Goal: Task Accomplishment & Management: Complete application form

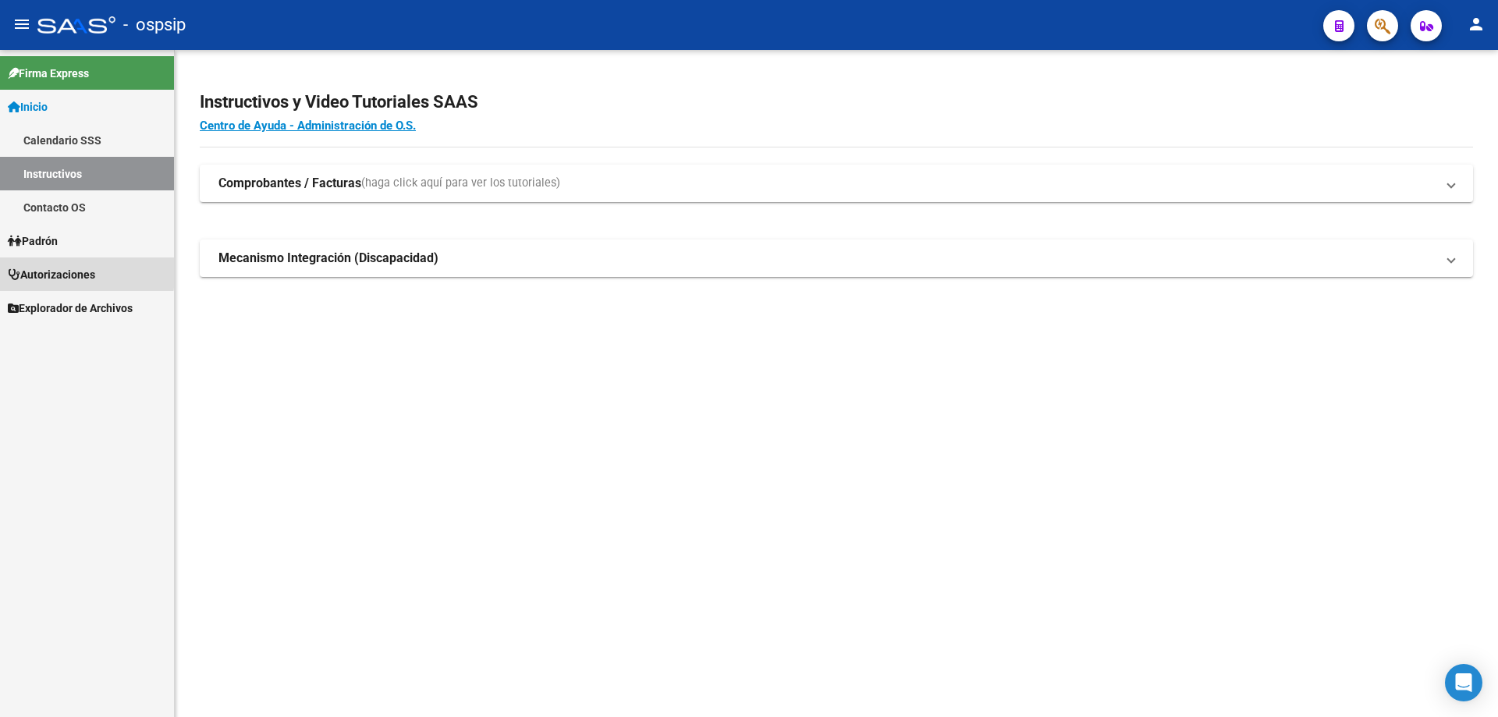
click at [59, 270] on span "Autorizaciones" at bounding box center [51, 274] width 87 height 17
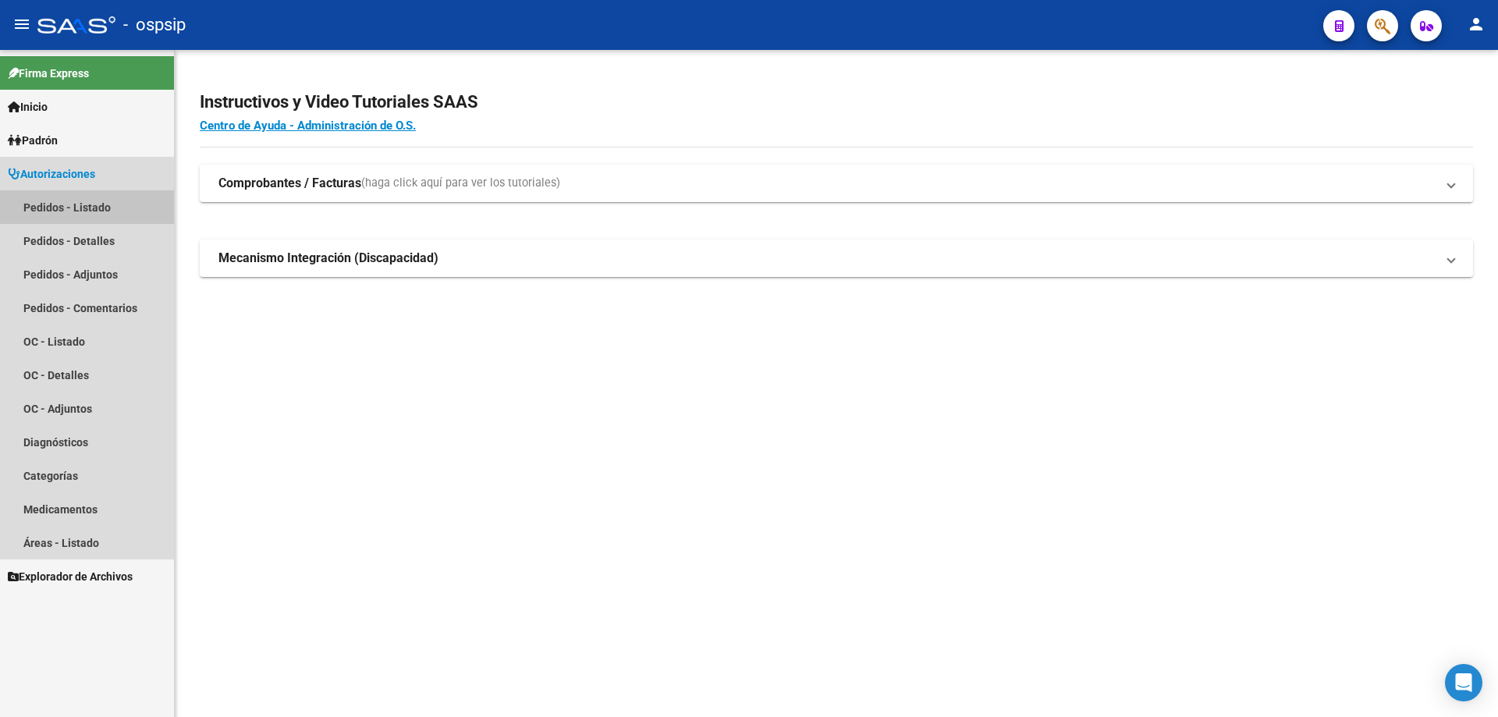
click at [101, 216] on link "Pedidos - Listado" at bounding box center [87, 207] width 174 height 34
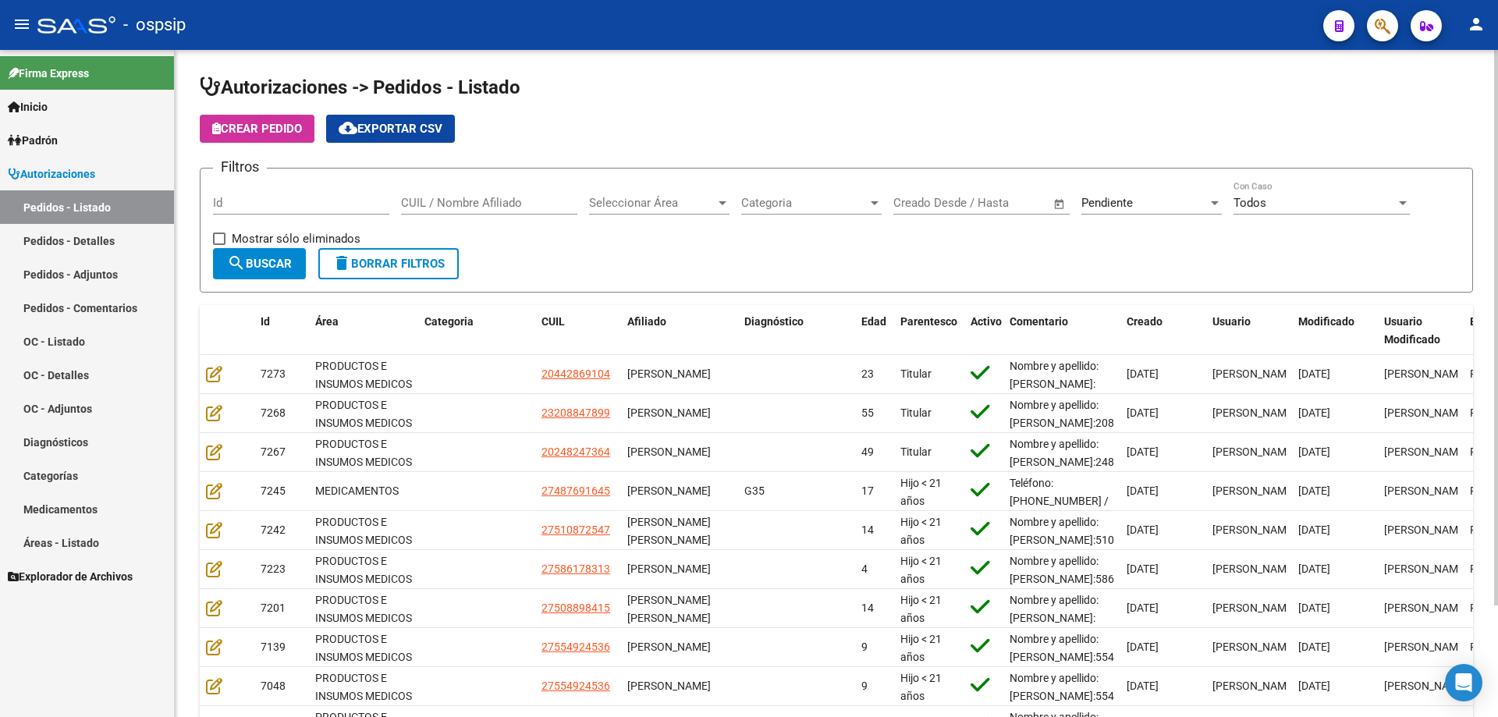
click at [248, 197] on input "Id" at bounding box center [301, 203] width 176 height 14
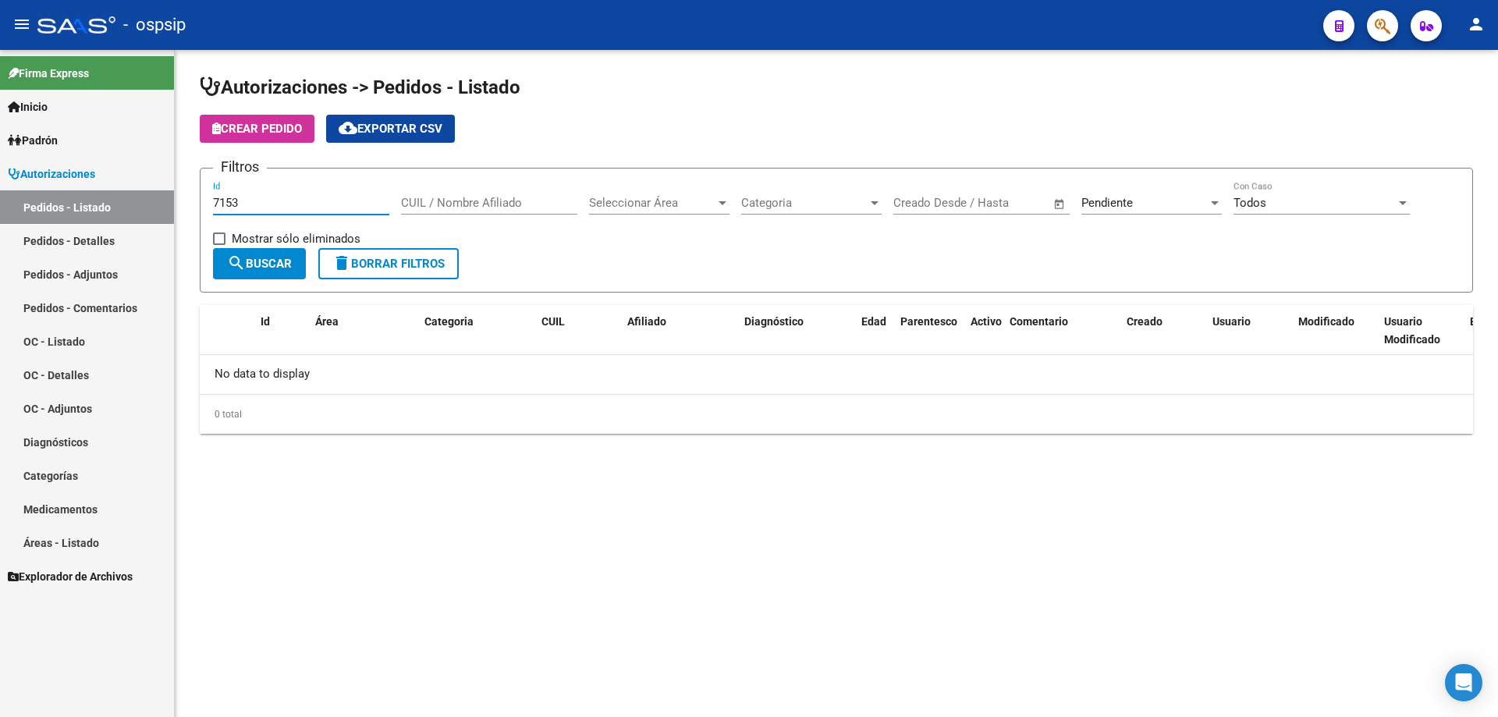
type input "7153"
click at [1135, 201] on div "Pendiente" at bounding box center [1144, 203] width 126 height 14
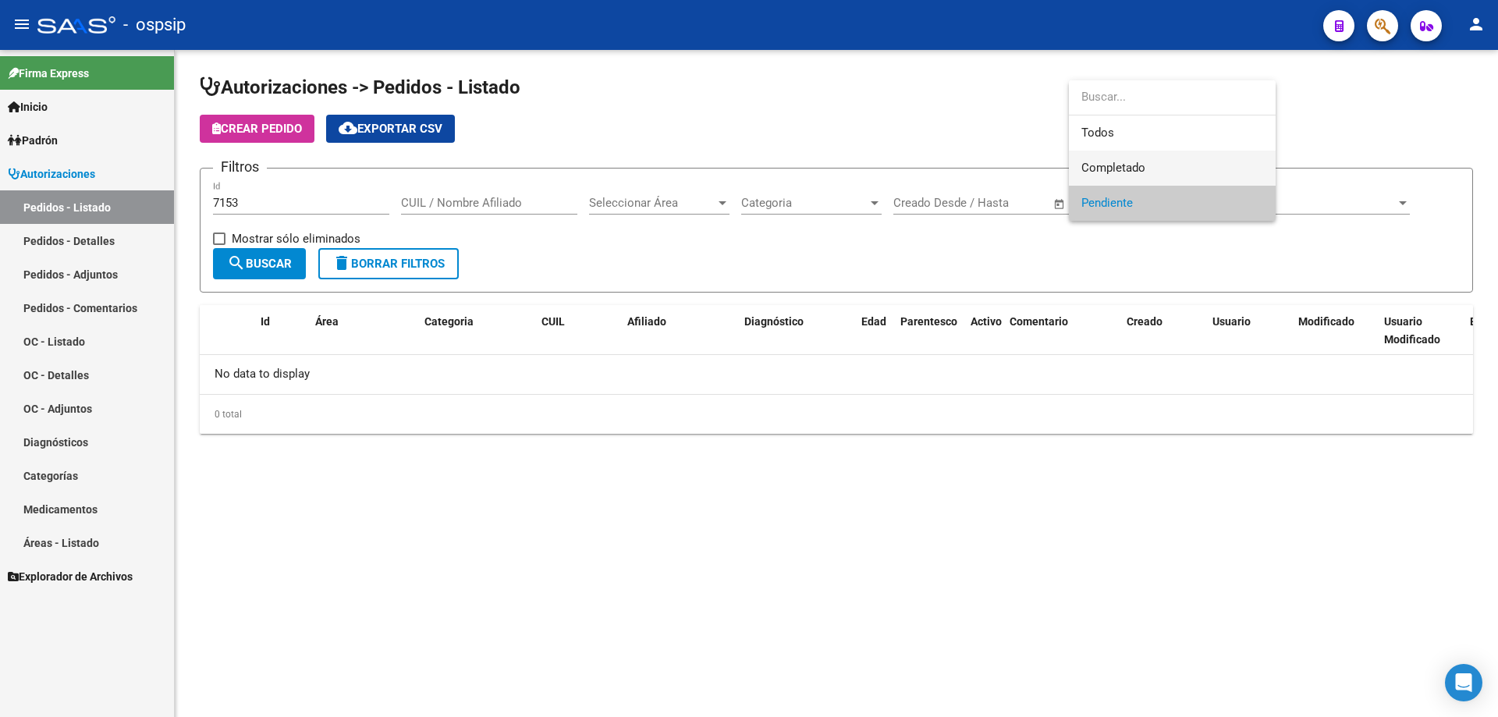
click at [1122, 174] on span "Completado" at bounding box center [1113, 168] width 64 height 14
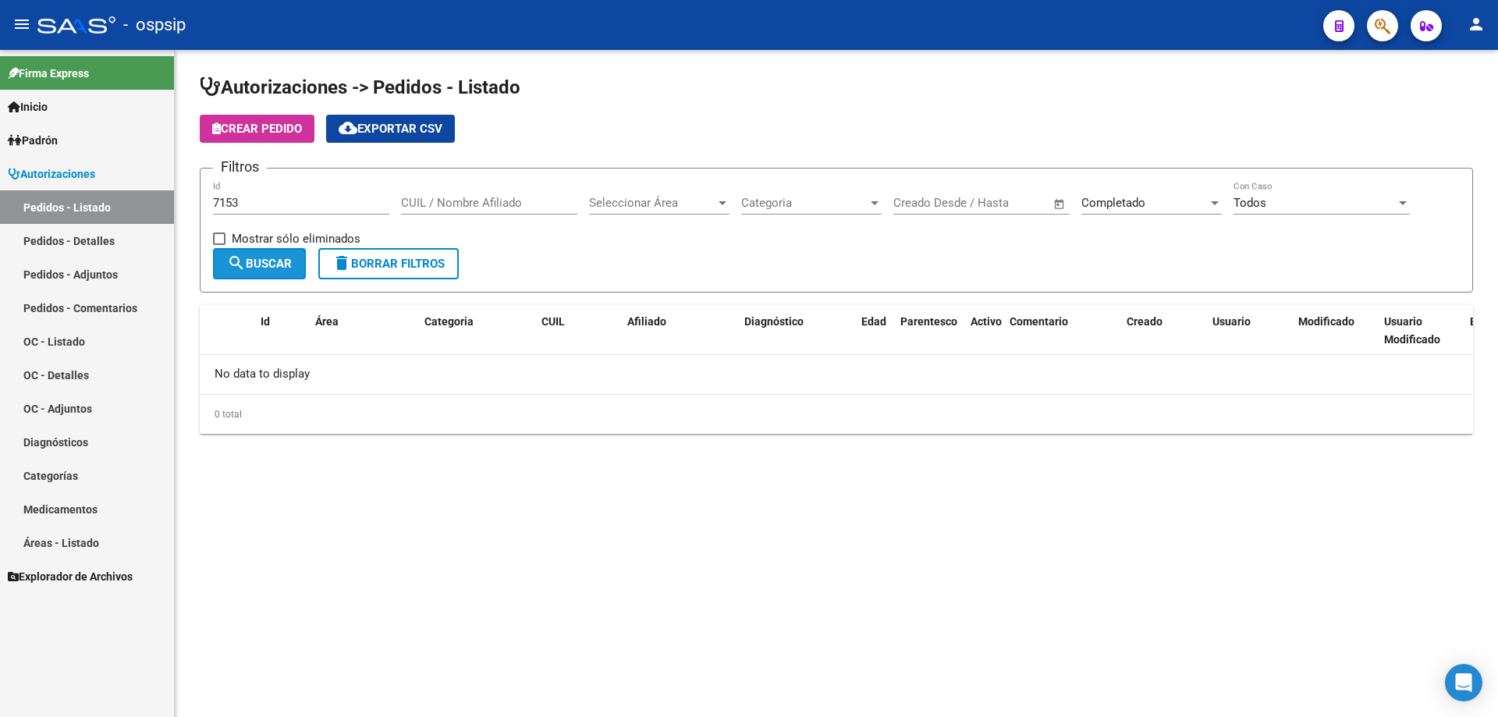
click at [275, 271] on button "search Buscar" at bounding box center [259, 263] width 93 height 31
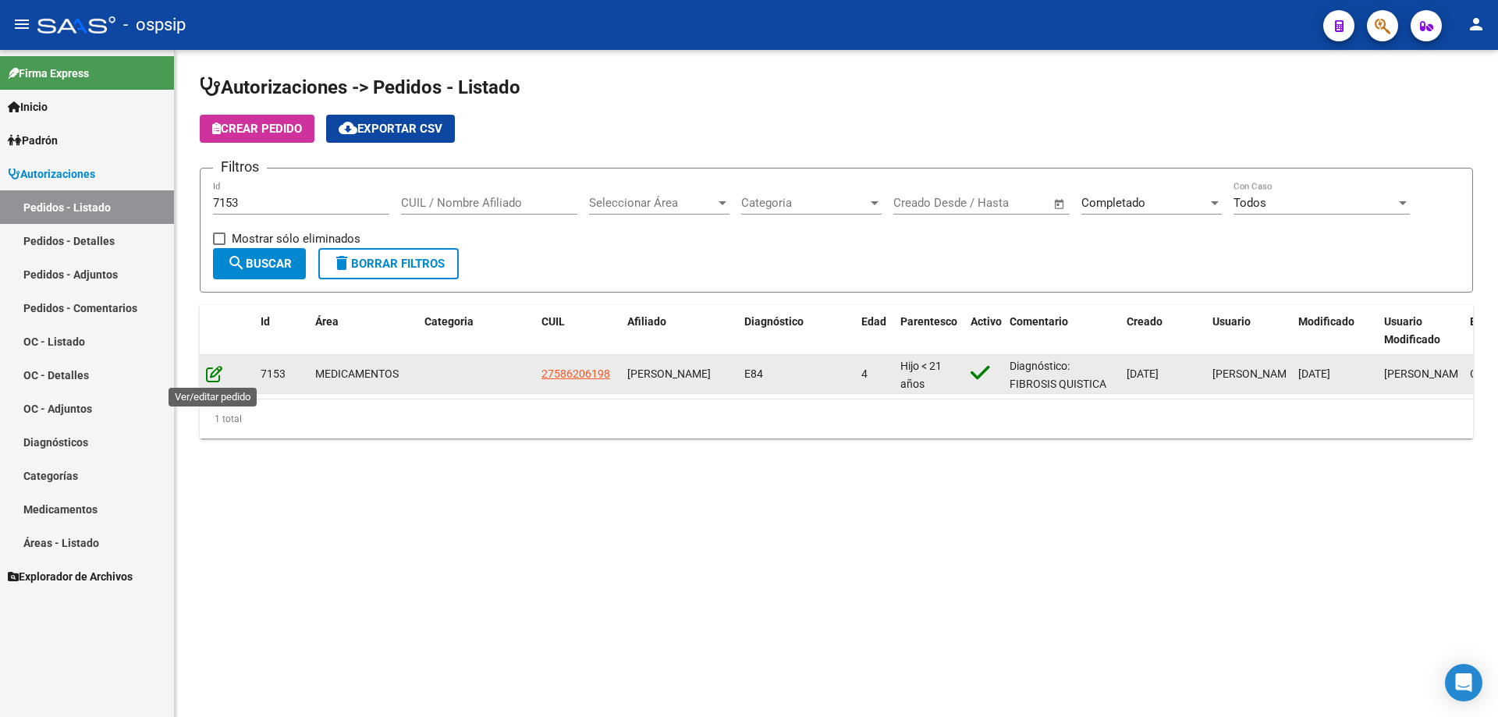
click at [215, 372] on icon at bounding box center [214, 373] width 16 height 17
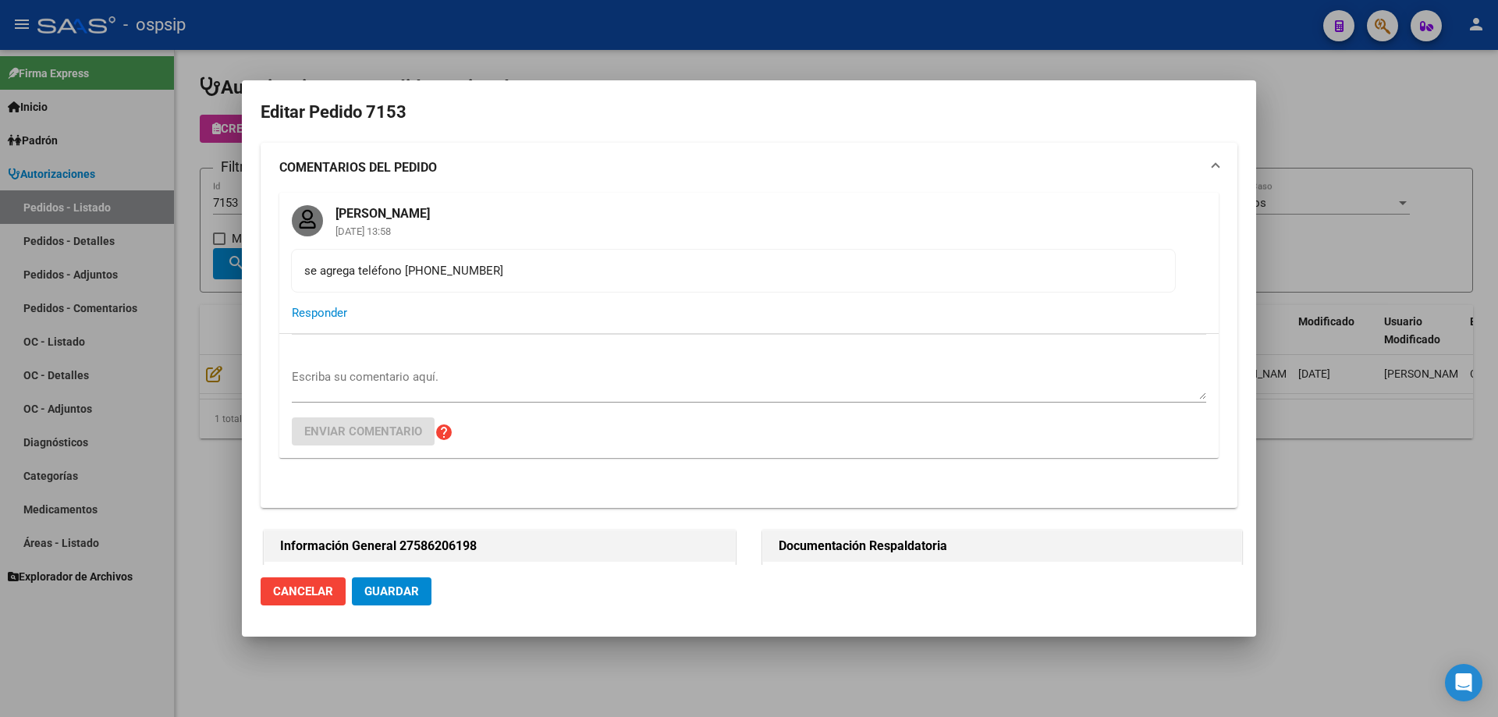
type input "[GEOGRAPHIC_DATA], [PERSON_NAME], [PERSON_NAME] 8072, Piso: 00, Departamento: 0"
drag, startPoint x: 502, startPoint y: 265, endPoint x: 360, endPoint y: 275, distance: 142.3
click at [360, 275] on div "se agrega teléfono [PHONE_NUMBER]" at bounding box center [733, 270] width 858 height 17
copy div "teléfono [PHONE_NUMBER]"
click at [165, 240] on div at bounding box center [749, 358] width 1498 height 717
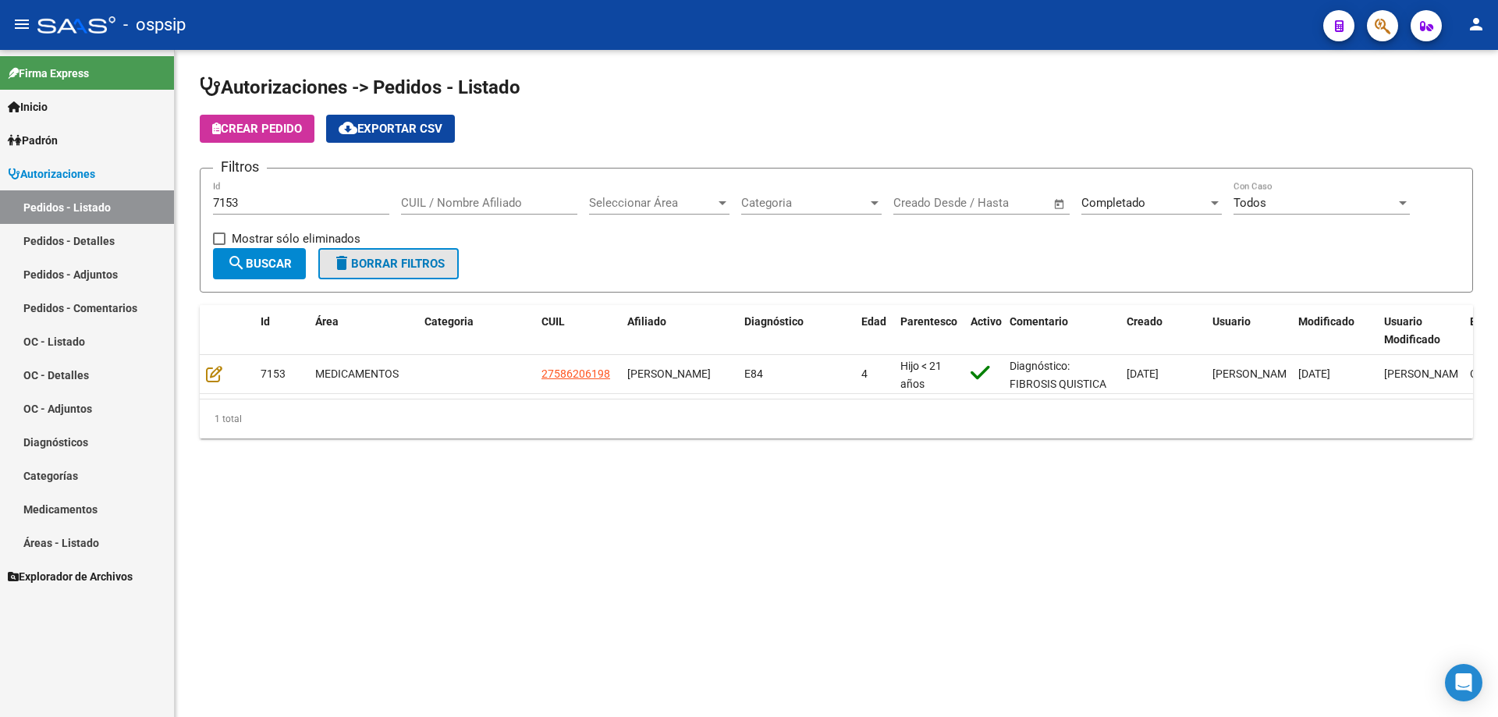
click at [442, 260] on span "delete Borrar Filtros" at bounding box center [388, 264] width 112 height 14
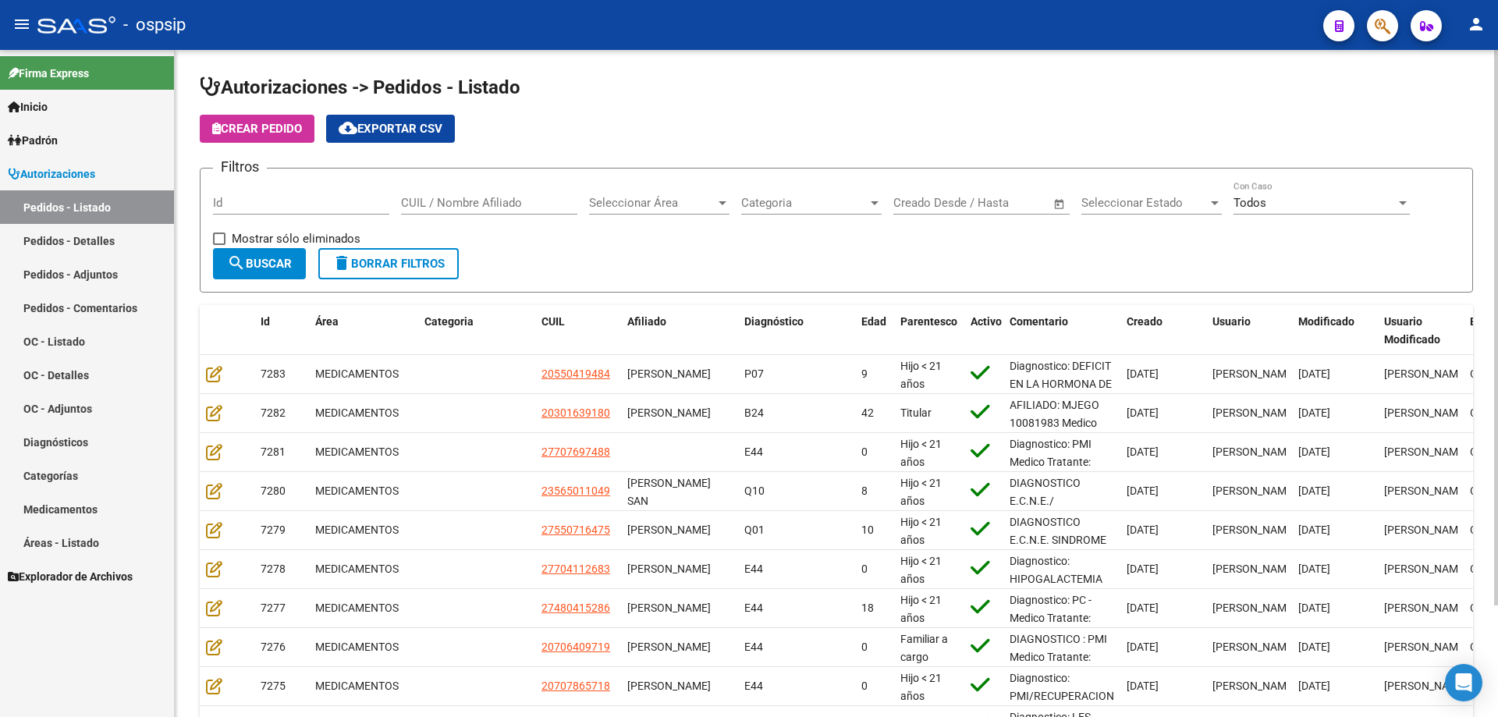
click at [1187, 215] on div "Seleccionar Estado Seleccionar Estado" at bounding box center [1151, 205] width 140 height 48
click at [1187, 204] on span "Seleccionar Estado" at bounding box center [1144, 203] width 126 height 14
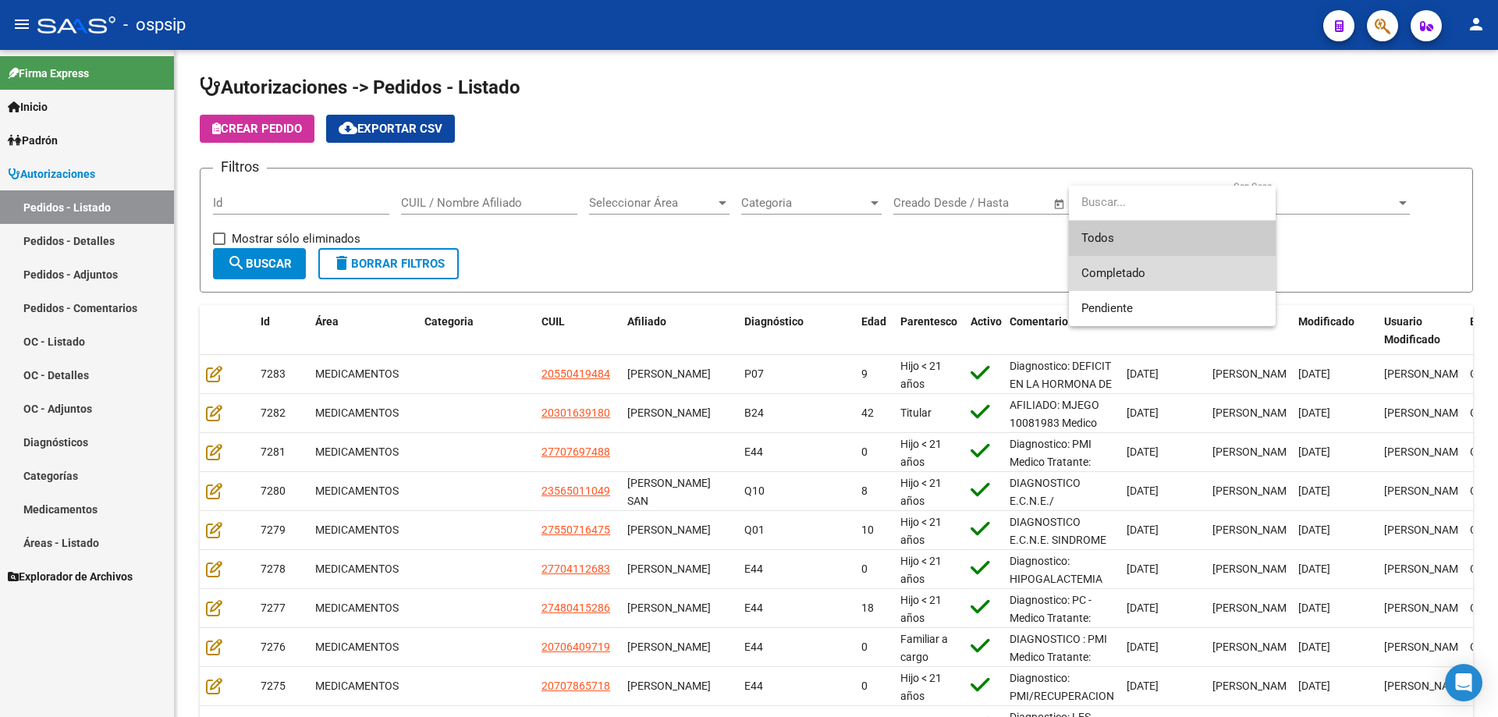
click at [1146, 280] on span "Completado" at bounding box center [1172, 273] width 182 height 35
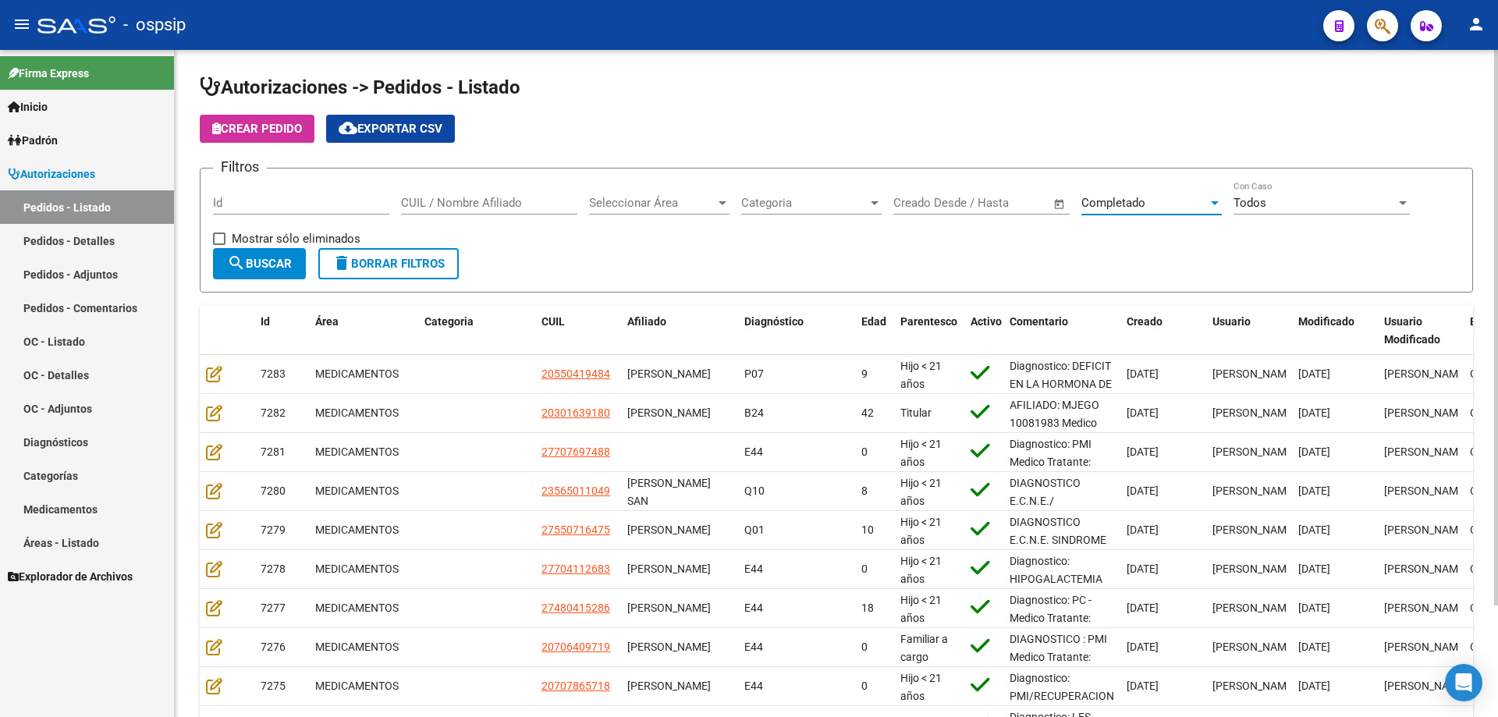
click at [289, 261] on span "search Buscar" at bounding box center [259, 264] width 65 height 14
click at [387, 129] on span "cloud_download Exportar CSV" at bounding box center [391, 129] width 104 height 14
click at [132, 238] on link "Pedidos - Detalles" at bounding box center [87, 241] width 174 height 34
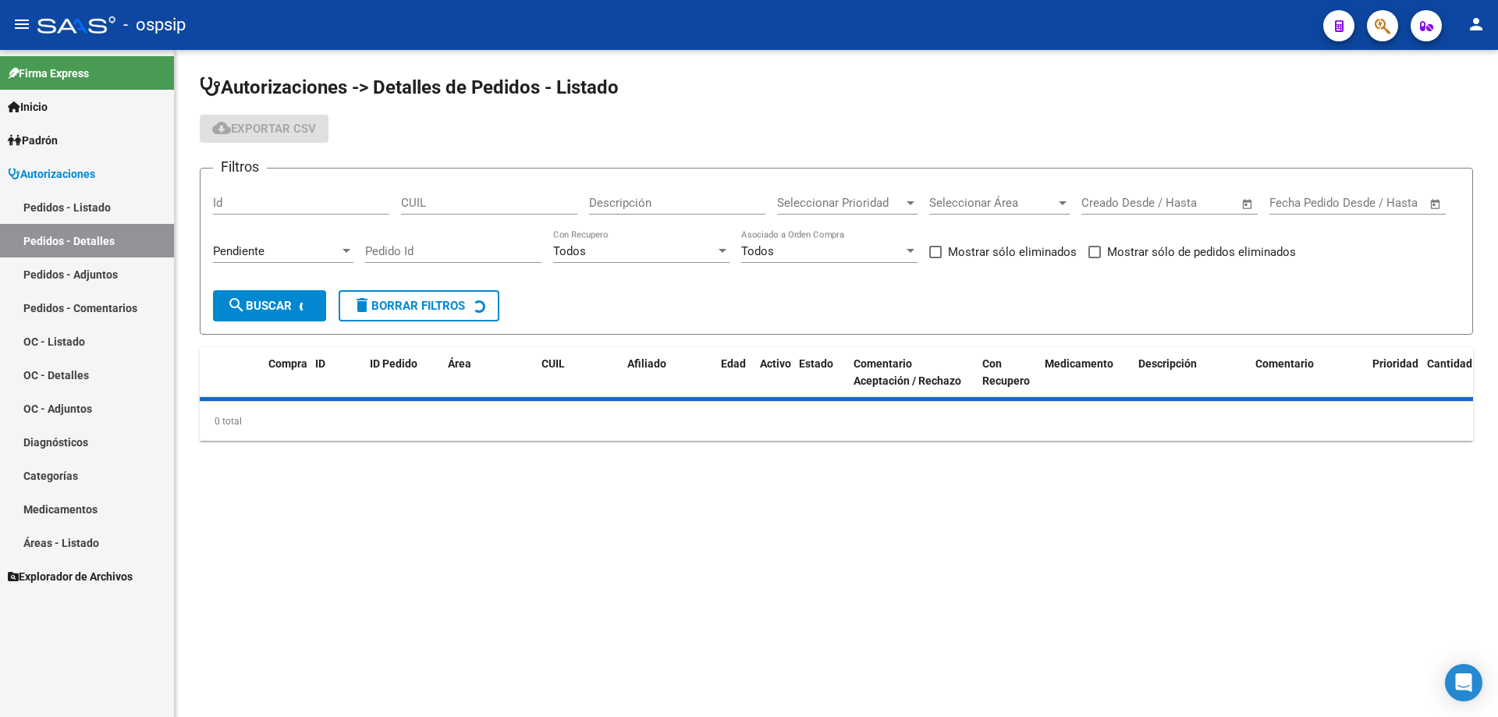
click at [316, 264] on div "Pendiente Seleccionar Estado" at bounding box center [283, 253] width 140 height 48
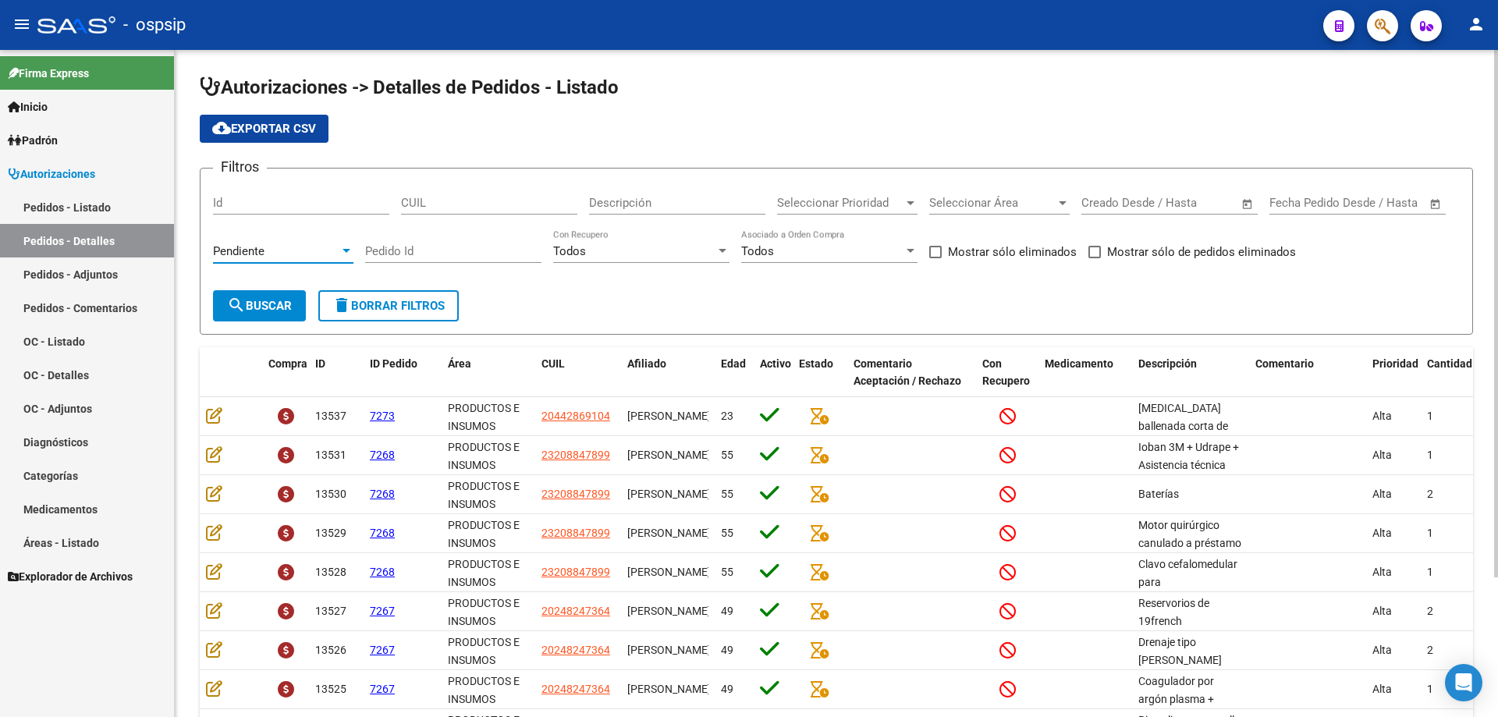
click at [318, 251] on div "Pendiente" at bounding box center [276, 251] width 126 height 14
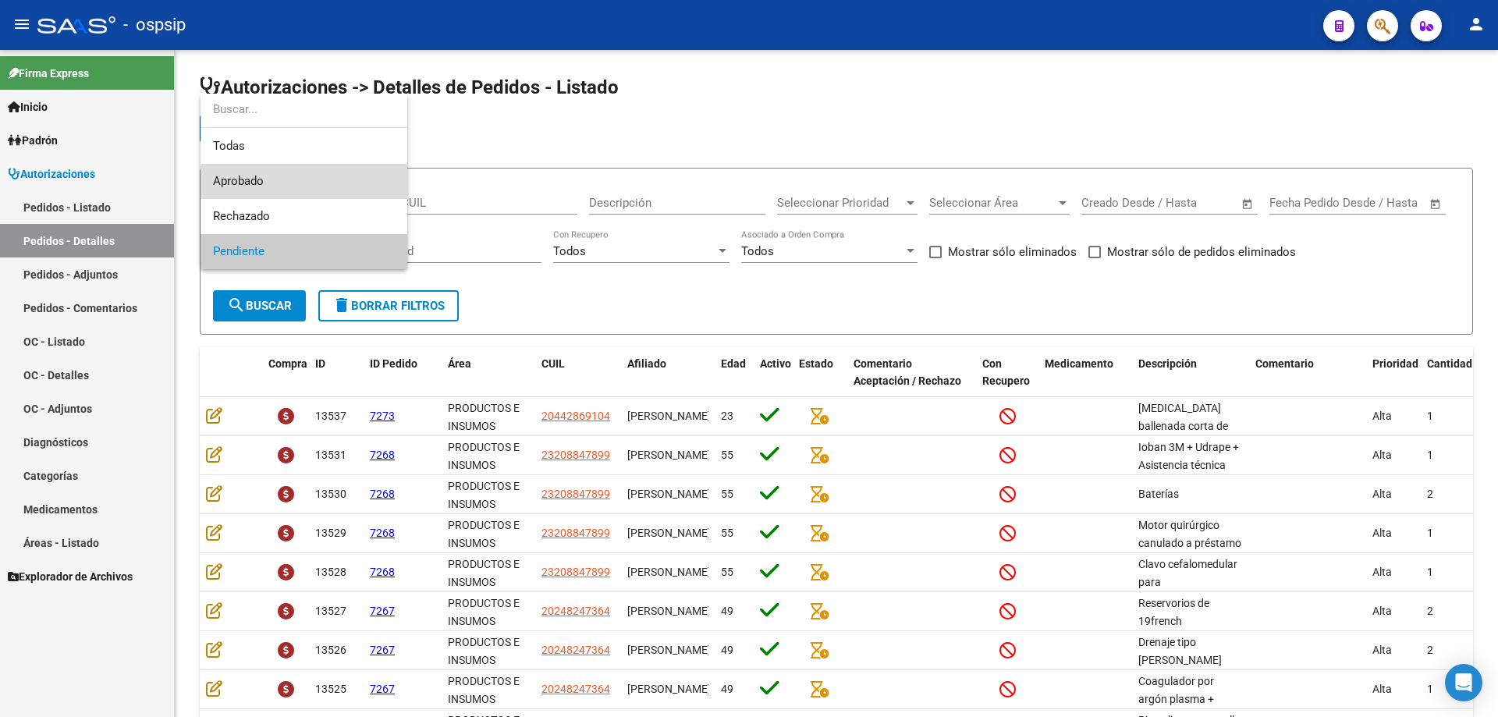
click at [292, 188] on span "Aprobado" at bounding box center [304, 181] width 182 height 35
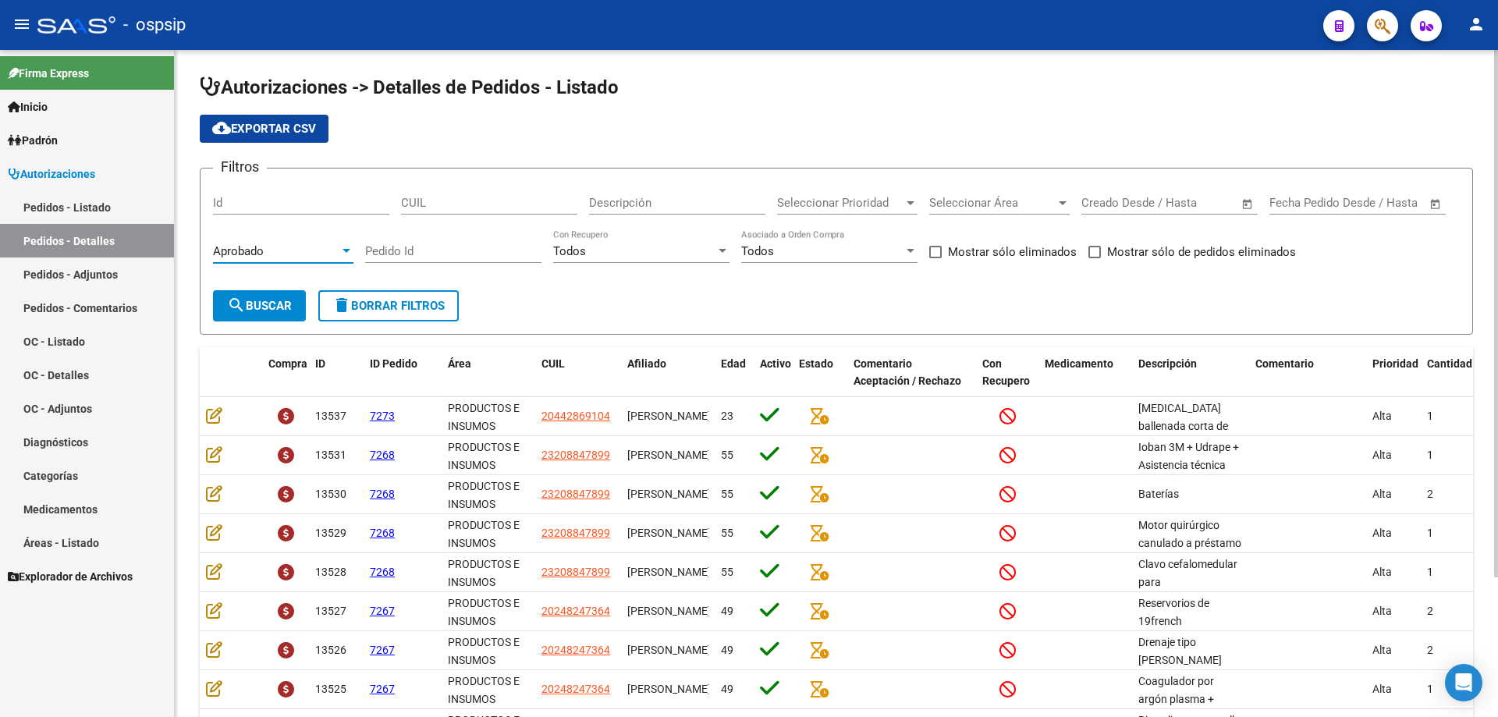
click at [282, 300] on span "search Buscar" at bounding box center [259, 306] width 65 height 14
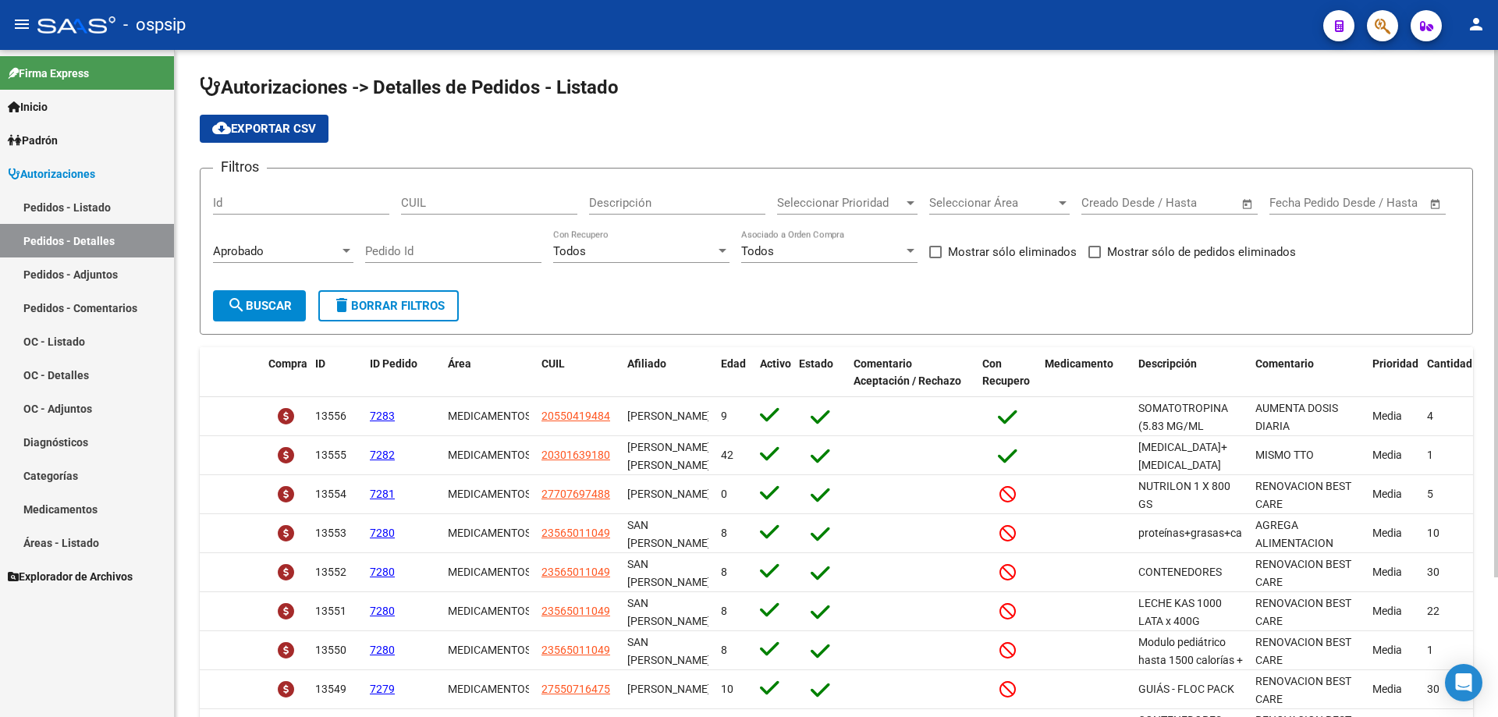
click at [300, 133] on span "cloud_download Exportar CSV" at bounding box center [264, 129] width 104 height 14
click at [144, 202] on link "Pedidos - Listado" at bounding box center [87, 207] width 174 height 34
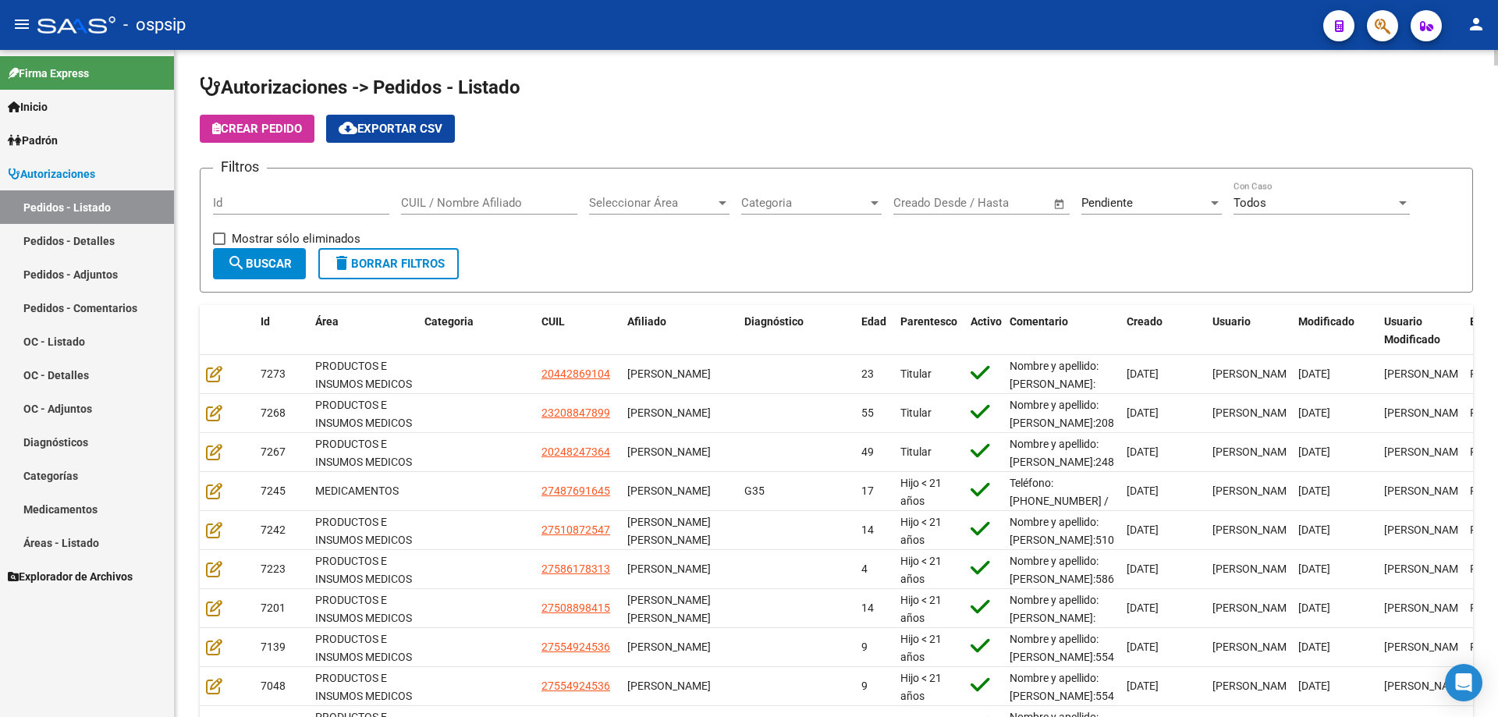
click at [1142, 212] on div "Pendiente Seleccionar Estado" at bounding box center [1151, 198] width 140 height 34
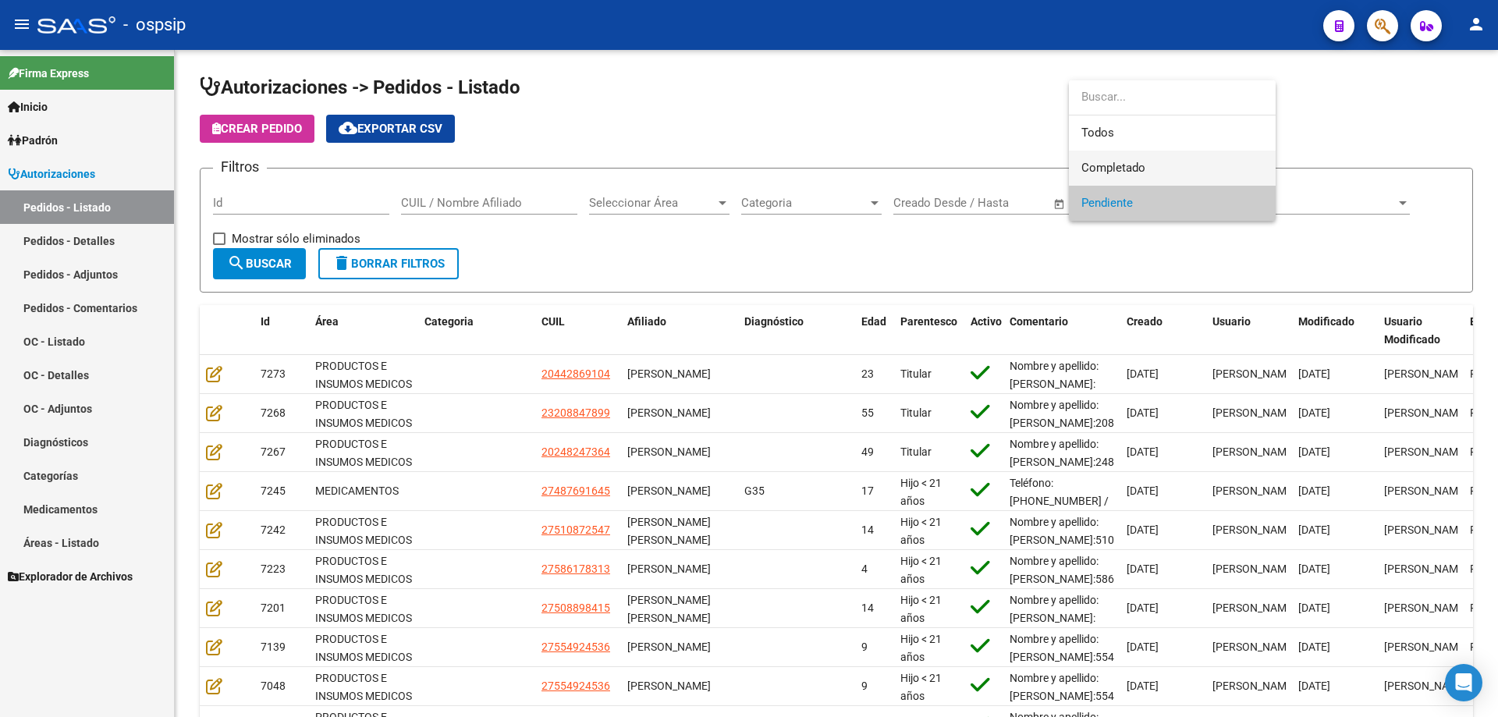
click at [1144, 180] on span "Completado" at bounding box center [1172, 168] width 182 height 35
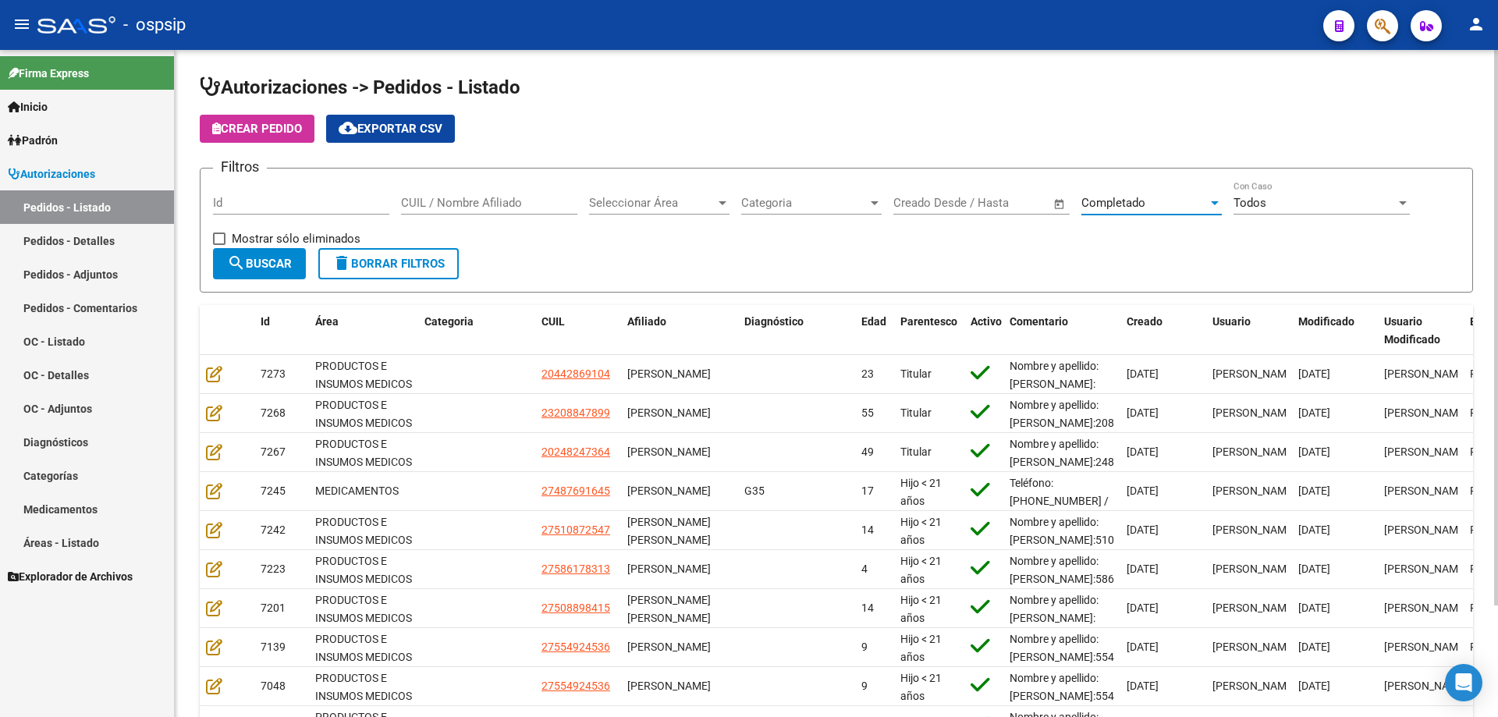
click at [289, 271] on button "search Buscar" at bounding box center [259, 263] width 93 height 31
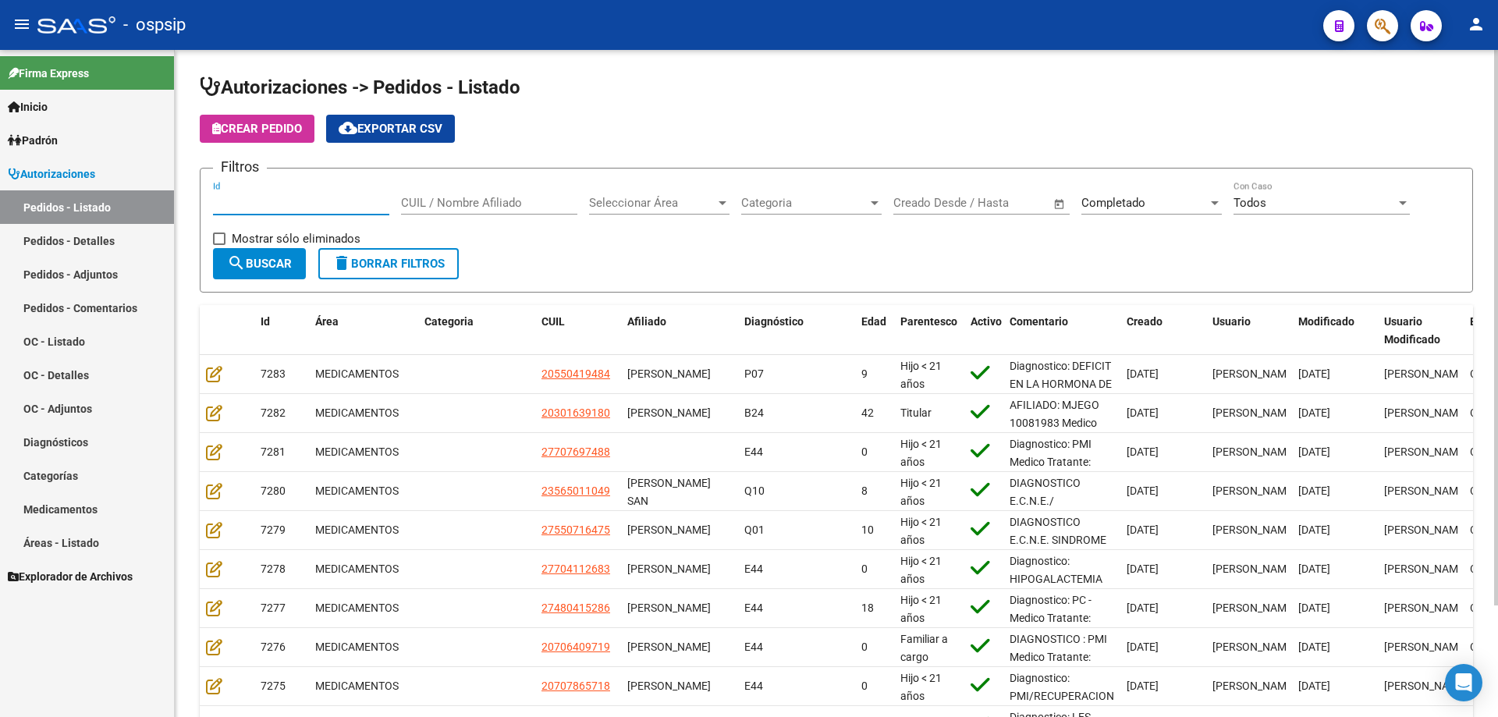
click at [262, 197] on input "Id" at bounding box center [301, 203] width 176 height 14
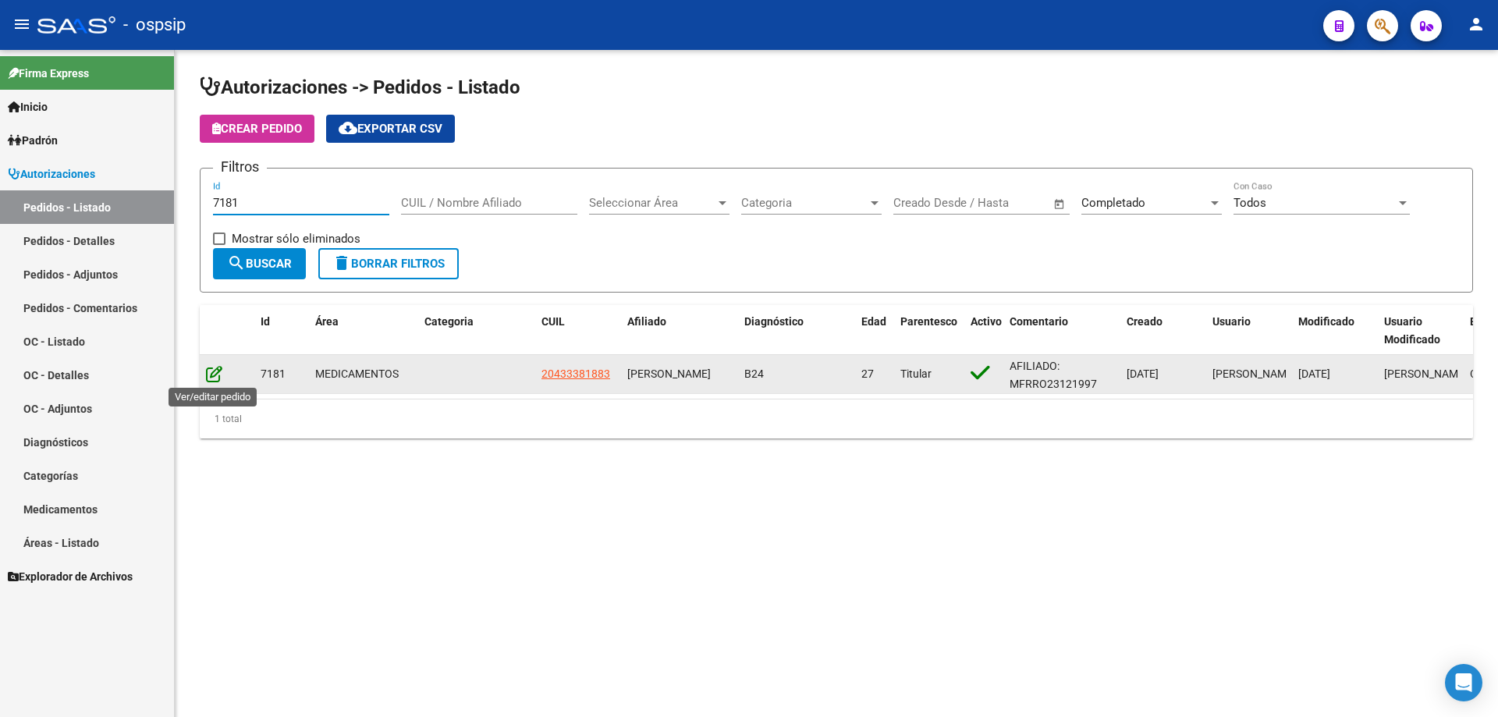
type input "7181"
click at [218, 373] on icon at bounding box center [214, 373] width 16 height 17
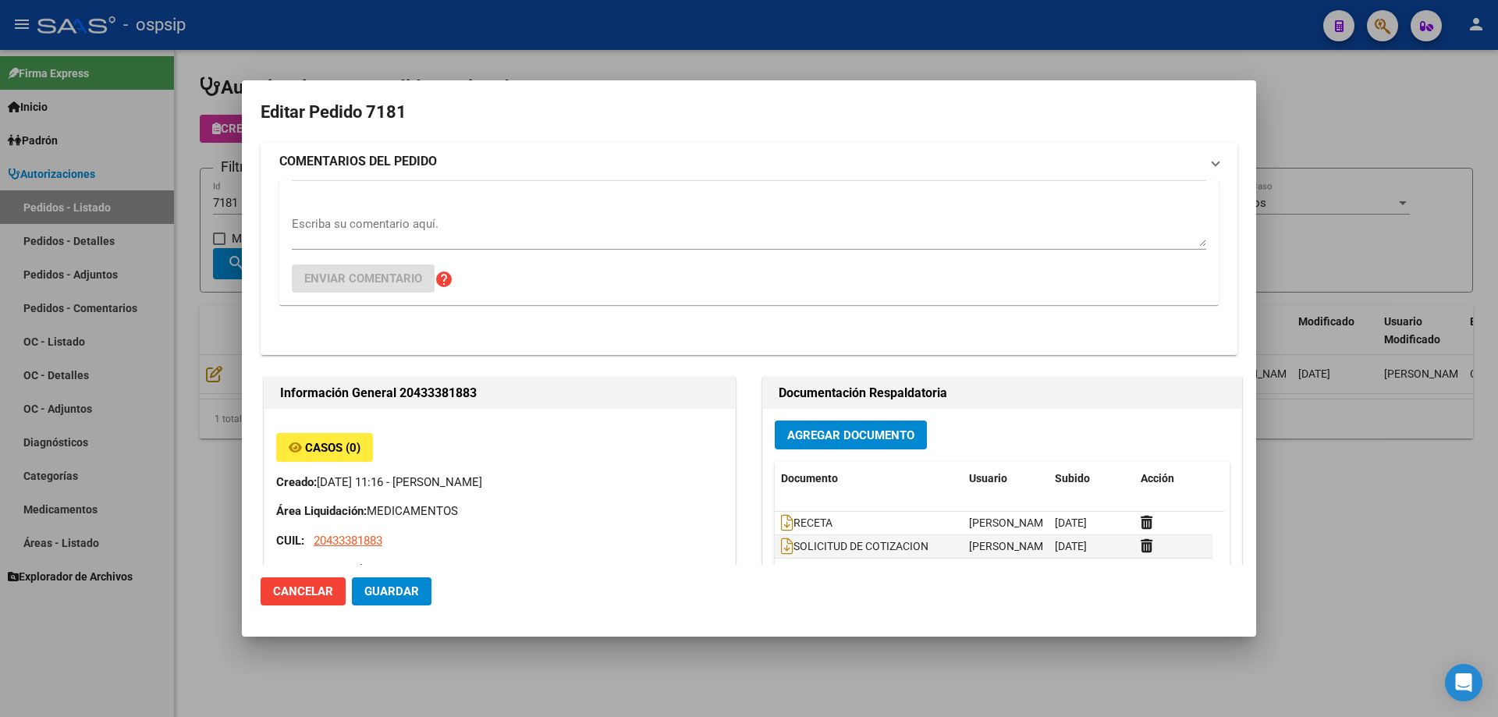
type input "[GEOGRAPHIC_DATA], SARANDI, GENERAL [PERSON_NAME] 3629"
click at [890, 420] on button "Agregar Documento" at bounding box center [851, 434] width 152 height 29
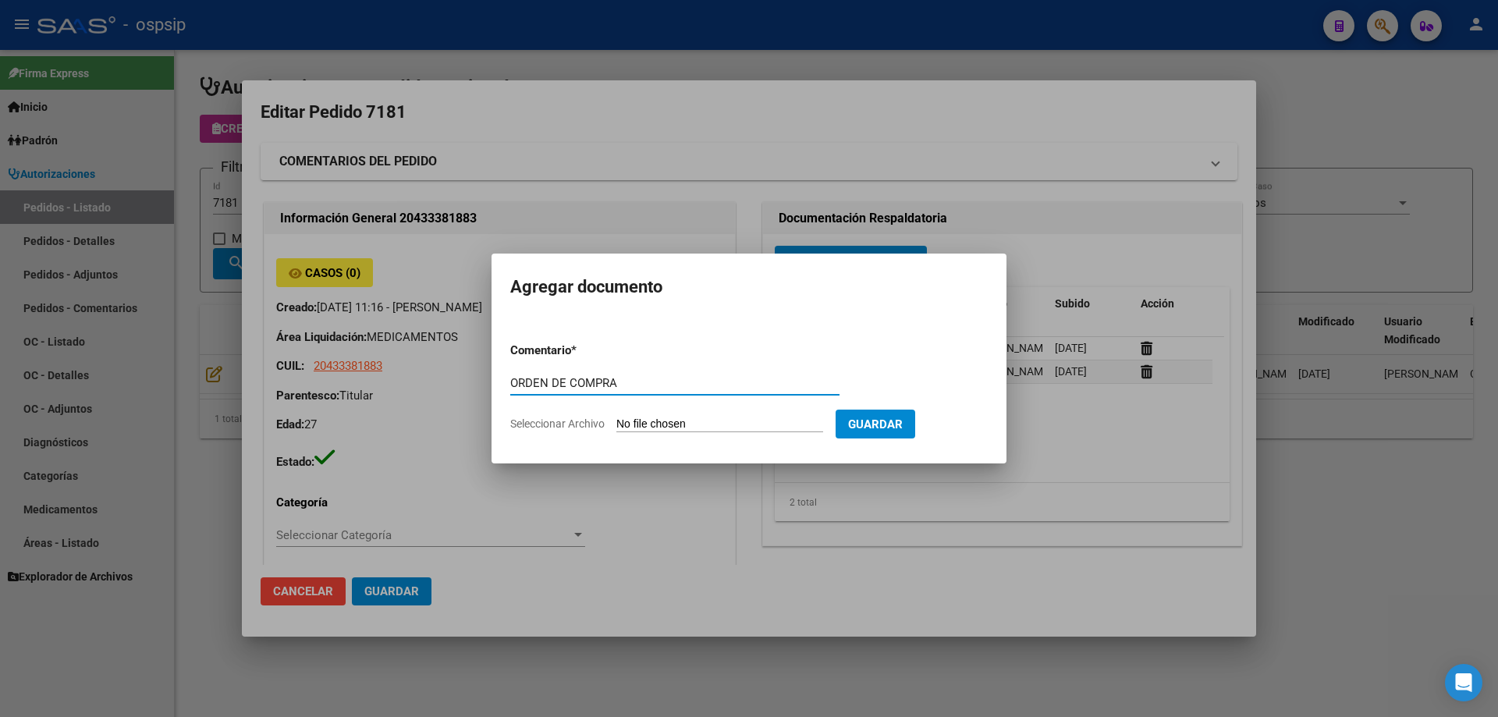
drag, startPoint x: 635, startPoint y: 388, endPoint x: 497, endPoint y: 392, distance: 138.1
click at [497, 392] on mat-dialog-content "Comentario * ORDEN DE COMPRA Comentario Seleccionar Archivo Guardar" at bounding box center [748, 381] width 515 height 126
type input "ORDEN DE COMPRA"
type input "C:\fakepath\NEOSALUD OC 7181.pdf"
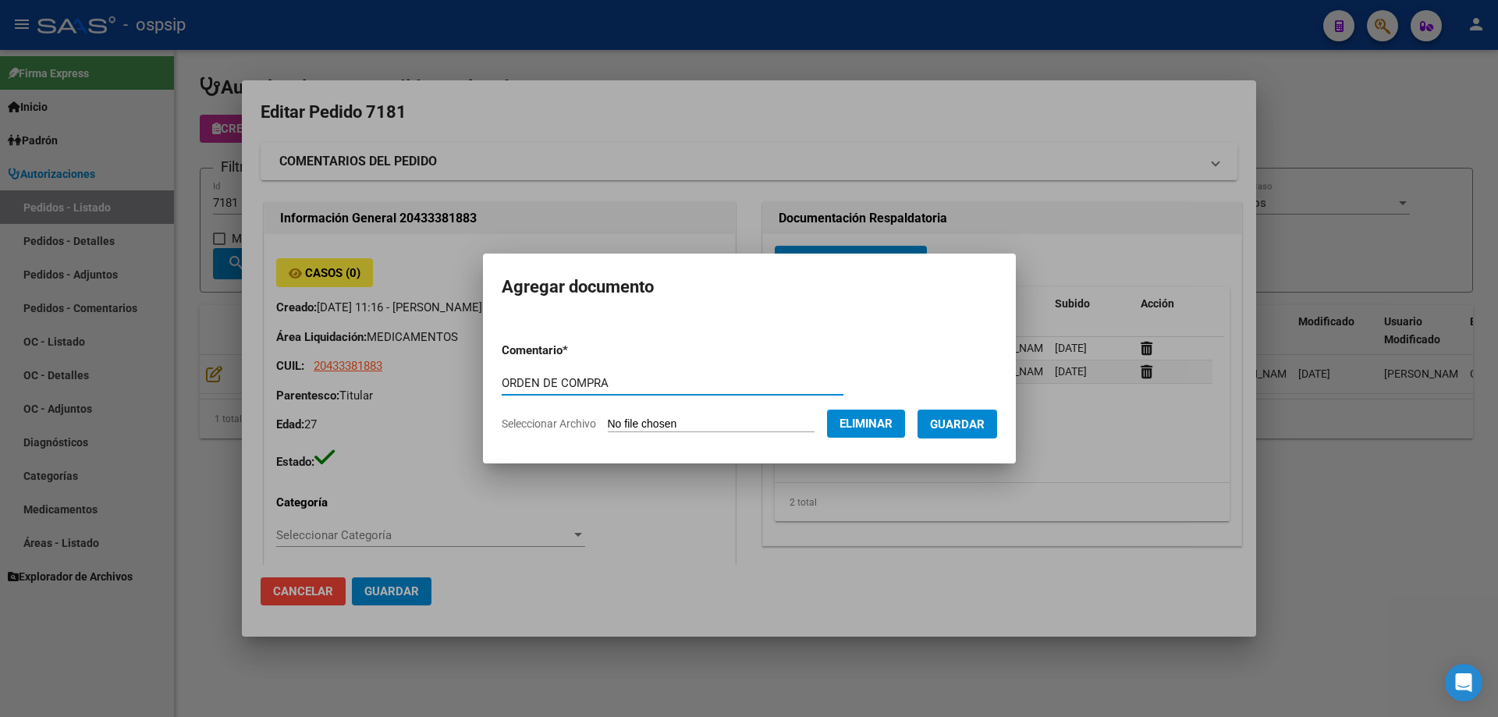
click at [983, 431] on button "Guardar" at bounding box center [957, 424] width 80 height 29
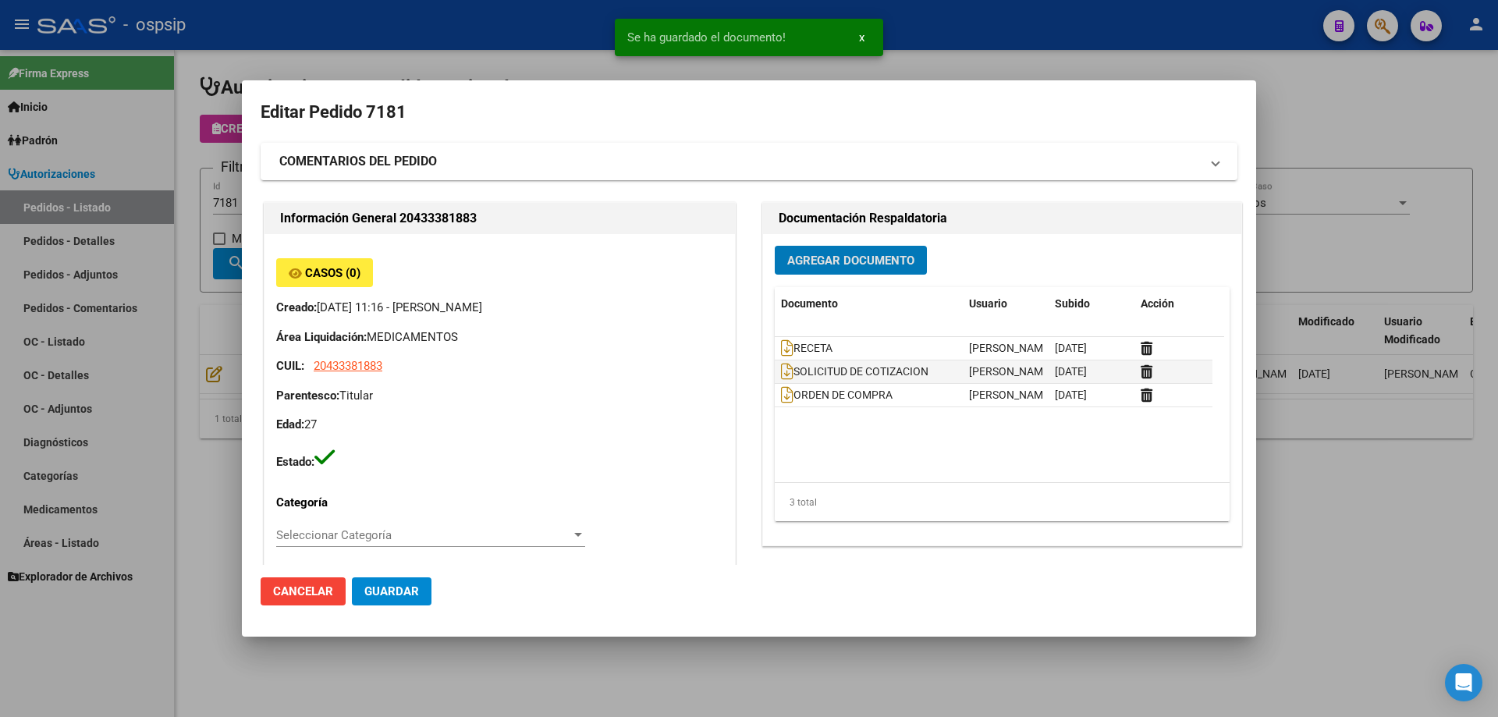
click at [147, 241] on div at bounding box center [749, 358] width 1498 height 717
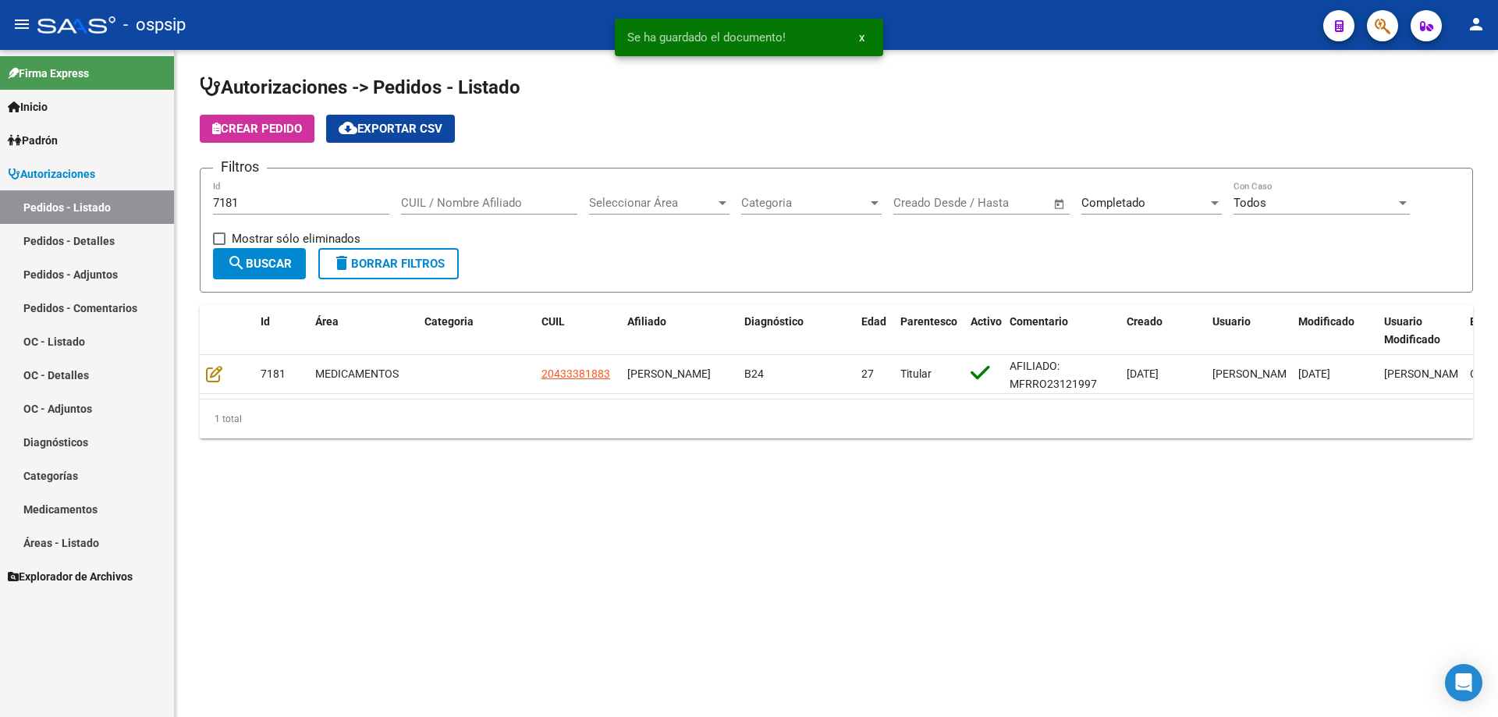
click at [243, 204] on input "7181" at bounding box center [301, 203] width 176 height 14
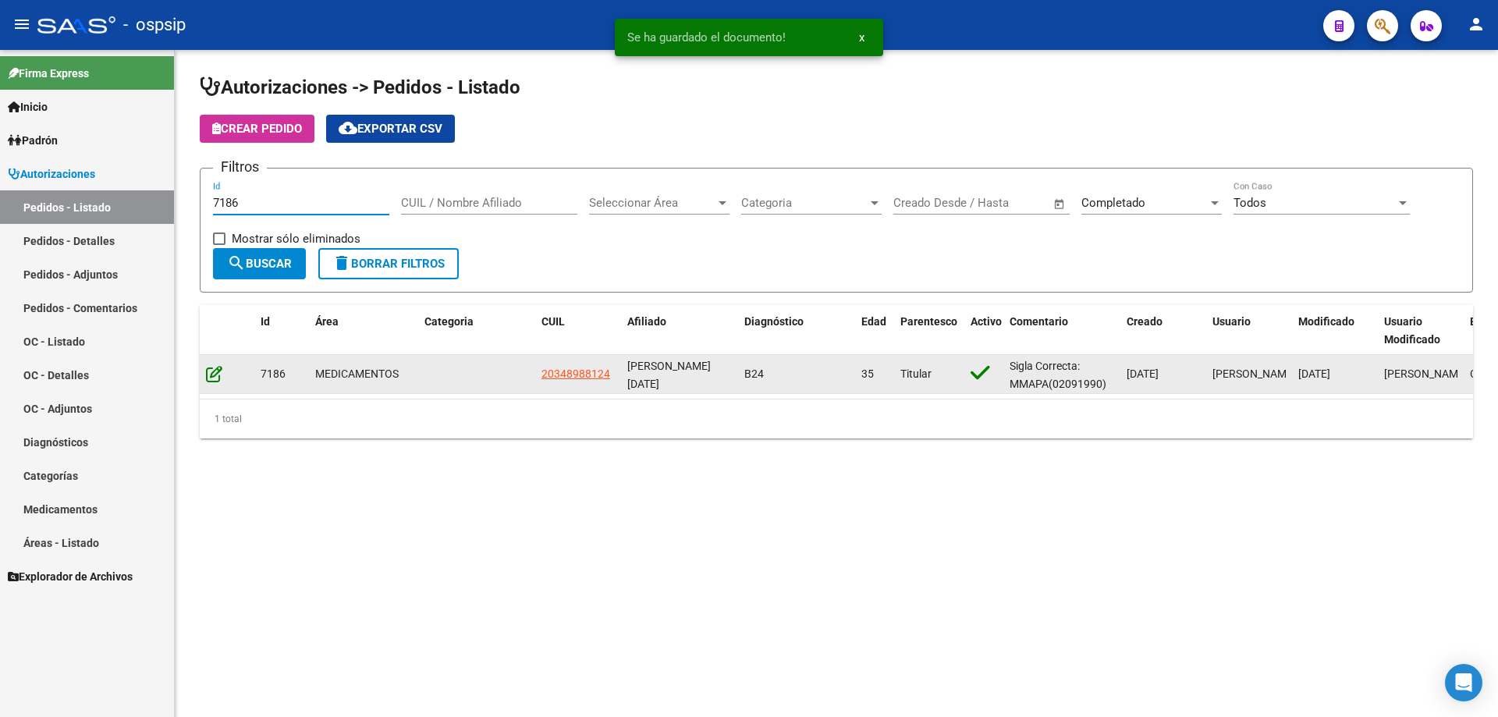
type input "7186"
click at [218, 368] on icon at bounding box center [214, 373] width 16 height 17
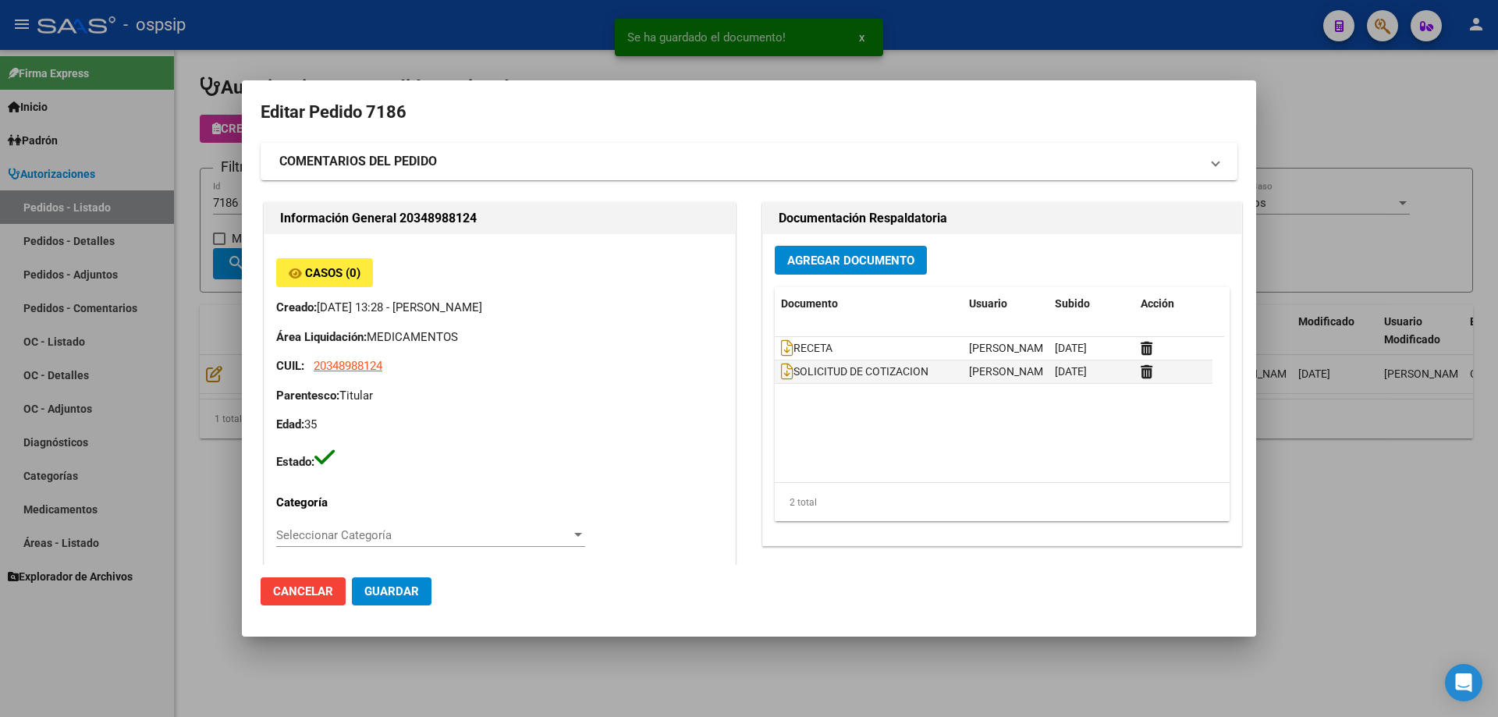
click at [865, 254] on span "Agregar Documento" at bounding box center [850, 261] width 127 height 14
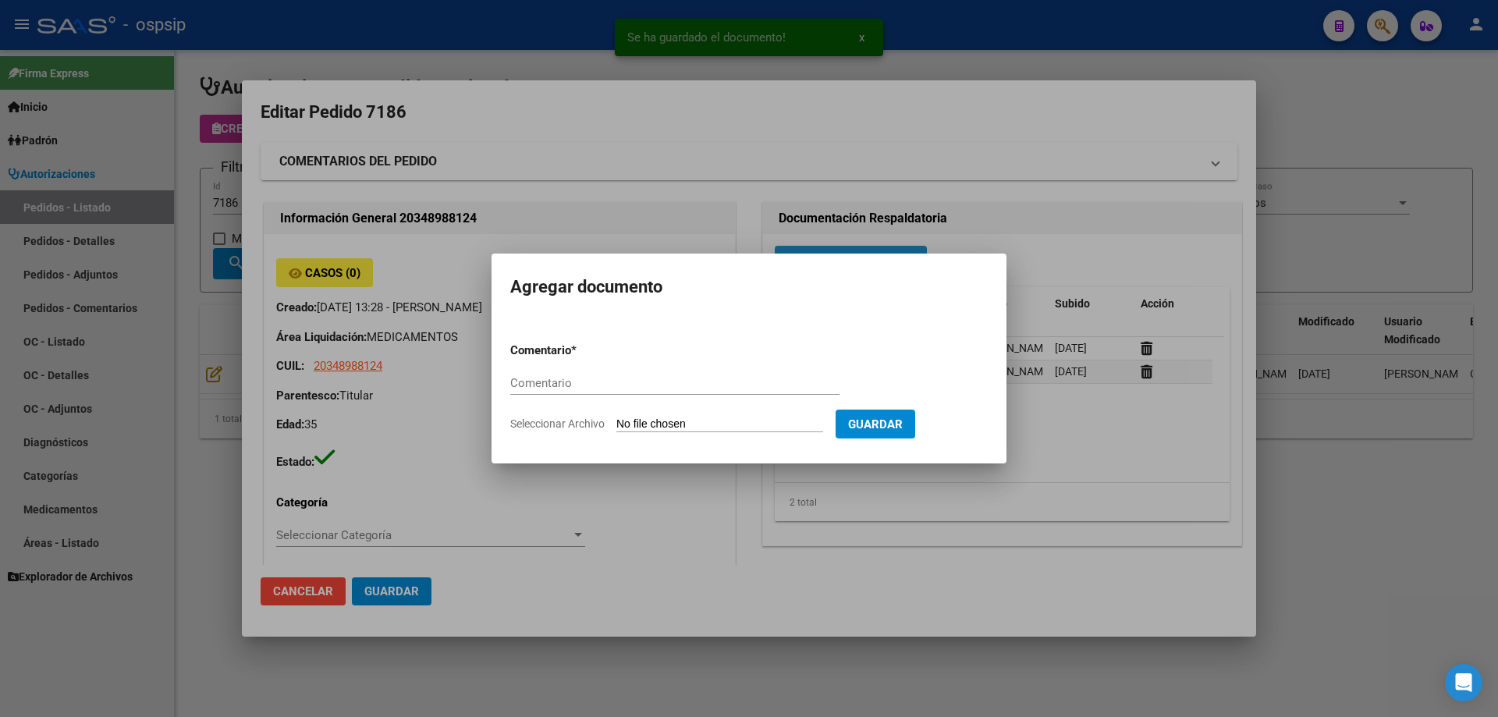
paste input "ORDEN DE COMPRA"
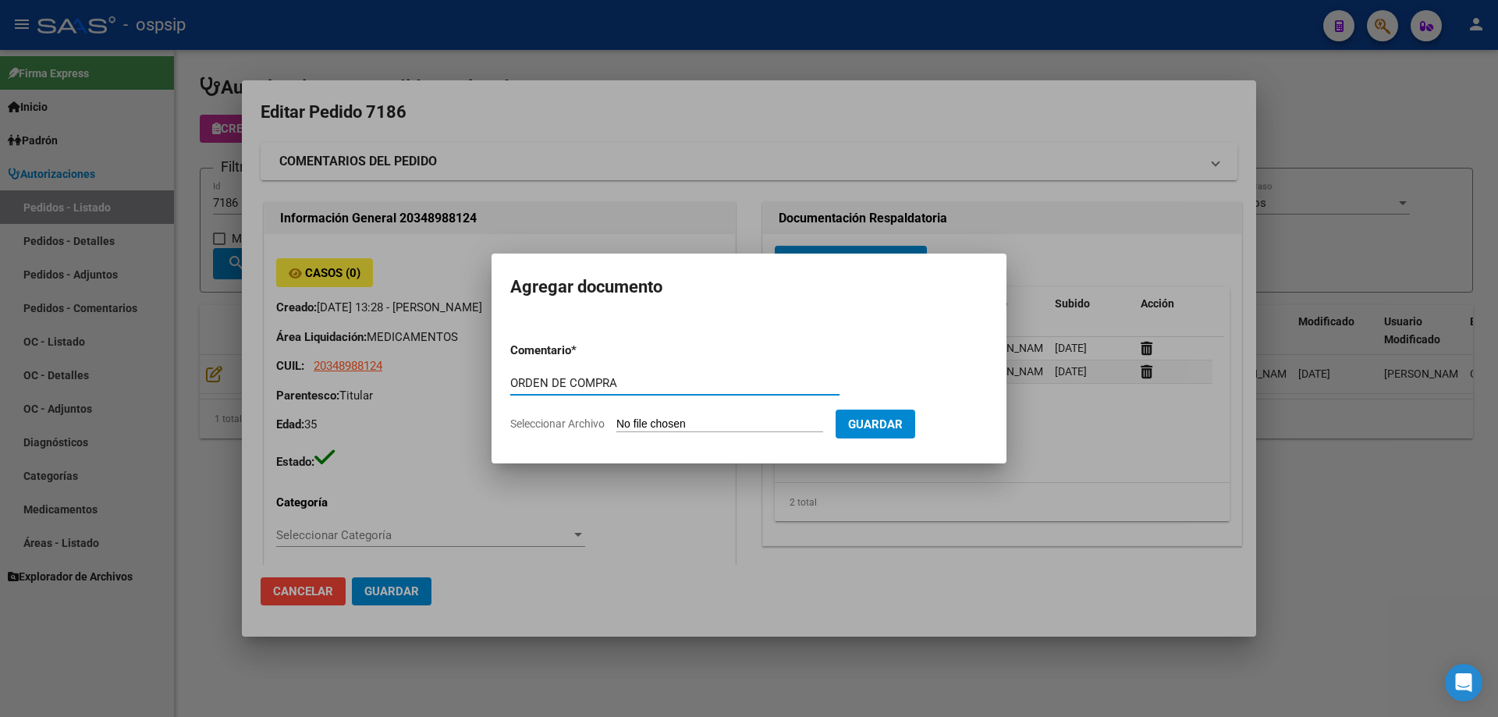
type input "ORDEN DE COMPRA"
type input "C:\fakepath\NEOSALUD OC 7186.pdf"
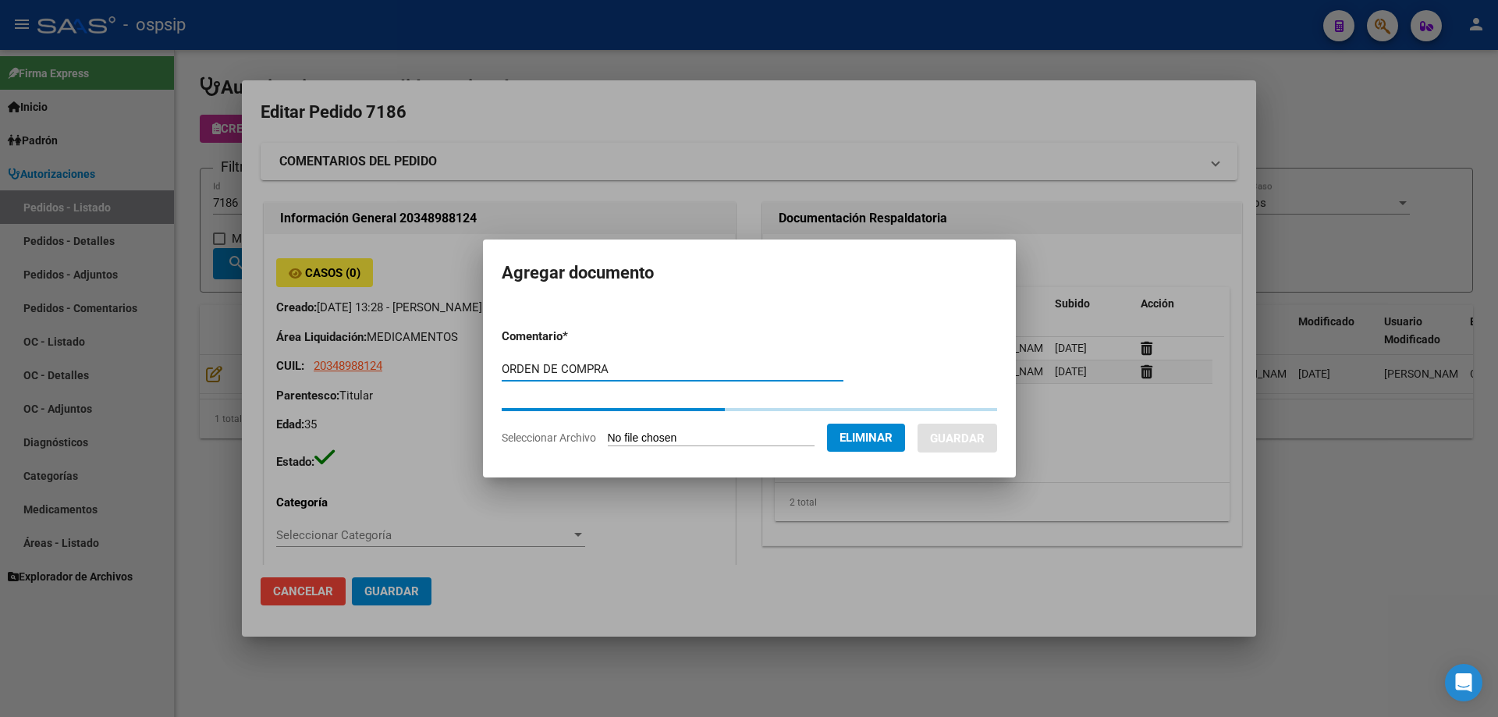
click at [969, 431] on span "Guardar" at bounding box center [957, 438] width 55 height 14
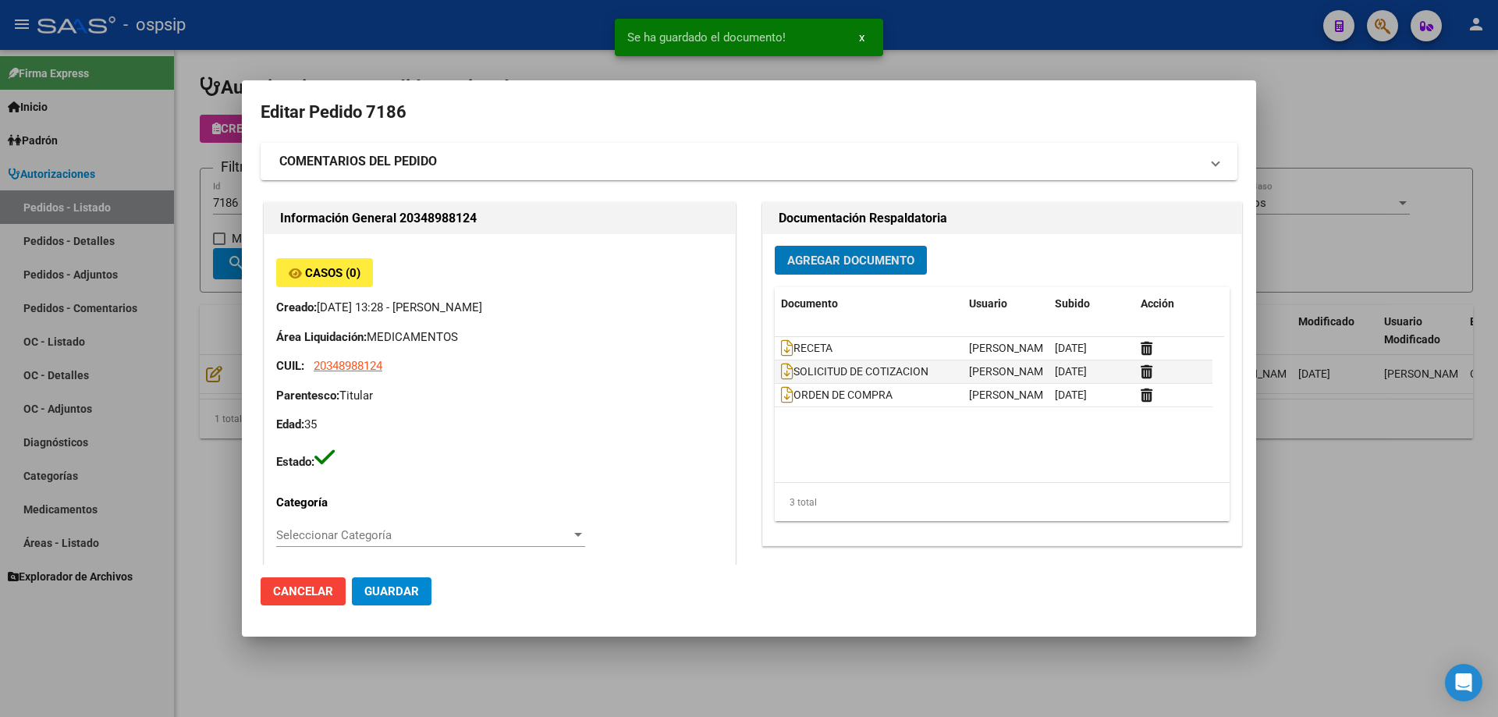
drag, startPoint x: 146, startPoint y: 304, endPoint x: 186, endPoint y: 244, distance: 72.5
click at [149, 296] on div at bounding box center [749, 358] width 1498 height 717
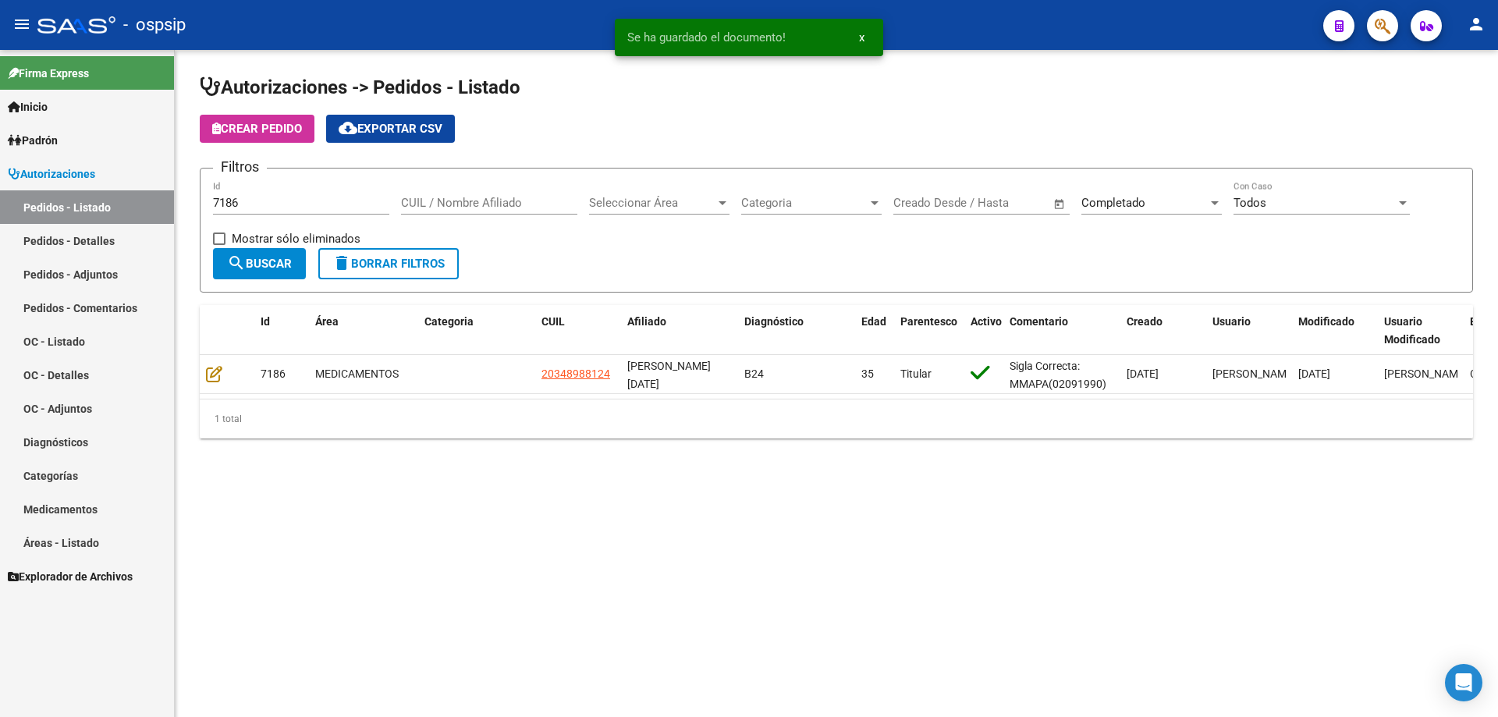
click at [268, 194] on div "7186 Id" at bounding box center [301, 198] width 176 height 34
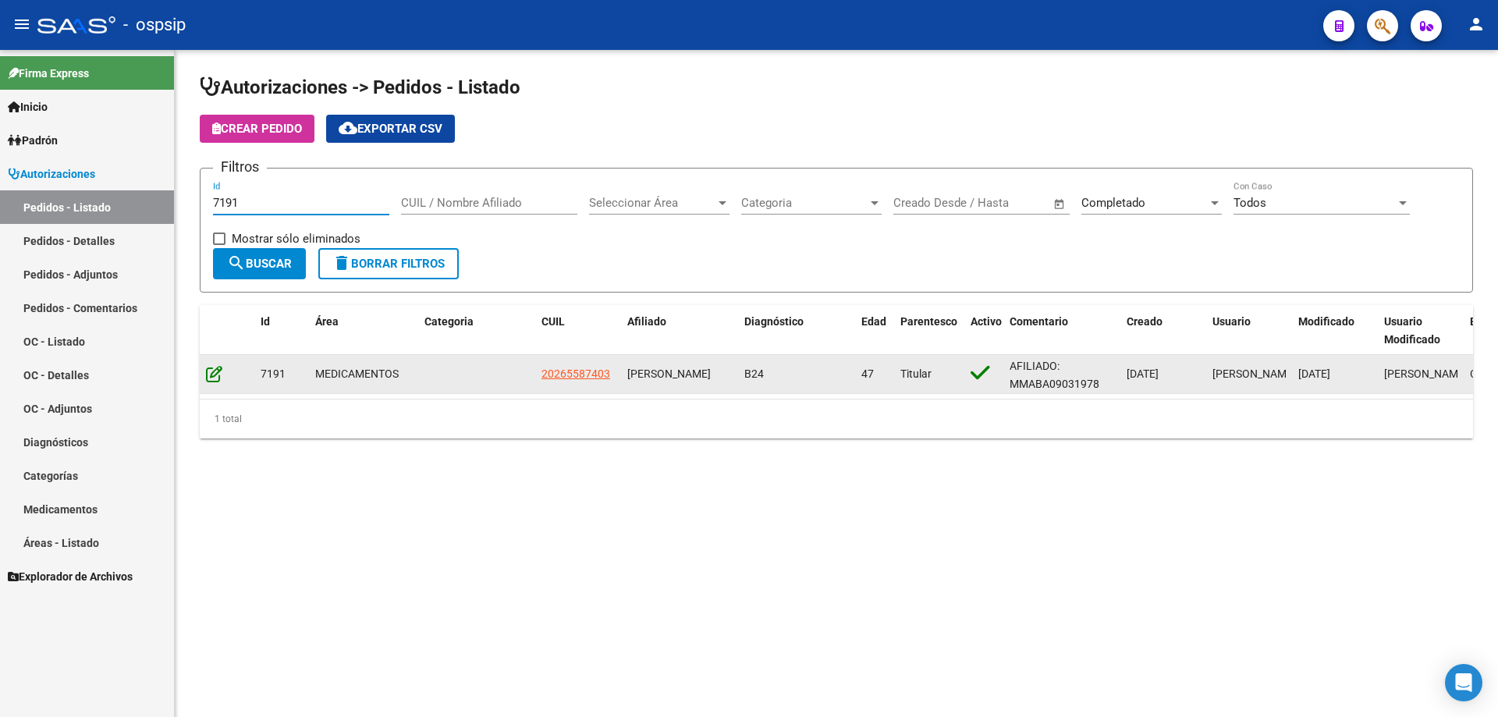
type input "7191"
click at [213, 376] on icon at bounding box center [214, 373] width 16 height 17
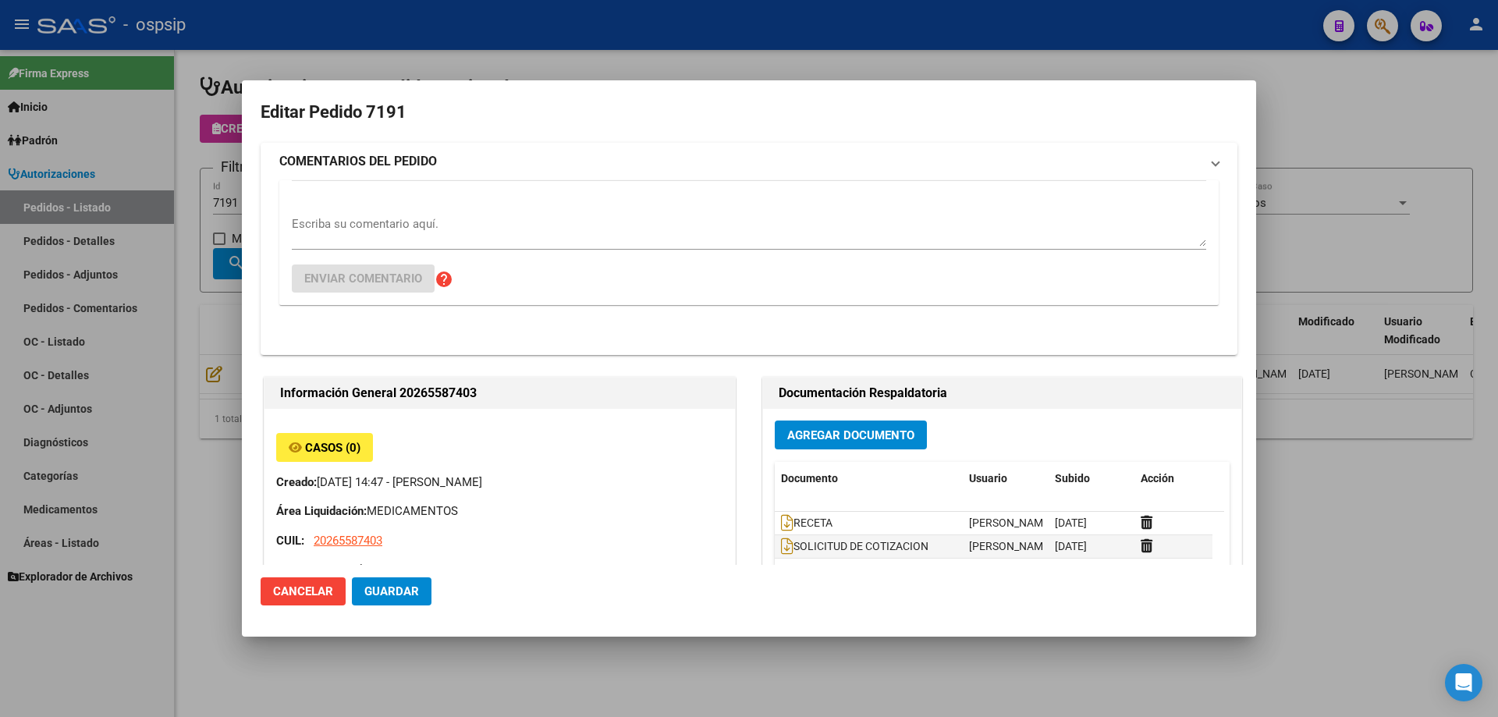
type input "[GEOGRAPHIC_DATA], QUILMES, LIBERTAD 1753"
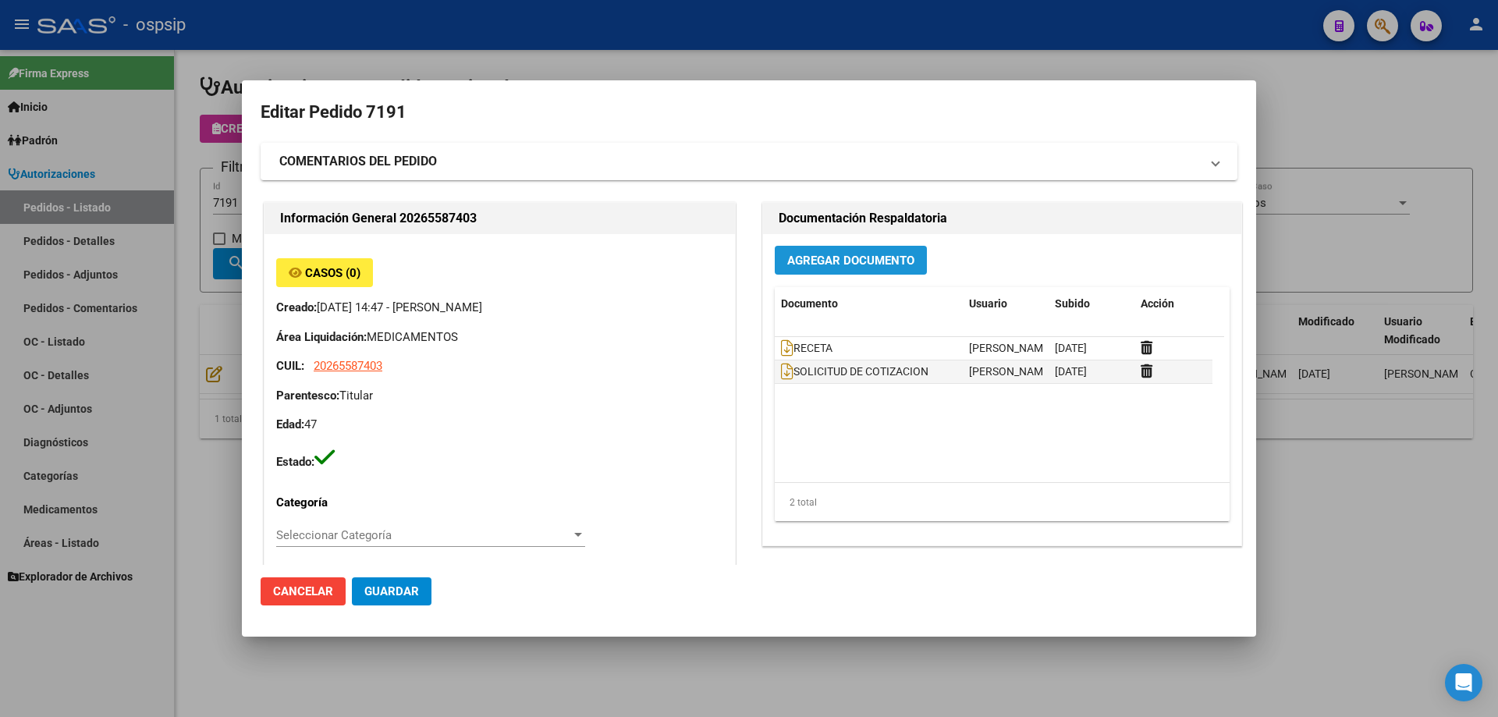
click at [853, 254] on span "Agregar Documento" at bounding box center [850, 261] width 127 height 14
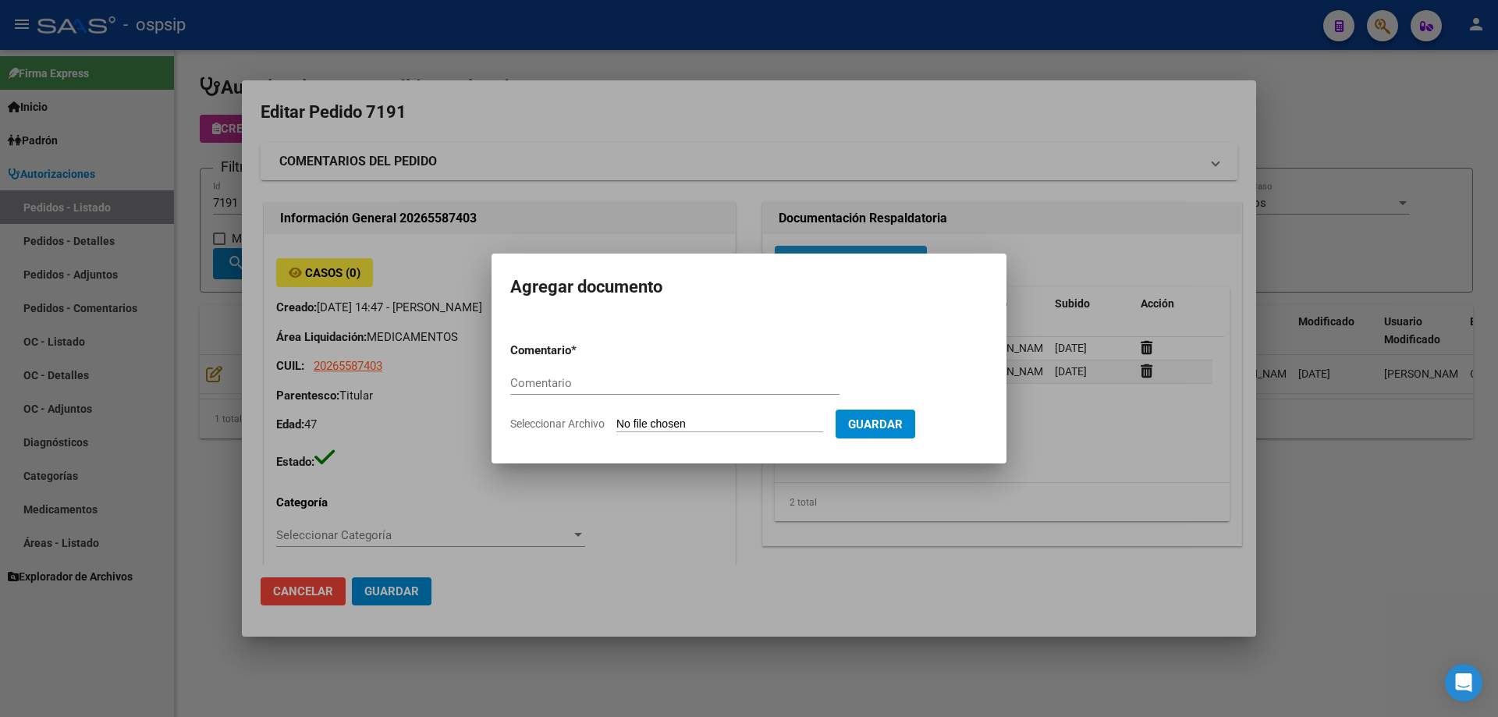
paste input "ORDEN DE COMPRA"
type input "ORDEN DE COMPRA"
type input "C:\fakepath\NEOSALUD OC 7191.pdf"
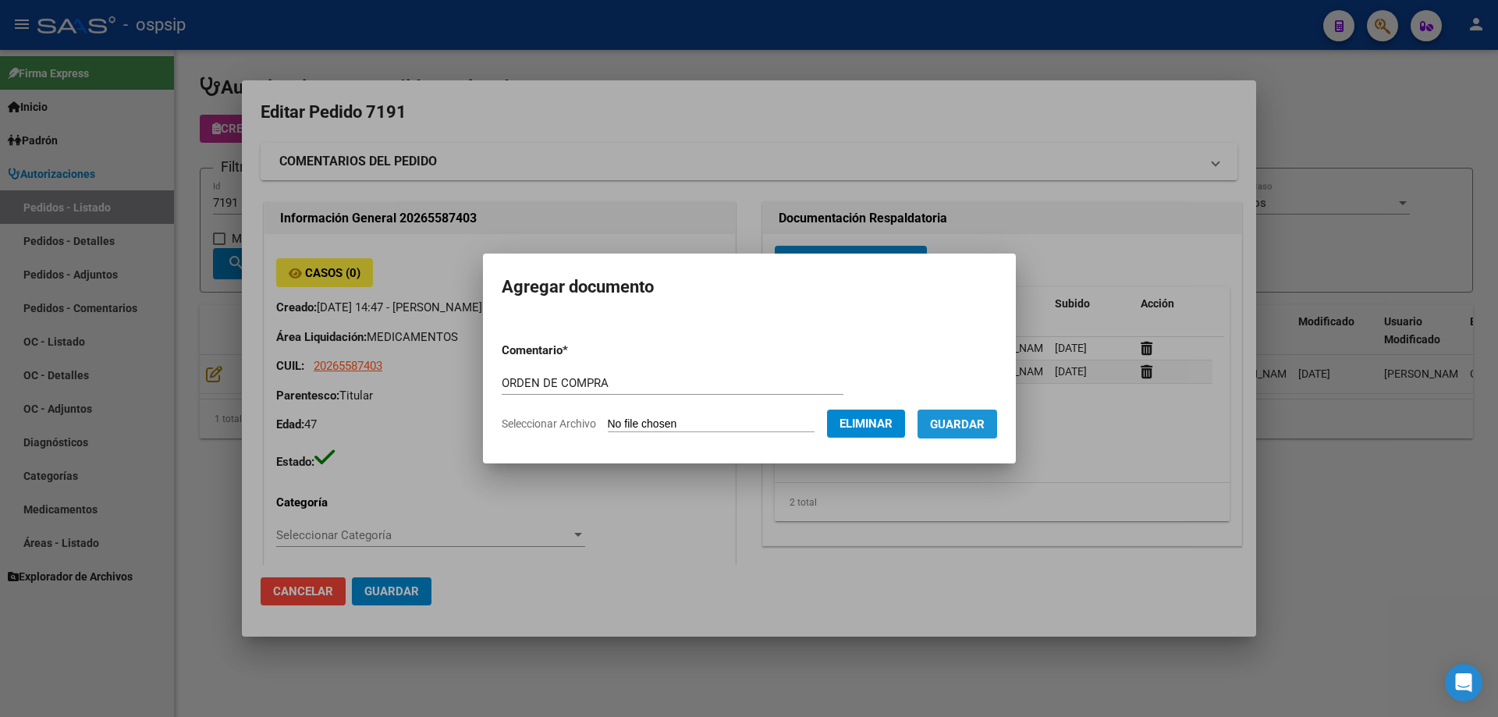
click at [979, 424] on span "Guardar" at bounding box center [957, 424] width 55 height 14
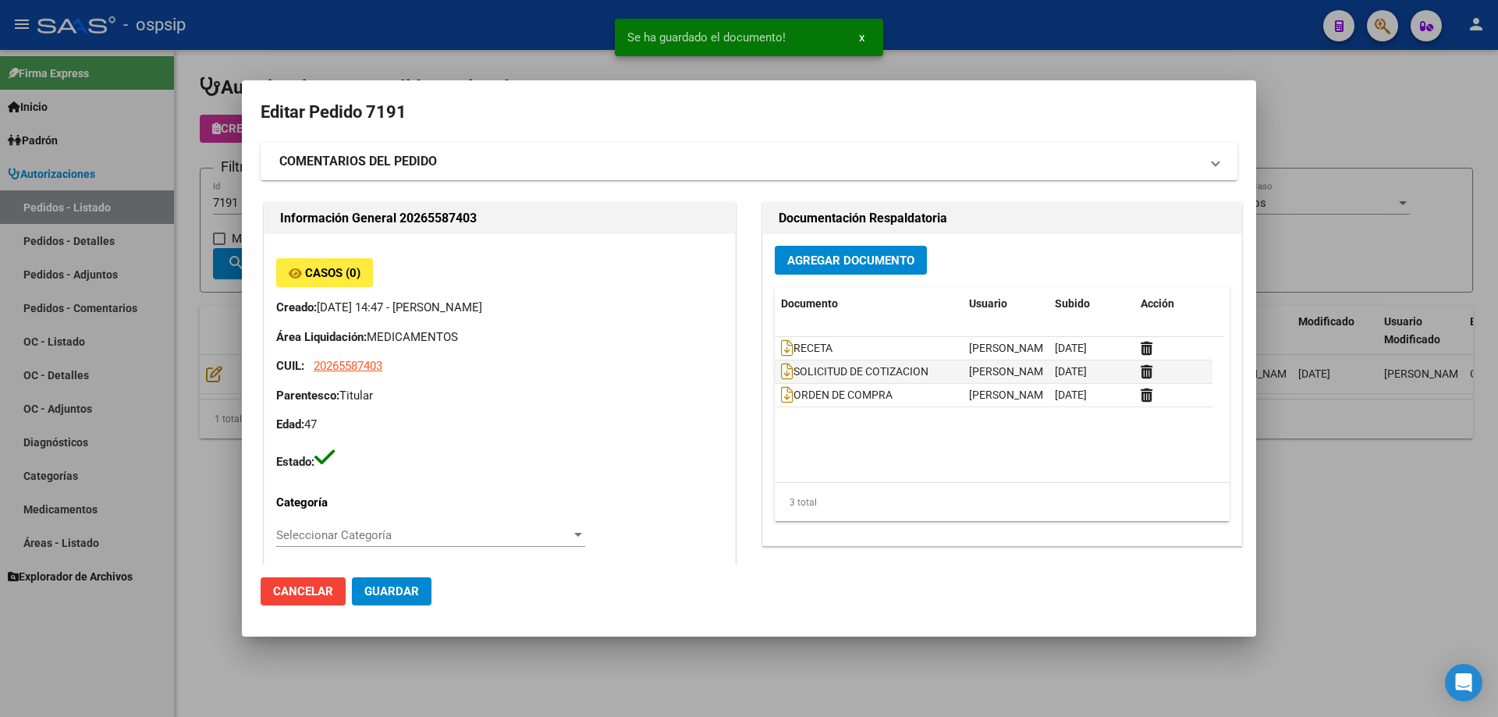
drag, startPoint x: 205, startPoint y: 291, endPoint x: 229, endPoint y: 210, distance: 84.4
click at [205, 288] on div at bounding box center [749, 358] width 1498 height 717
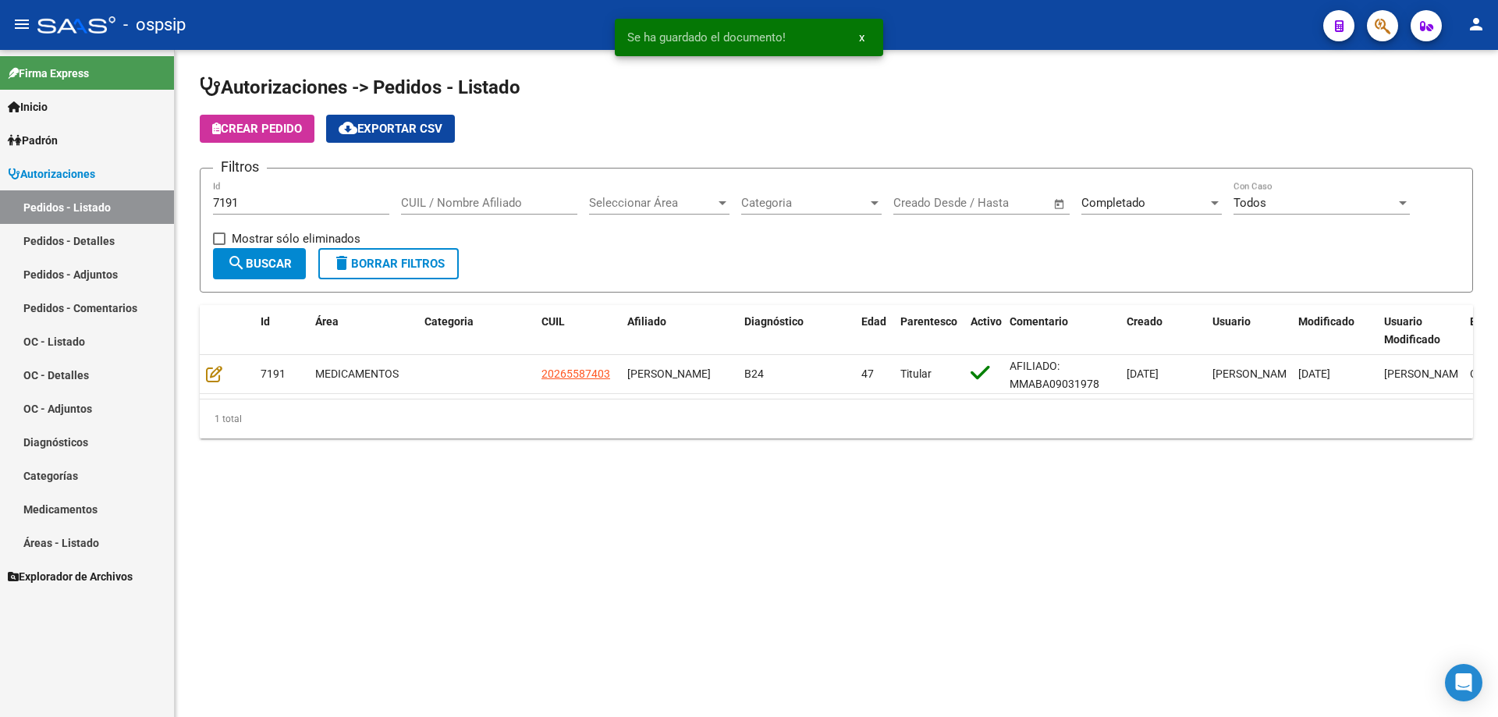
click at [239, 203] on input "7191" at bounding box center [301, 203] width 176 height 14
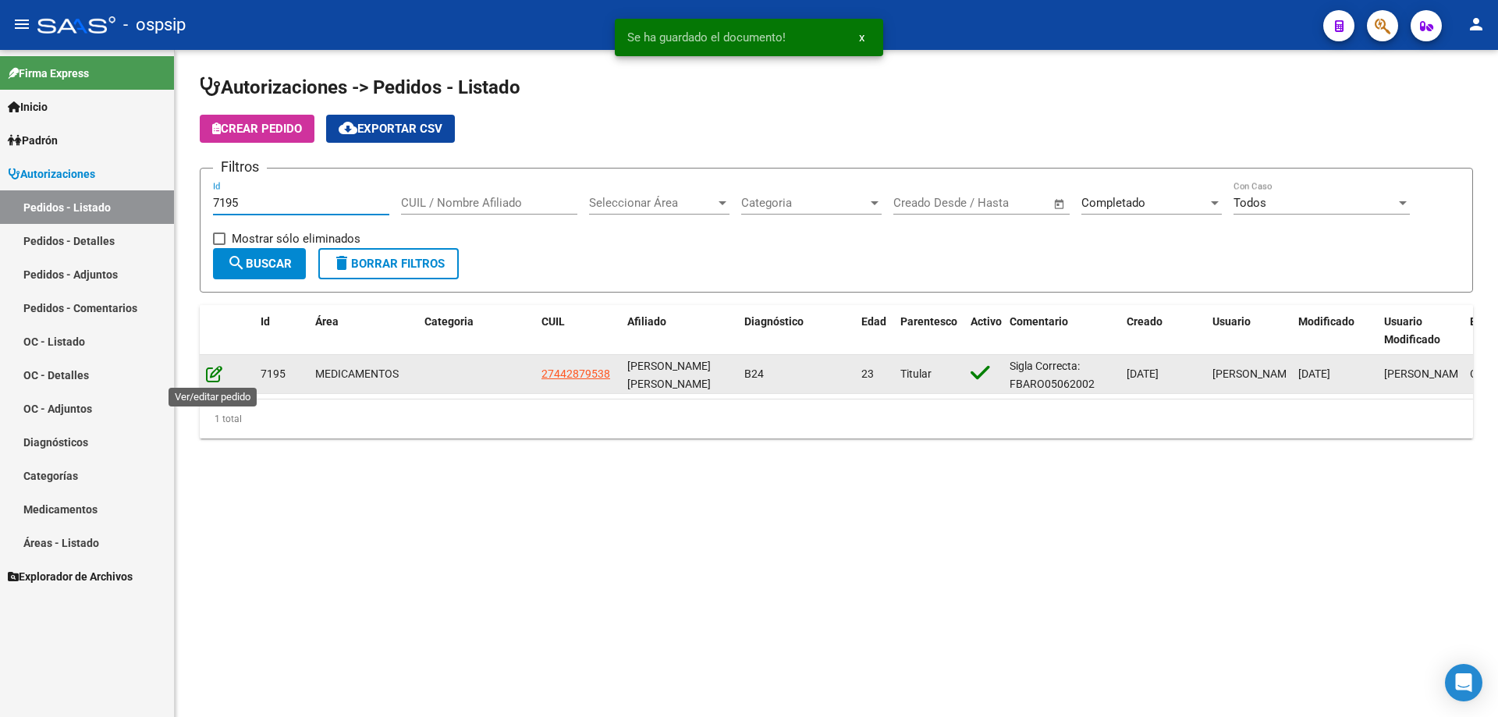
type input "7195"
click at [216, 366] on icon at bounding box center [214, 373] width 16 height 17
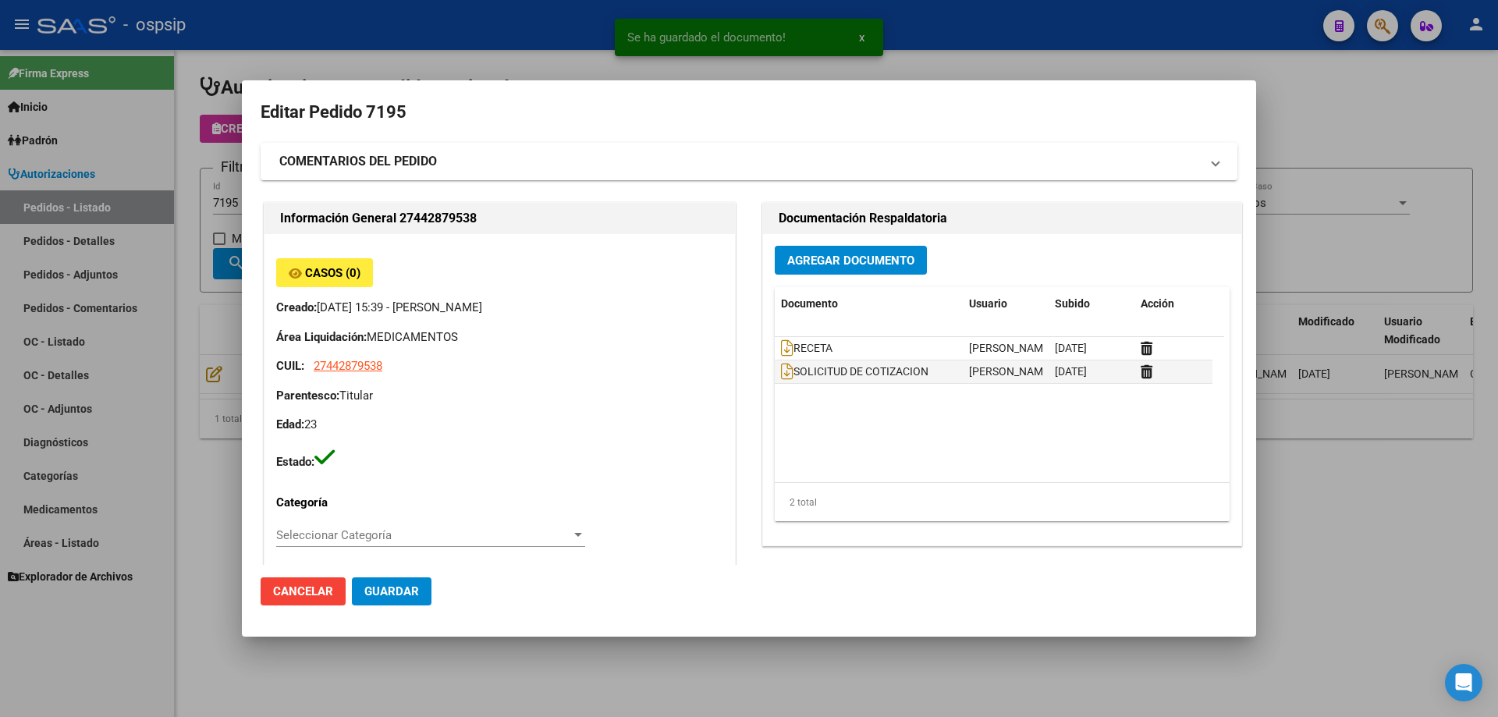
type input "[PERSON_NAME]"
type input "[GEOGRAPHIC_DATA], [GEOGRAPHIC_DATA], [DATE][PERSON_NAME]"
click at [876, 256] on span "Agregar Documento" at bounding box center [850, 261] width 127 height 14
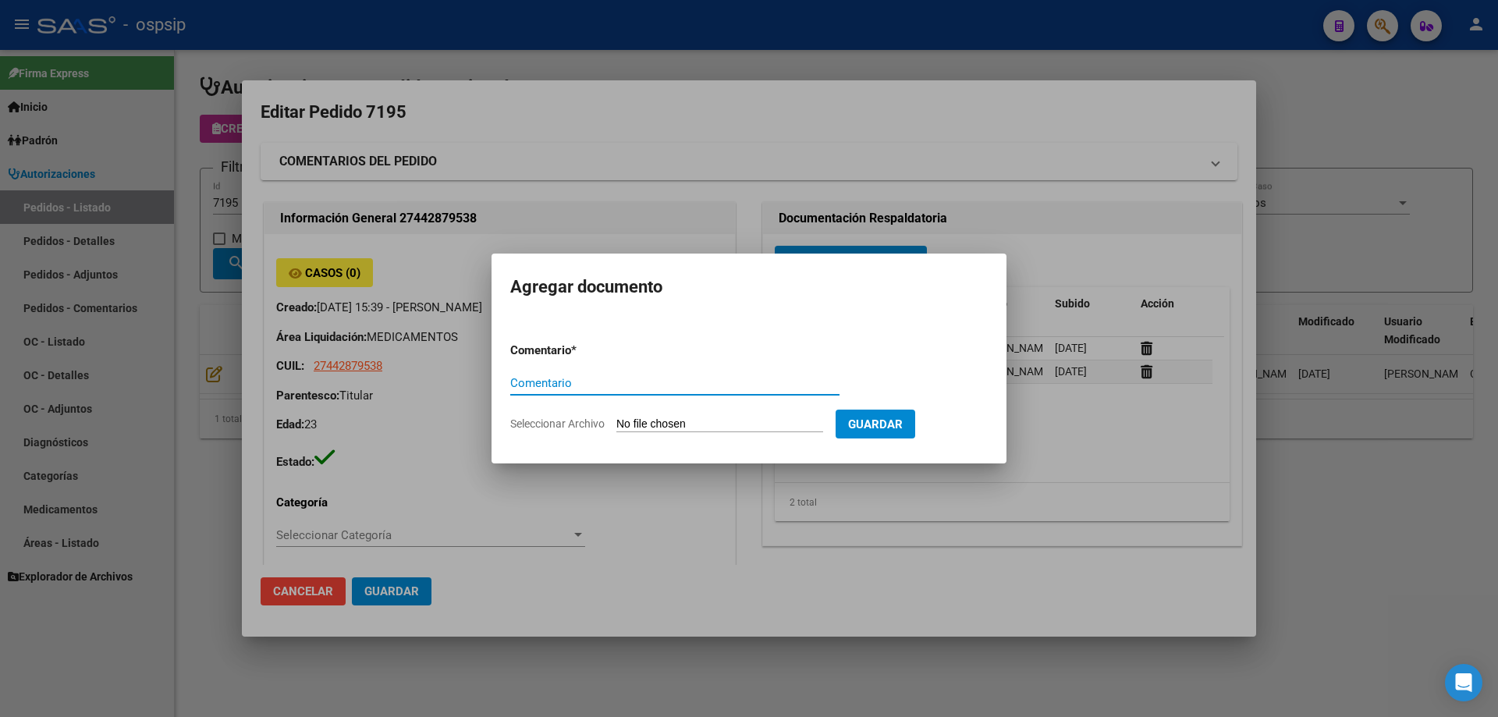
paste input "ORDEN DE COMPRA"
type input "ORDEN DE COMPRA"
type input "C:\fakepath\NEOSALUD OC 7195.pdf"
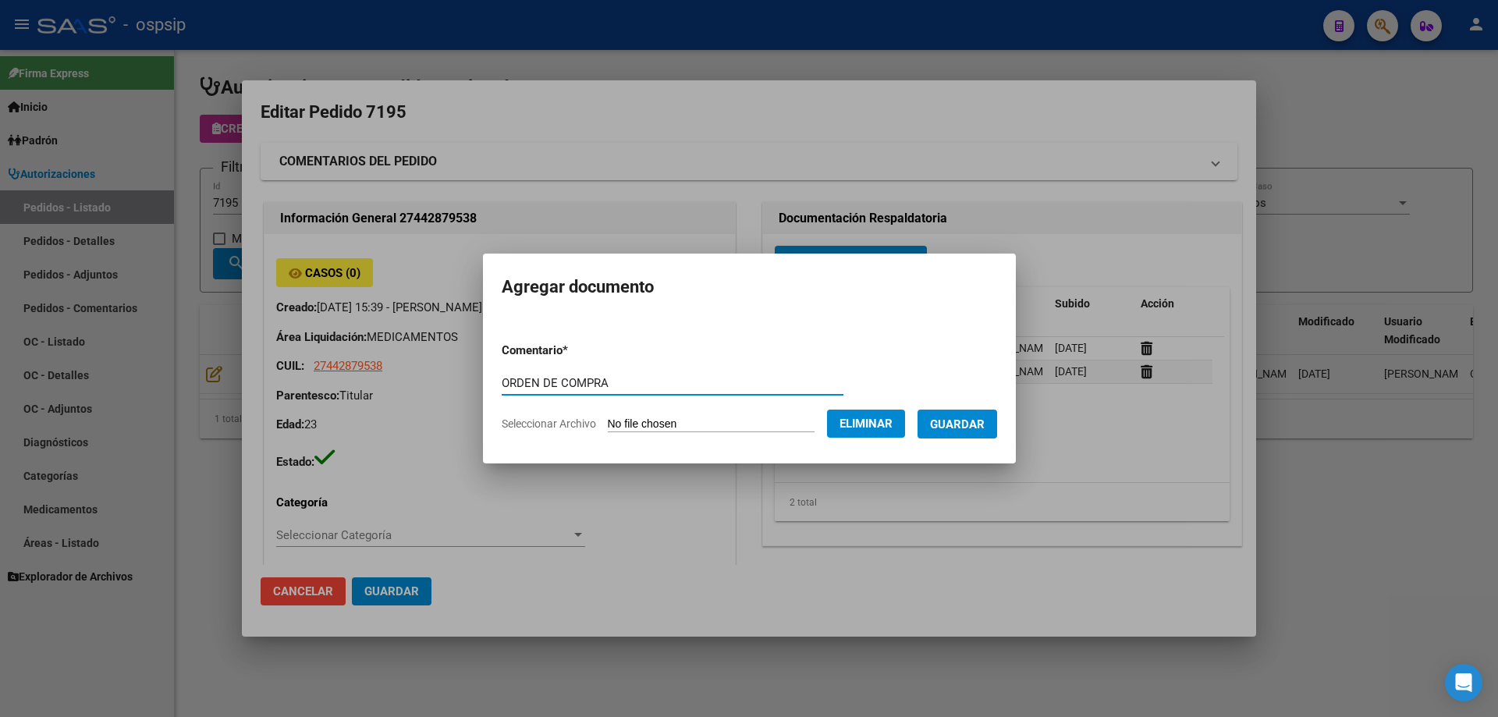
click at [953, 425] on span "Guardar" at bounding box center [957, 424] width 55 height 14
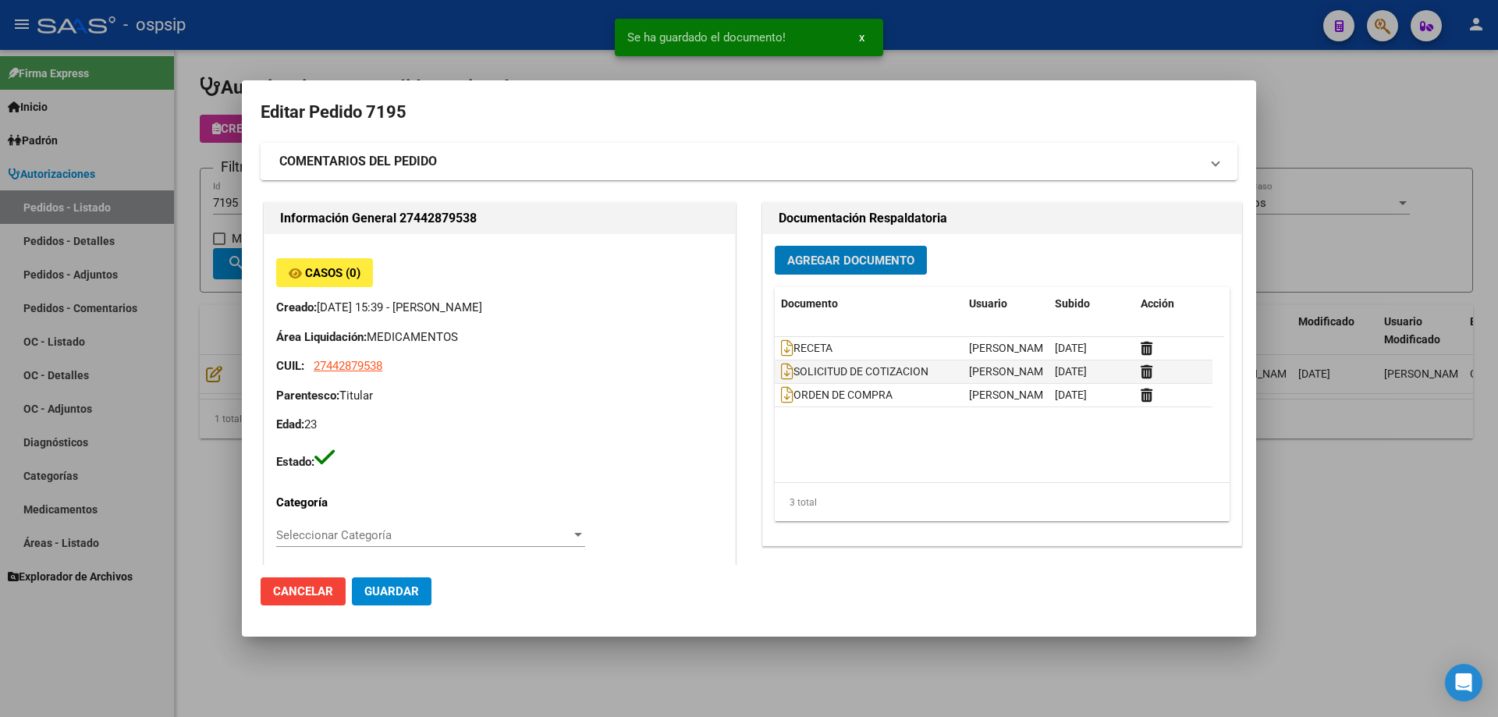
click at [157, 215] on div at bounding box center [749, 358] width 1498 height 717
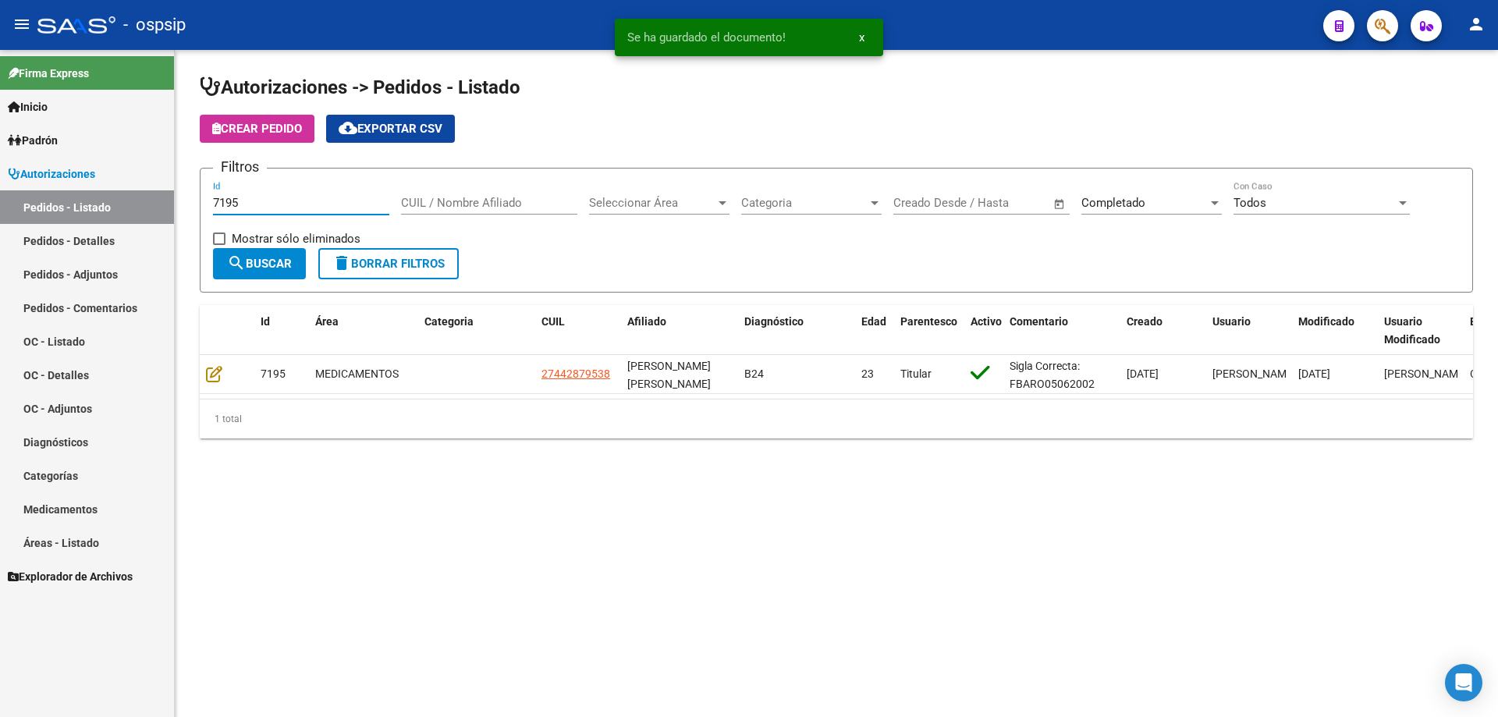
click at [269, 208] on input "7195" at bounding box center [301, 203] width 176 height 14
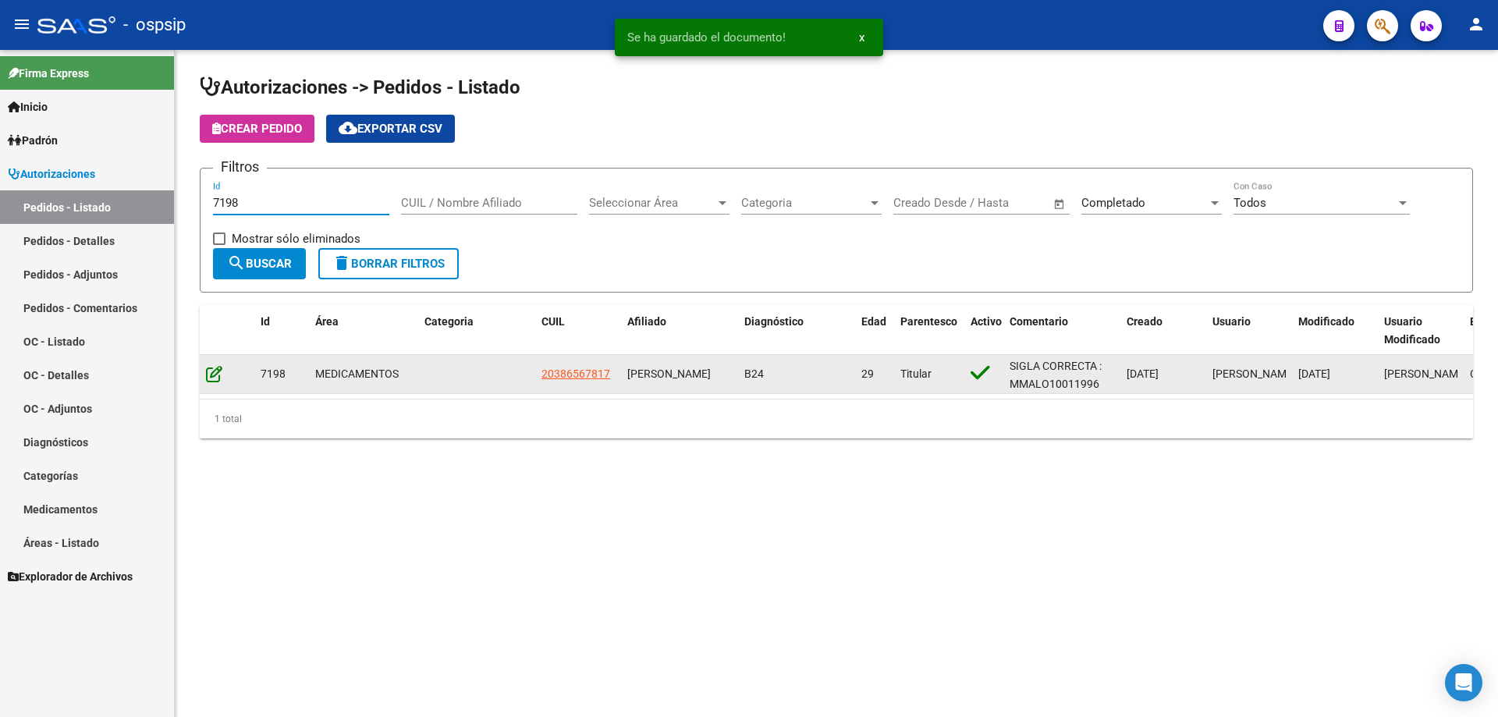
type input "7198"
click at [219, 371] on icon at bounding box center [214, 373] width 16 height 17
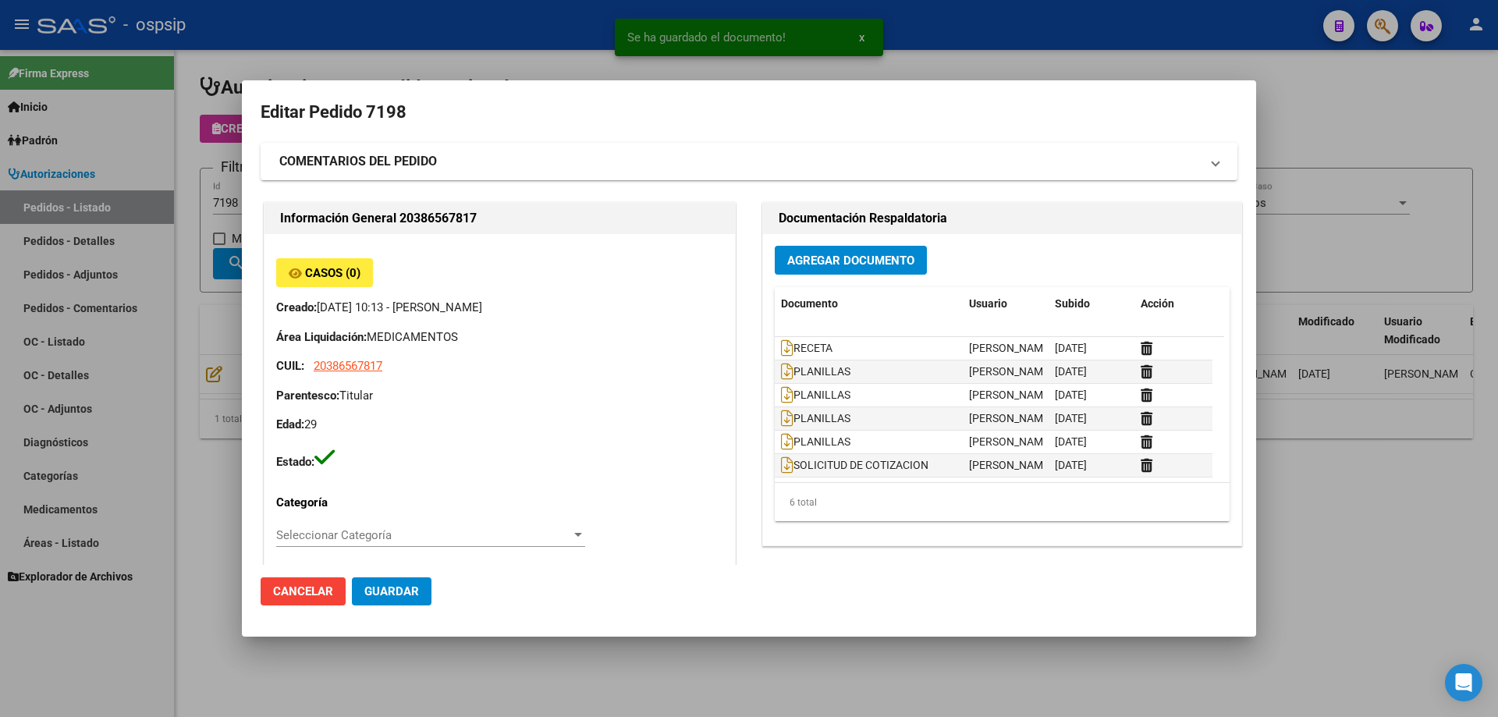
type input "Capital Federal, DEBOTO, [PERSON_NAME] 5408"
click at [867, 257] on span "Agregar Documento" at bounding box center [850, 261] width 127 height 14
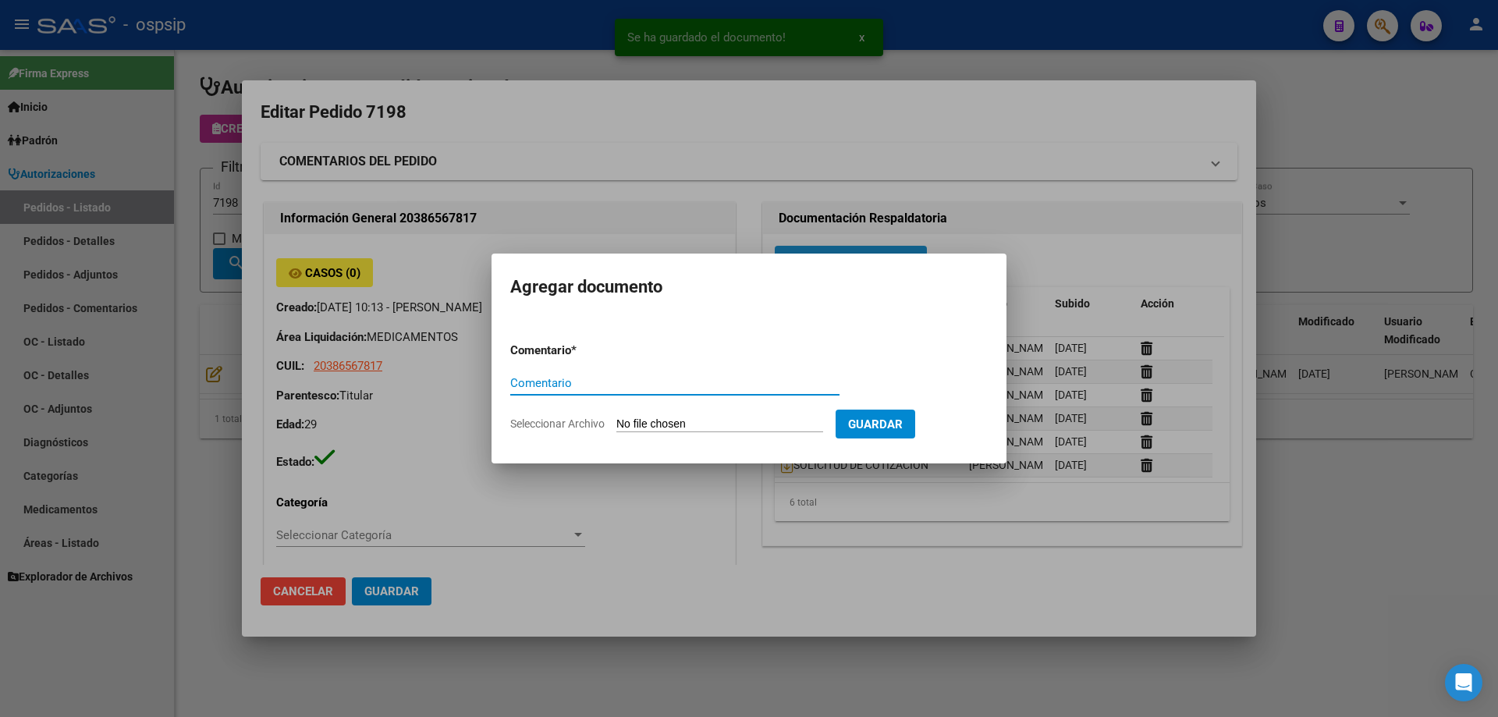
paste input "ORDEN DE COMPRA"
type input "ORDEN DE COMPRA"
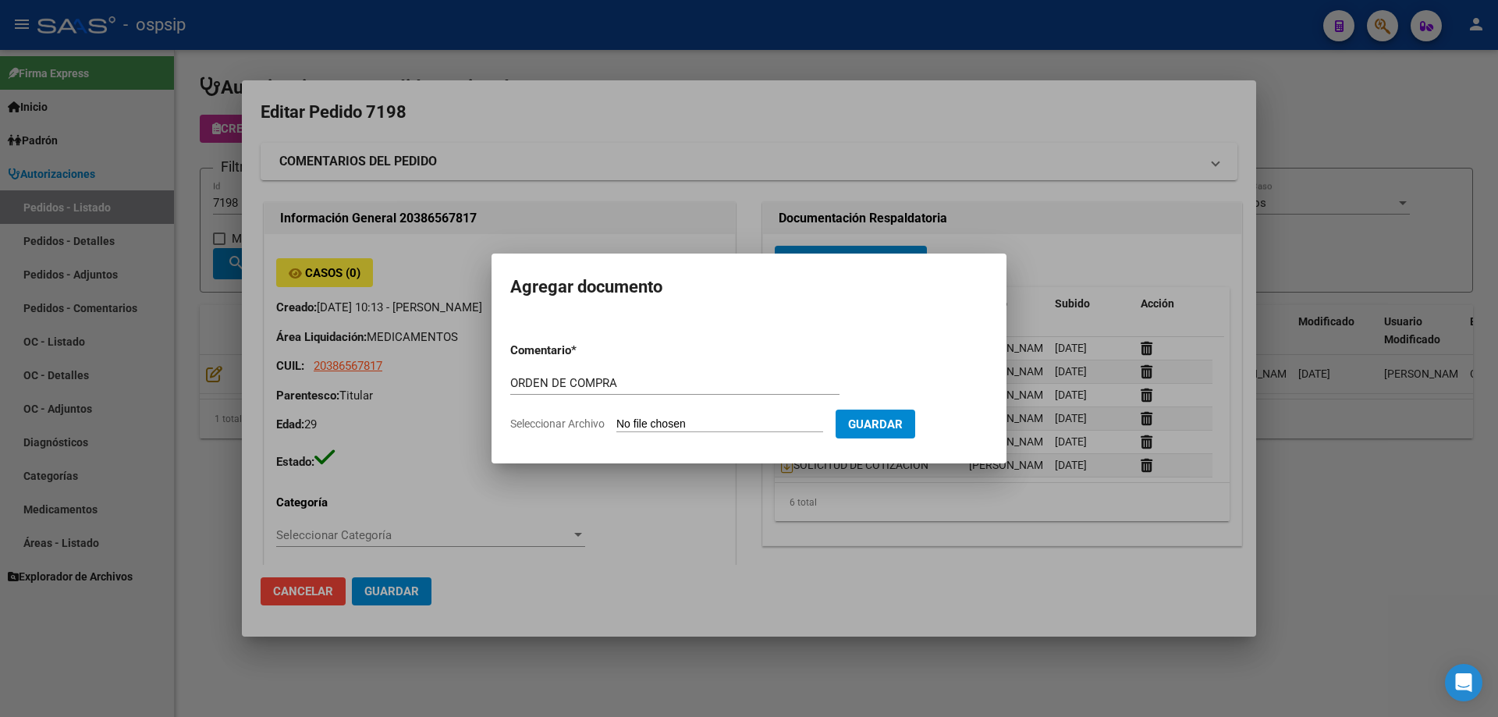
type input "C:\fakepath\NEOSALUD OC 7198.pdf"
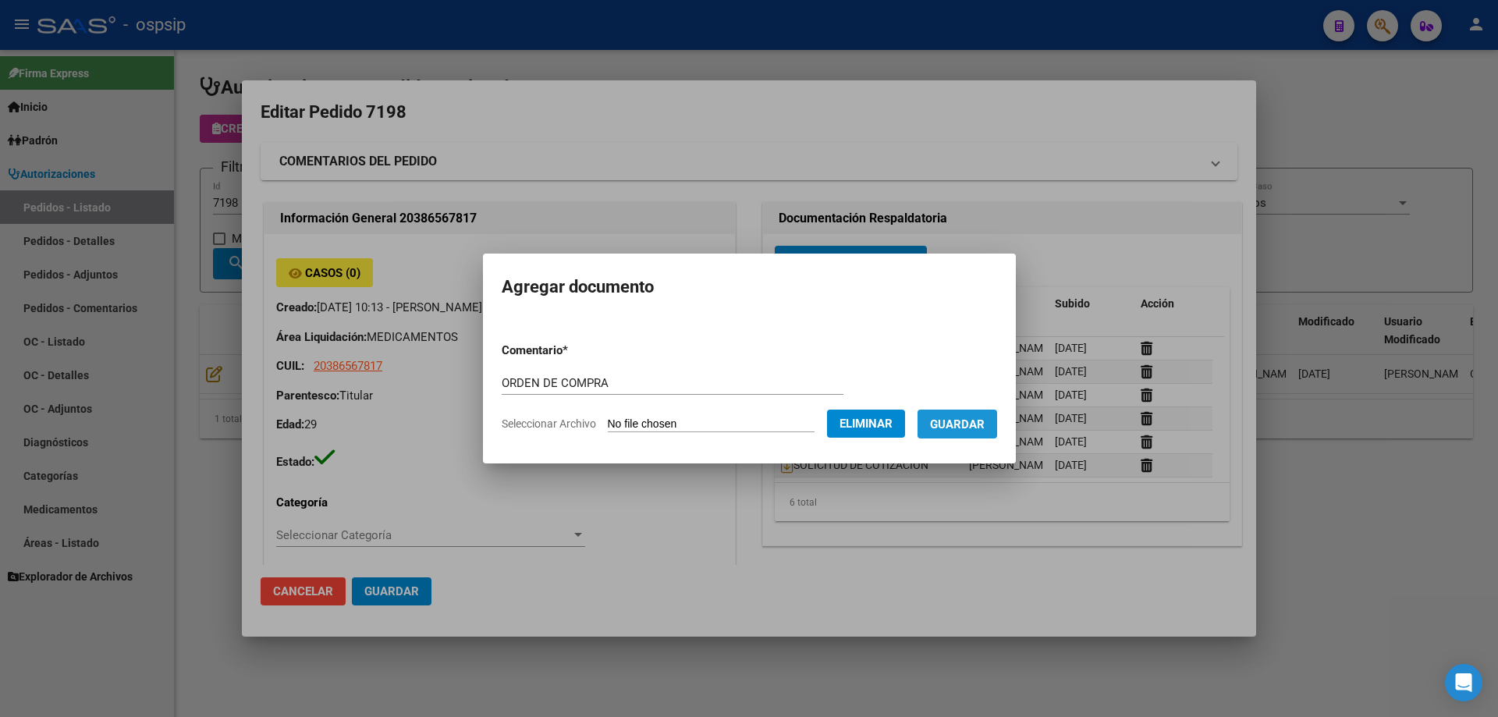
click at [974, 417] on span "Guardar" at bounding box center [957, 424] width 55 height 14
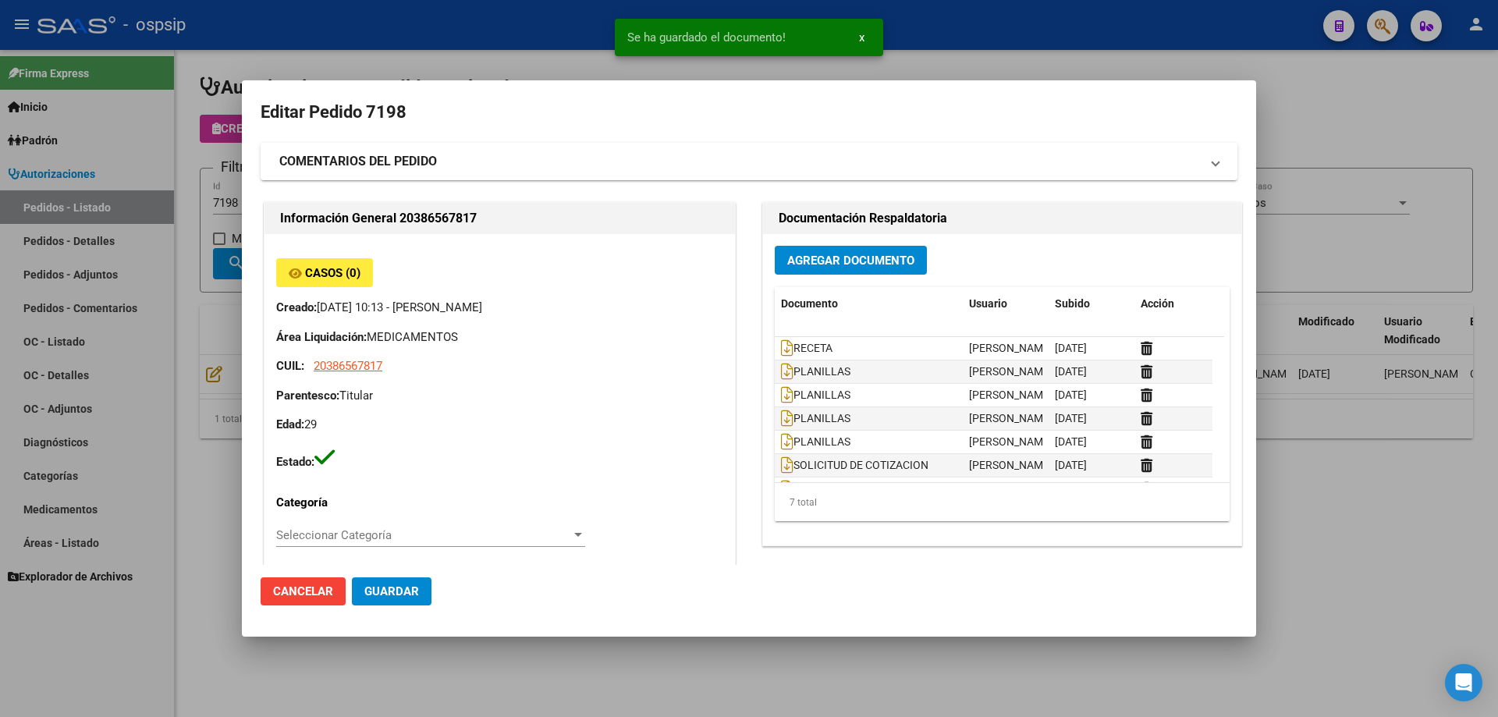
click at [215, 191] on div at bounding box center [749, 358] width 1498 height 717
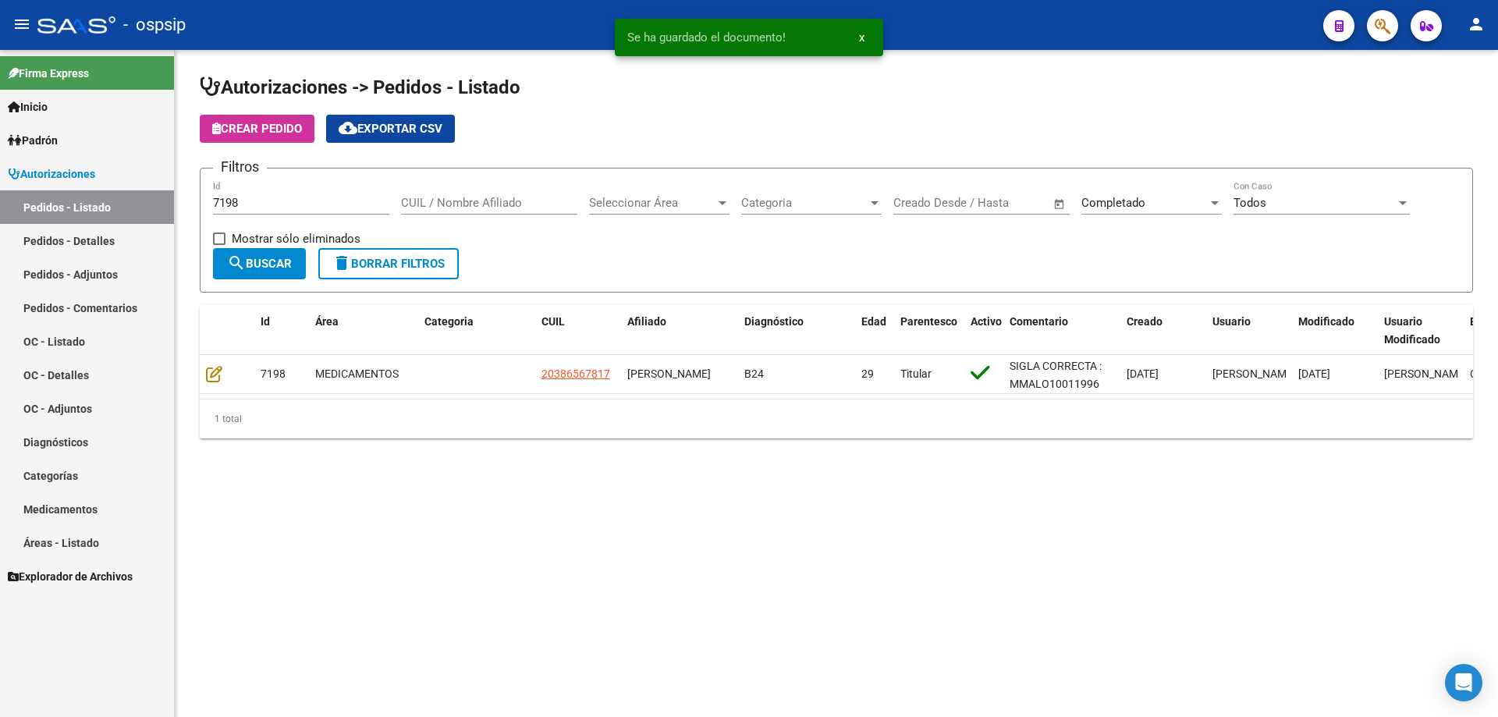
click at [254, 210] on div "7198 Id" at bounding box center [301, 198] width 176 height 34
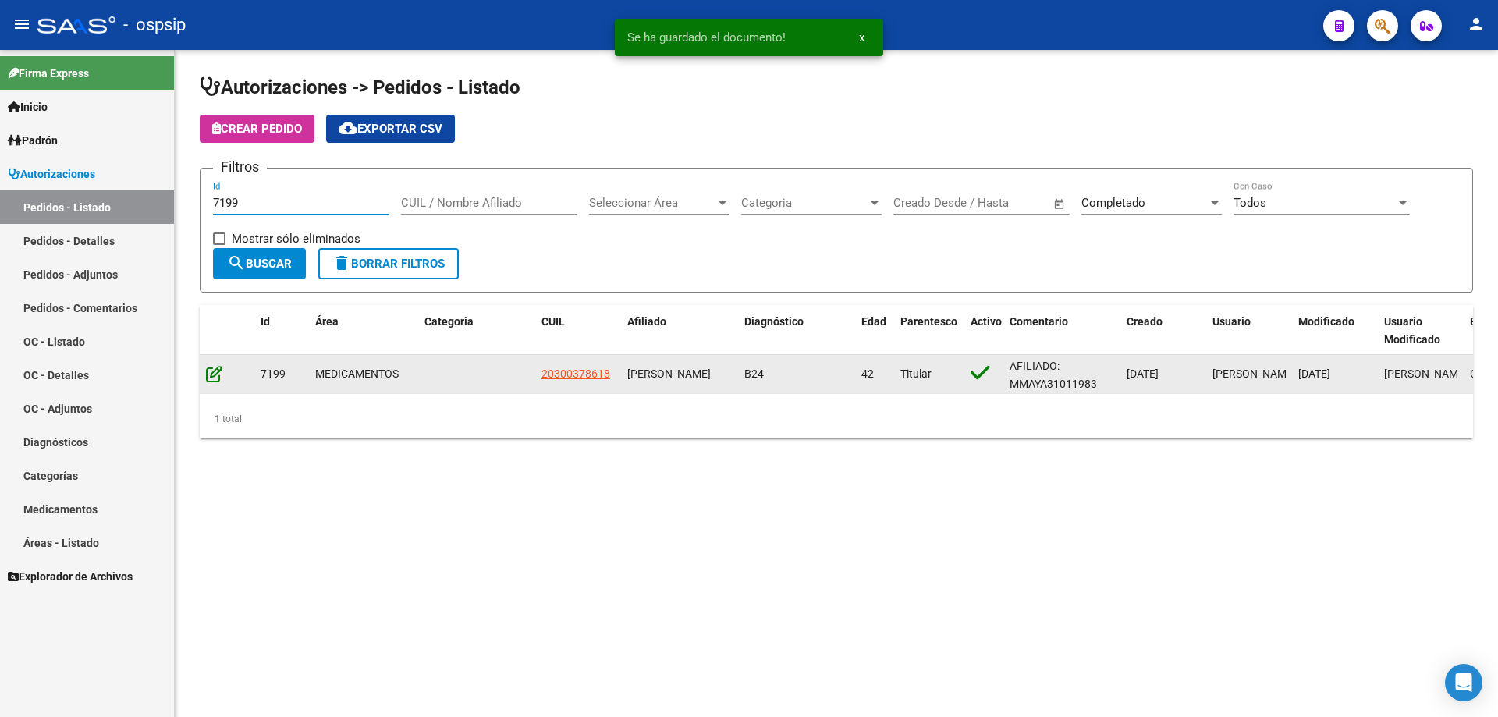
type input "7199"
click at [220, 375] on icon at bounding box center [214, 373] width 16 height 17
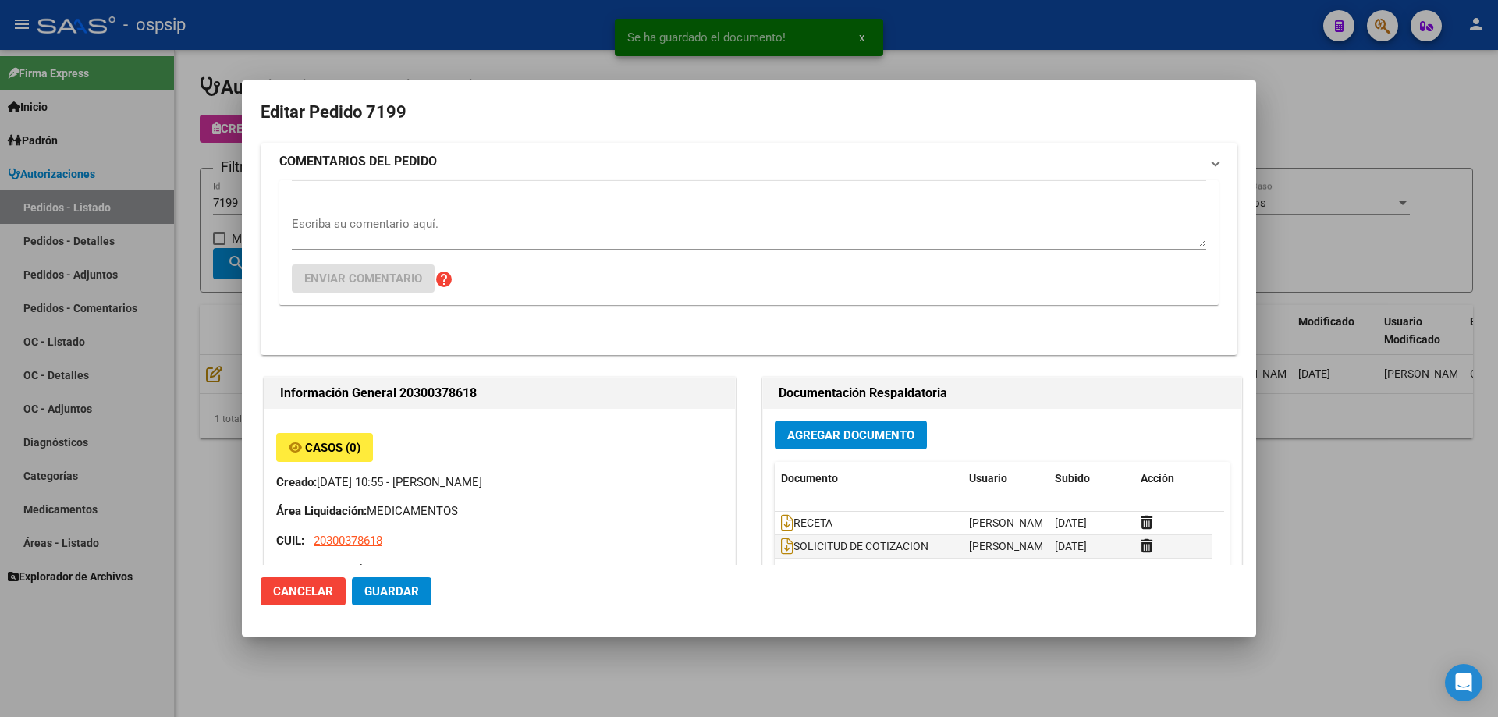
type input "Capital Federal, [PERSON_NAME] GRAL AV. 6320"
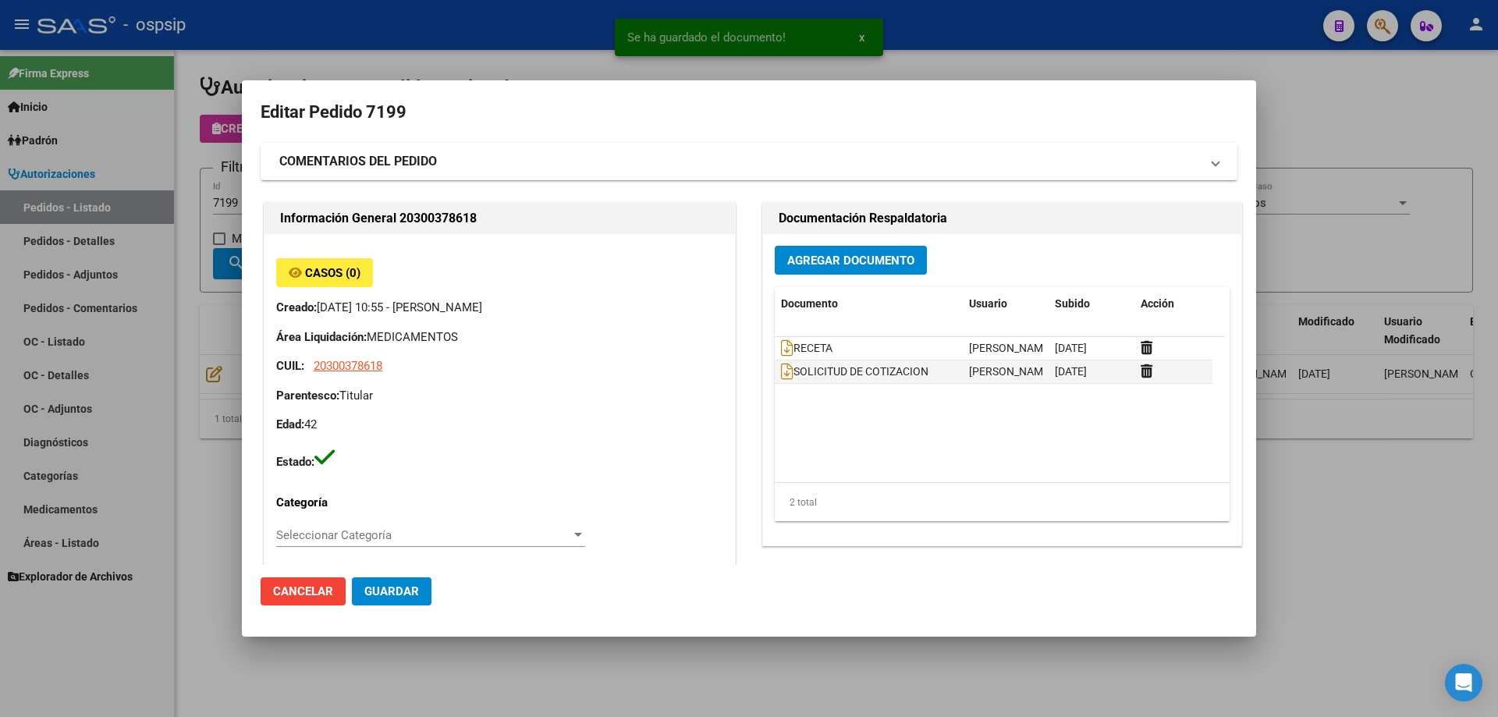
click at [775, 250] on button "Agregar Documento" at bounding box center [851, 260] width 152 height 29
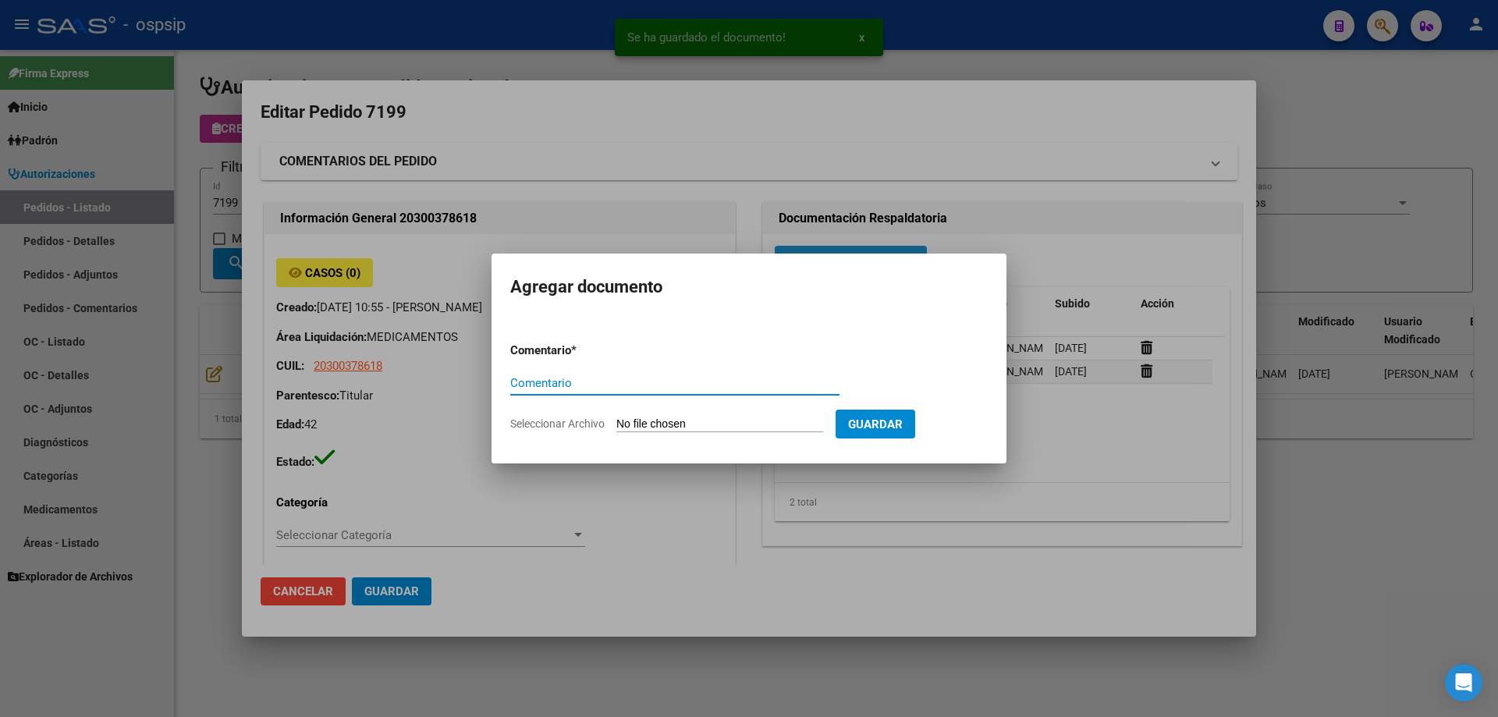
paste input "ORDEN DE COMPRA"
type input "ORDEN DE COMPRA"
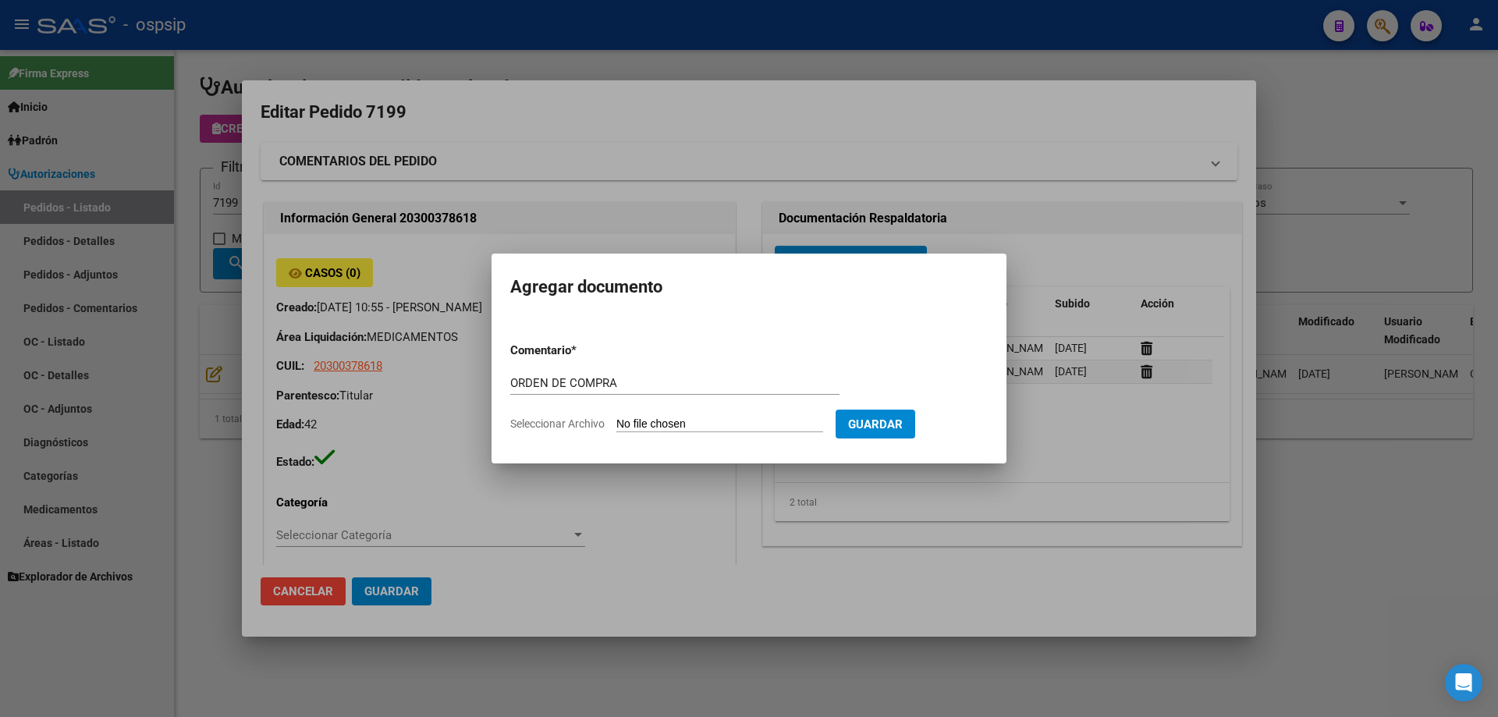
type input "C:\fakepath\NEOSALUD OC 7199.pdf"
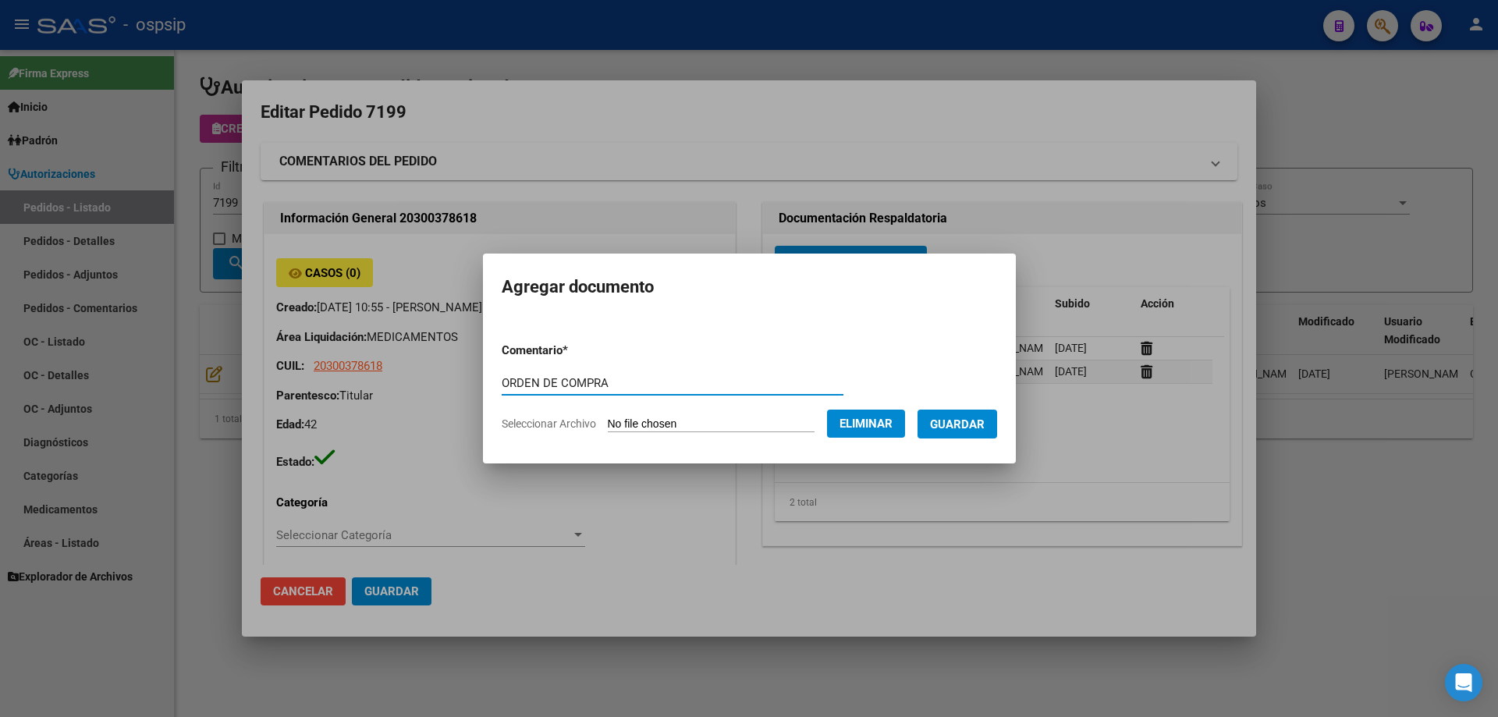
click at [997, 421] on button "Guardar" at bounding box center [957, 424] width 80 height 29
click at [240, 210] on div at bounding box center [749, 358] width 1498 height 717
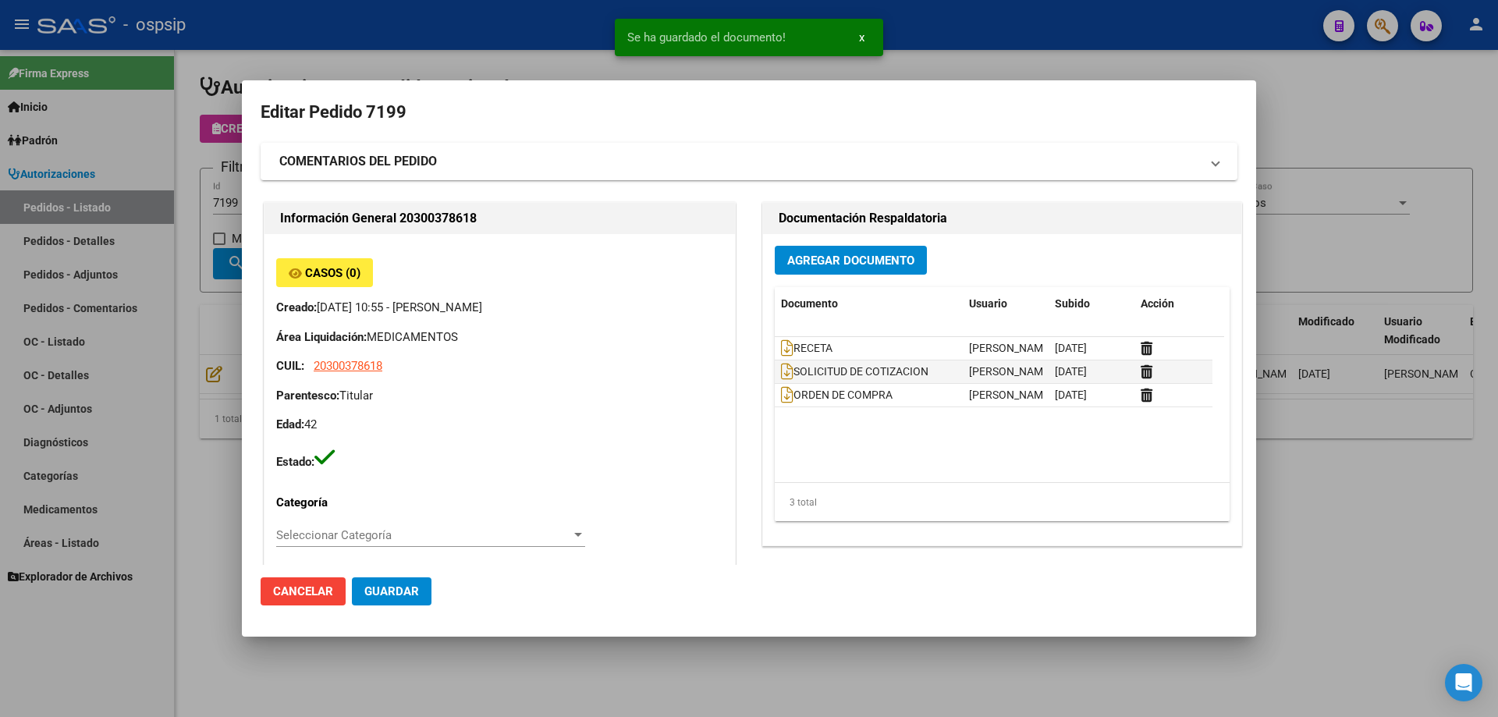
drag, startPoint x: 255, startPoint y: 196, endPoint x: 226, endPoint y: 208, distance: 31.4
click at [256, 197] on mat-dialog-content "Editar Pedido 7199 COMENTARIOS DEL PEDIDO Escriba su comentario aquí. Enviar co…" at bounding box center [749, 332] width 1014 height 466
drag, startPoint x: 226, startPoint y: 208, endPoint x: 247, endPoint y: 206, distance: 20.4
click at [231, 208] on div at bounding box center [749, 358] width 1498 height 717
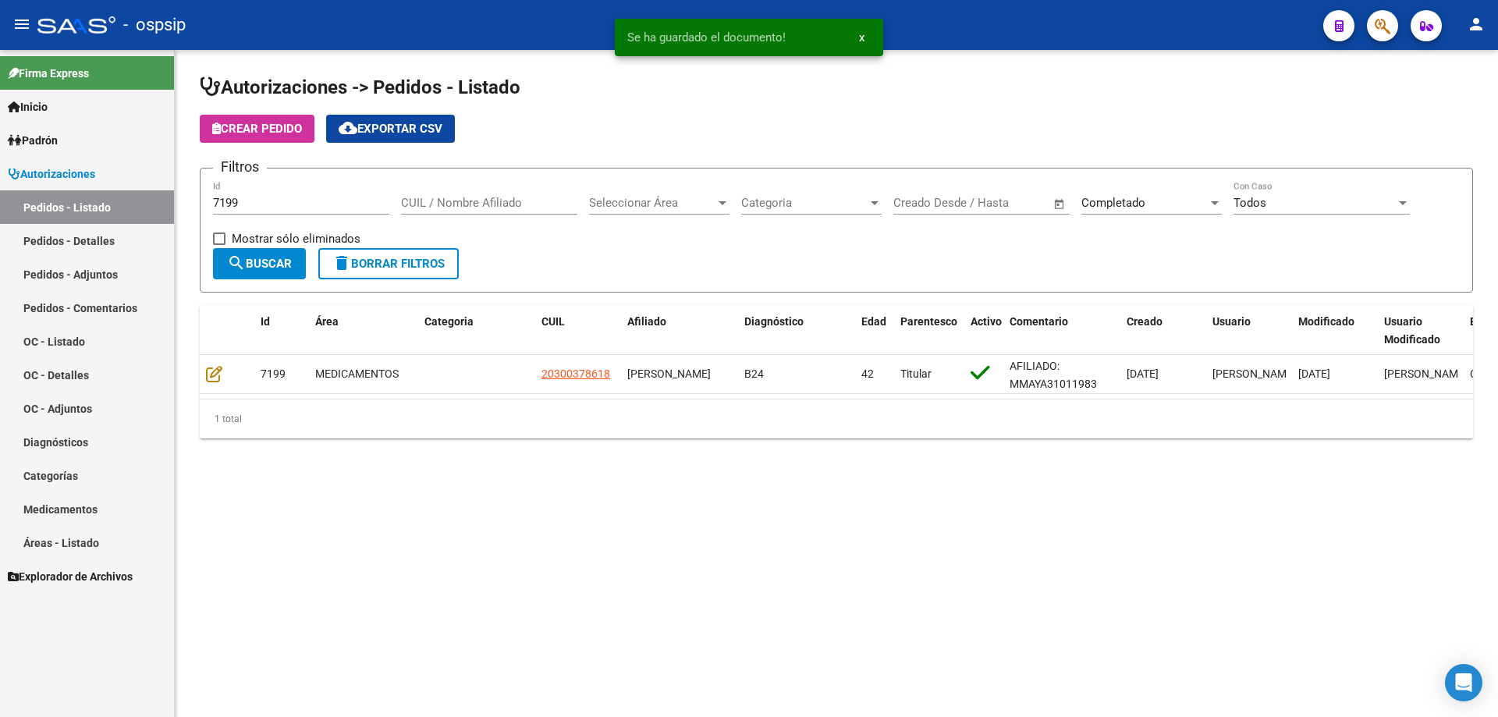
click at [247, 206] on input "7199" at bounding box center [301, 203] width 176 height 14
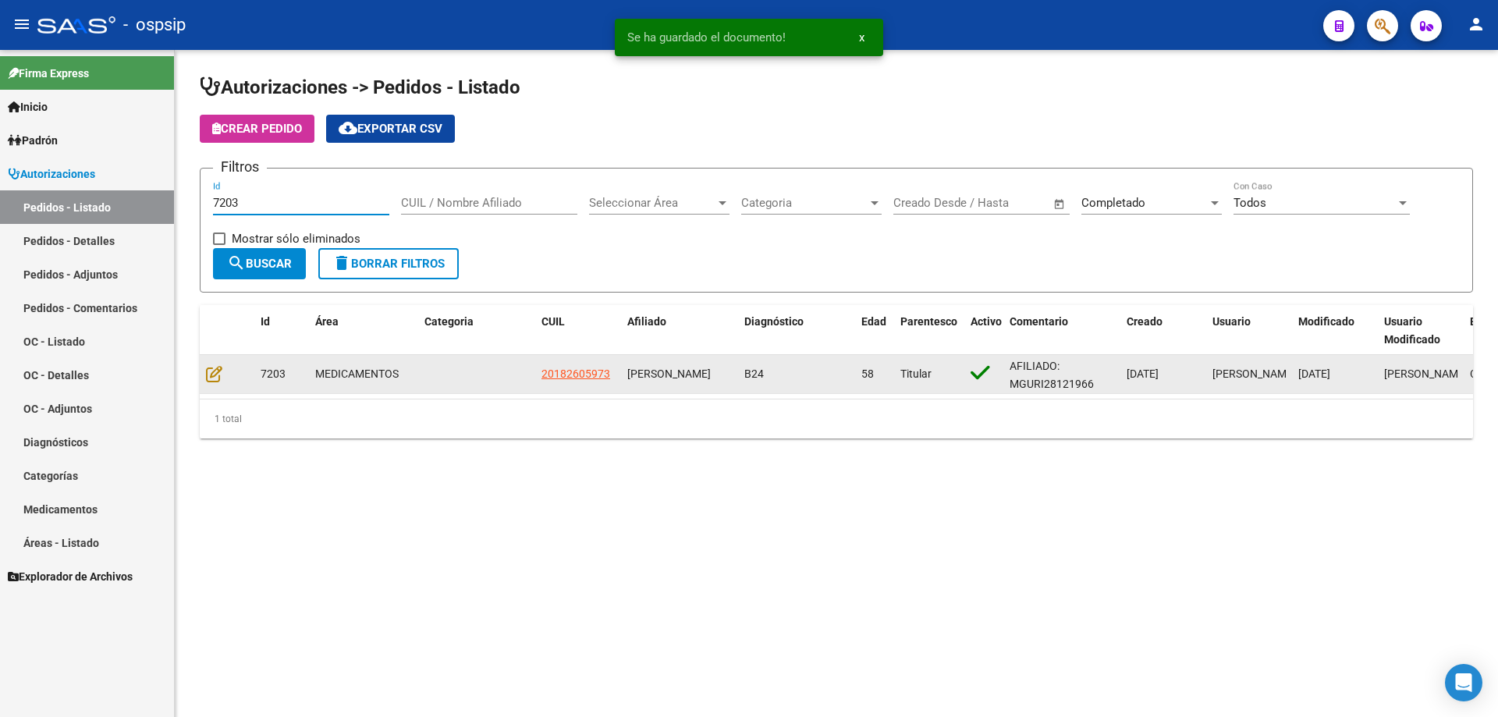
type input "7203"
drag, startPoint x: 222, startPoint y: 371, endPoint x: 229, endPoint y: 364, distance: 9.9
click at [222, 371] on div at bounding box center [227, 374] width 42 height 18
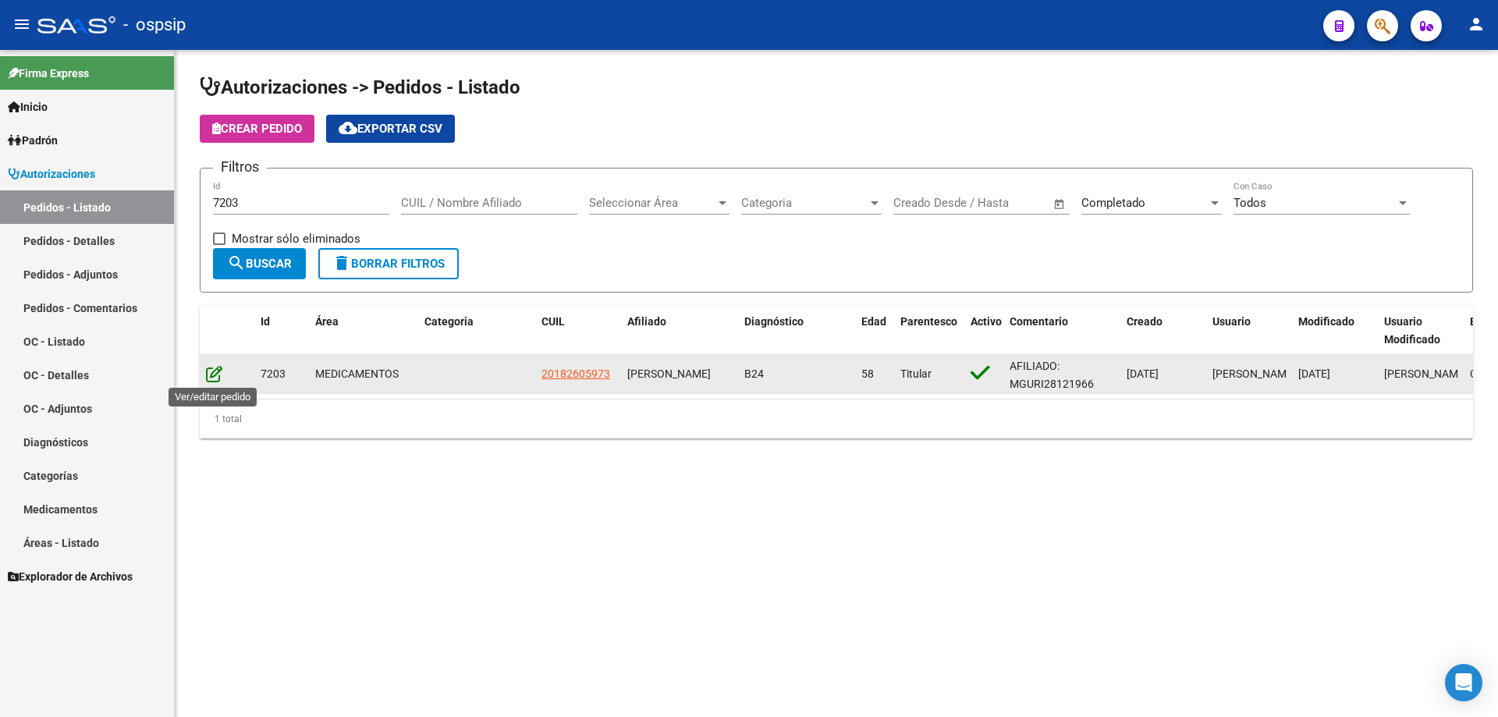
click at [218, 373] on icon at bounding box center [214, 373] width 16 height 17
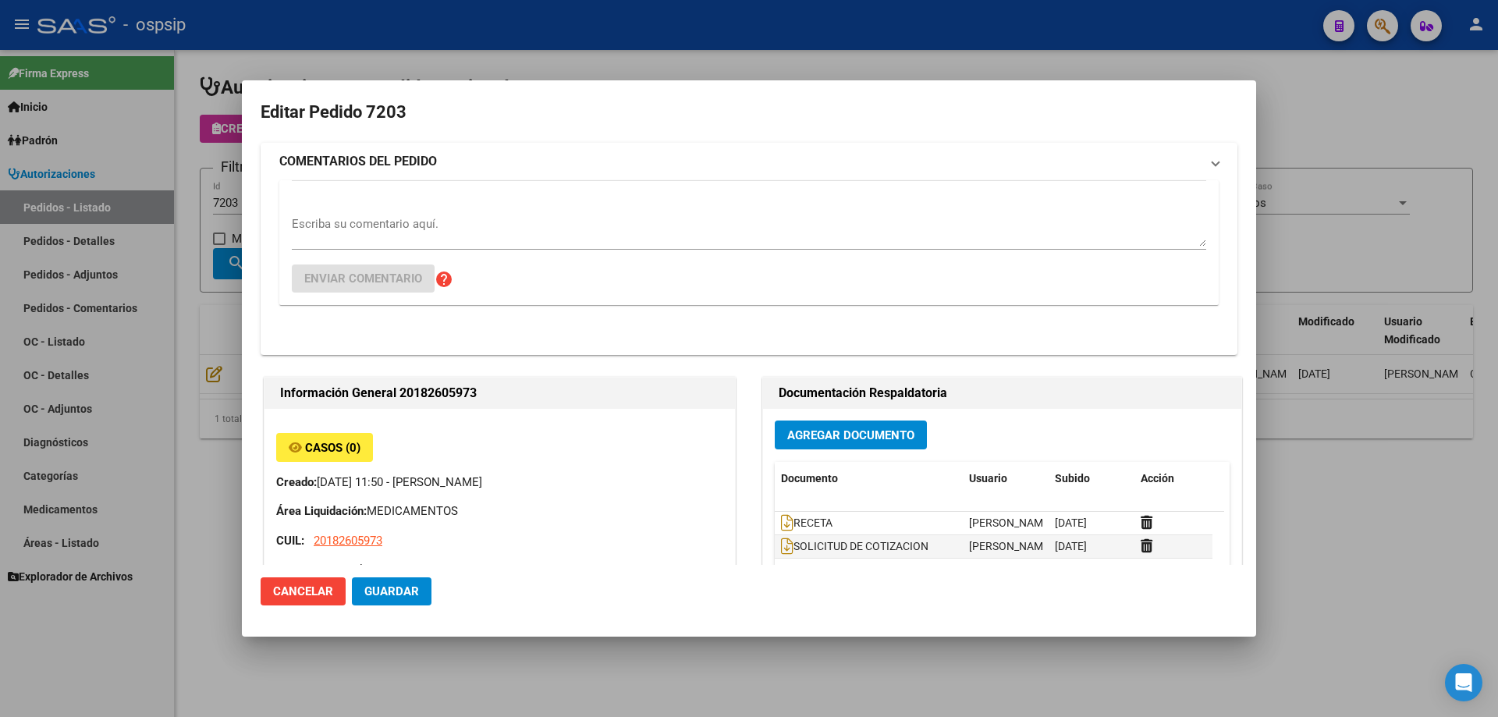
type input "[GEOGRAPHIC_DATA], [GEOGRAPHIC_DATA][PERSON_NAME], [GEOGRAPHIC_DATA] 612, Piso:…"
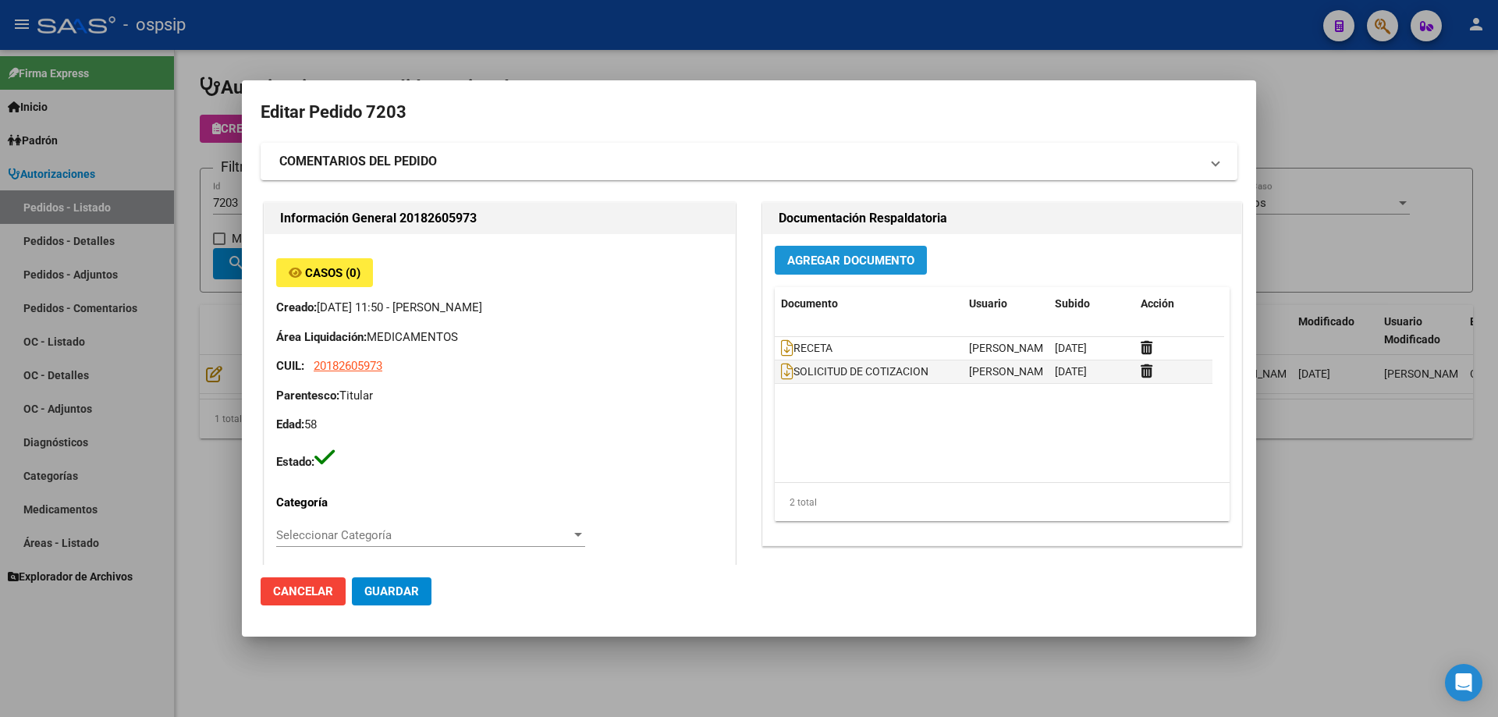
click at [852, 260] on span "Agregar Documento" at bounding box center [850, 261] width 127 height 14
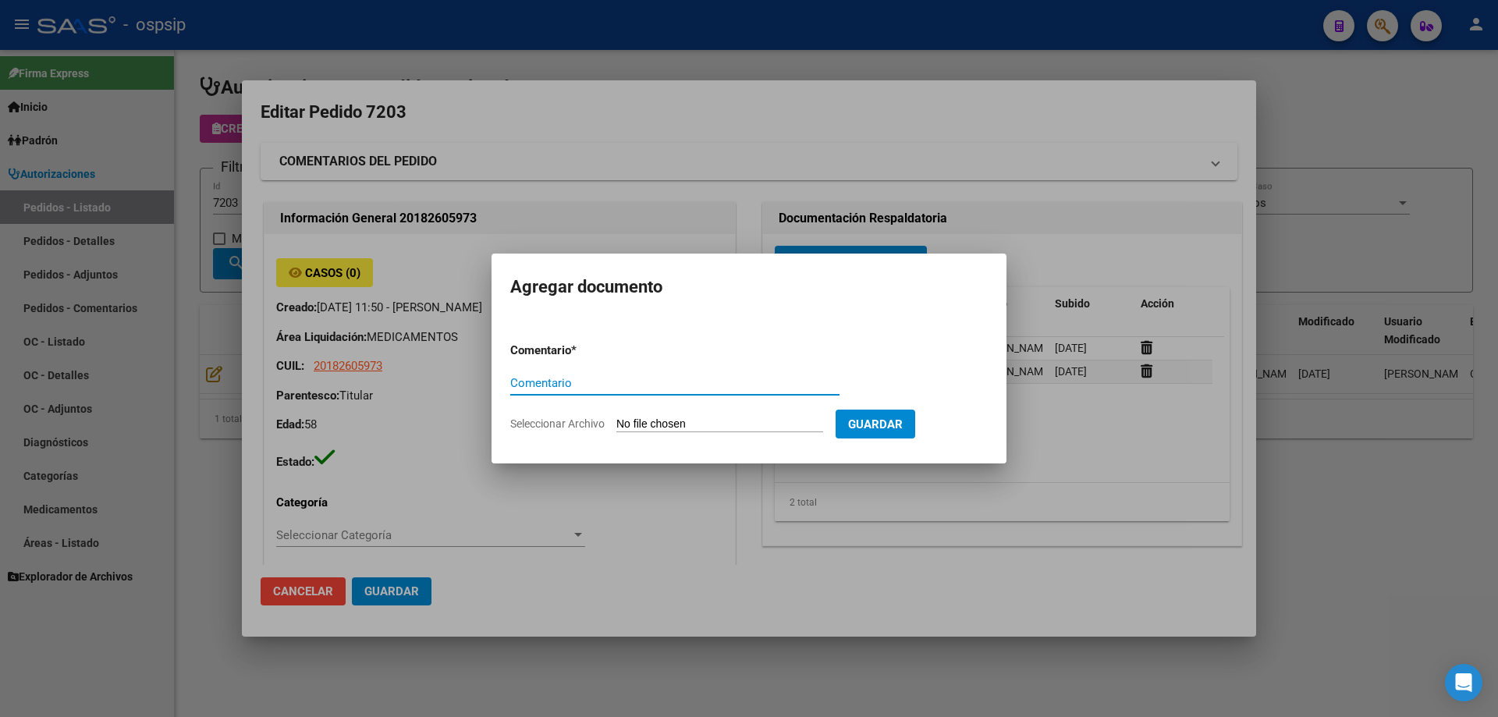
paste input "ORDEN DE COMPRA"
type input "ORDEN DE COMPRA"
type input "C:\fakepath\NEOSALUD OC 7203.pdf"
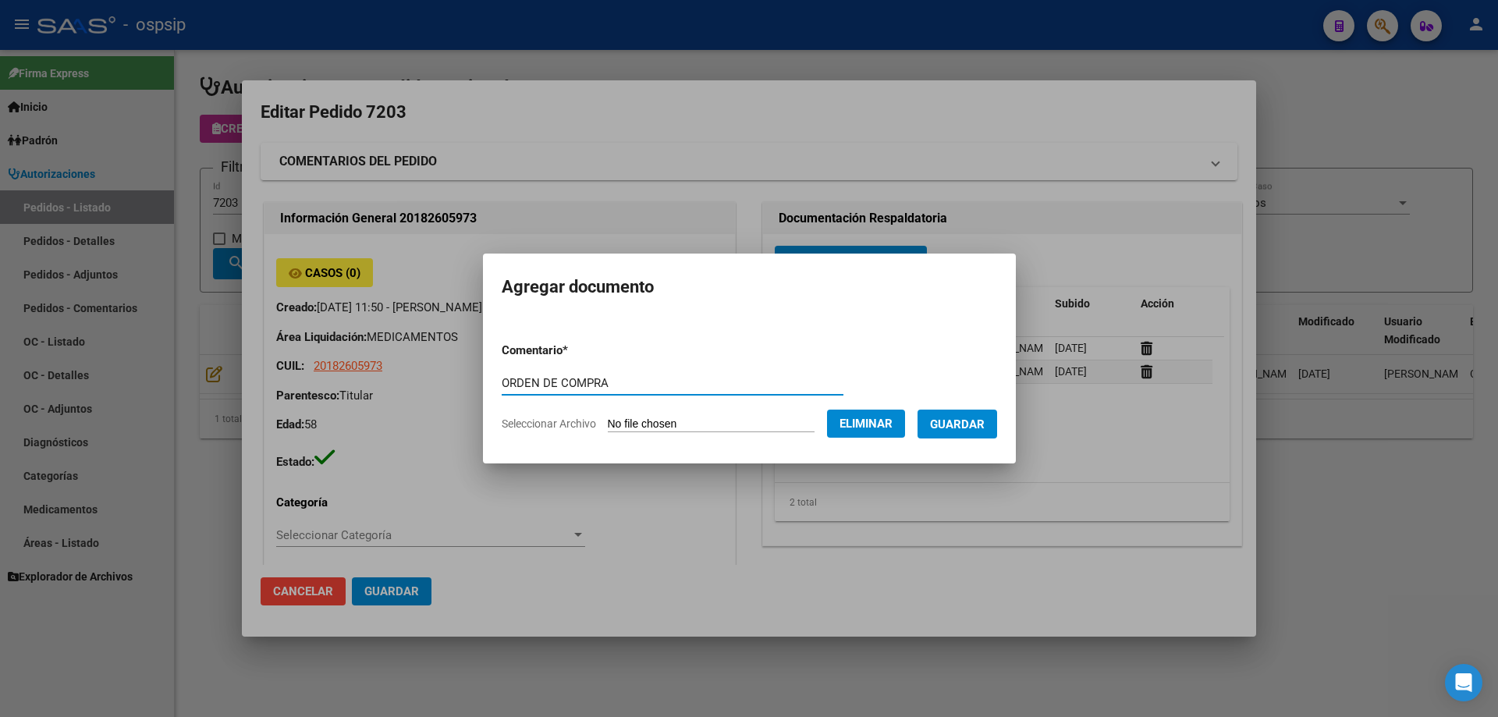
click at [984, 420] on span "Guardar" at bounding box center [957, 424] width 55 height 14
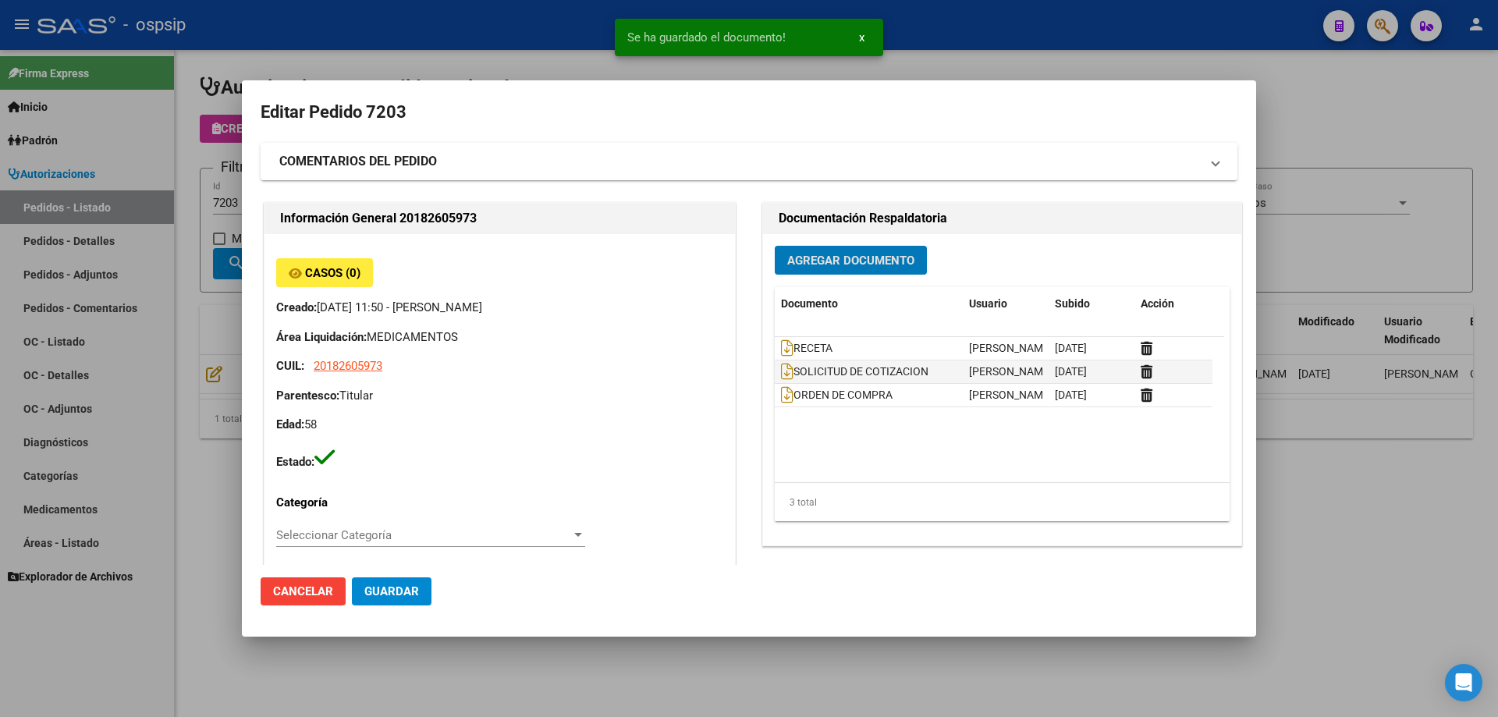
click at [180, 168] on div at bounding box center [749, 358] width 1498 height 717
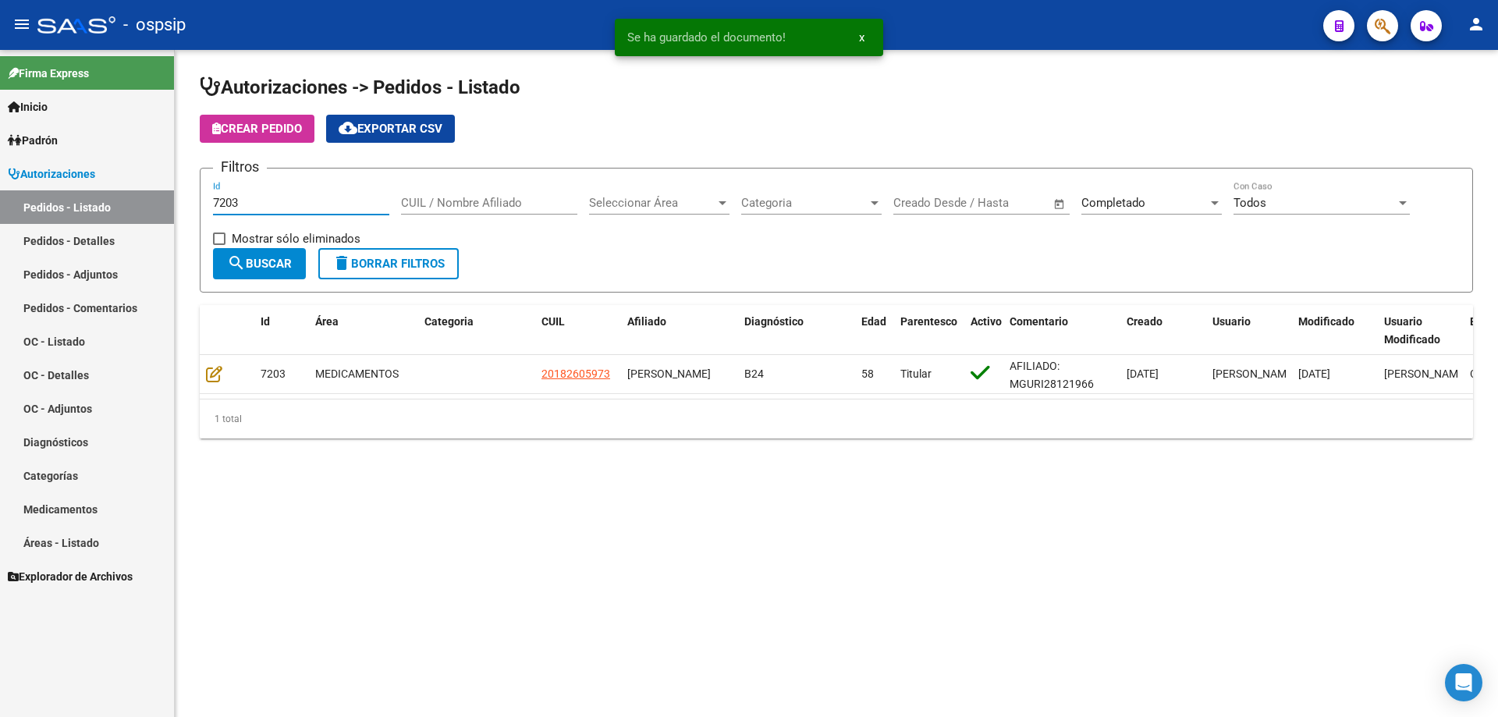
click at [250, 203] on input "7203" at bounding box center [301, 203] width 176 height 14
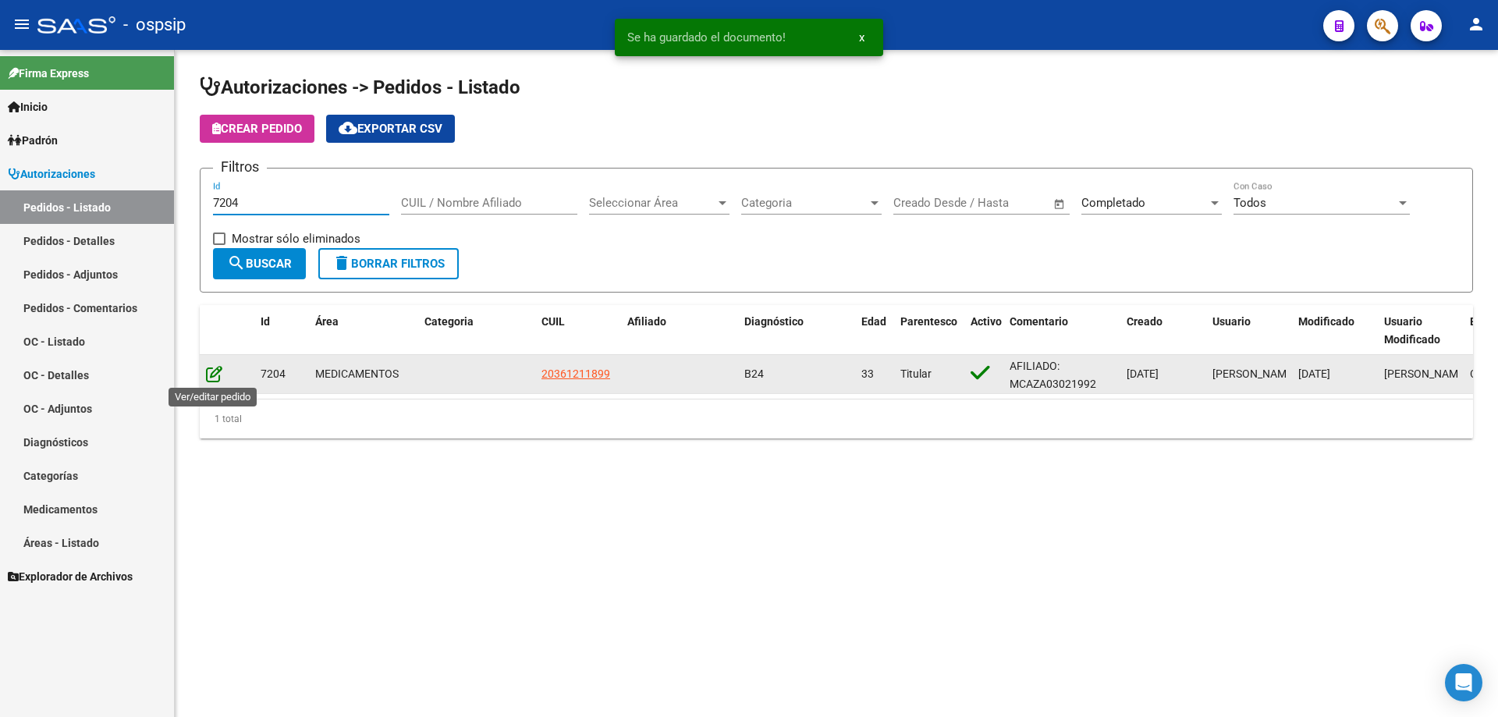
type input "7204"
click at [216, 371] on icon at bounding box center [214, 373] width 16 height 17
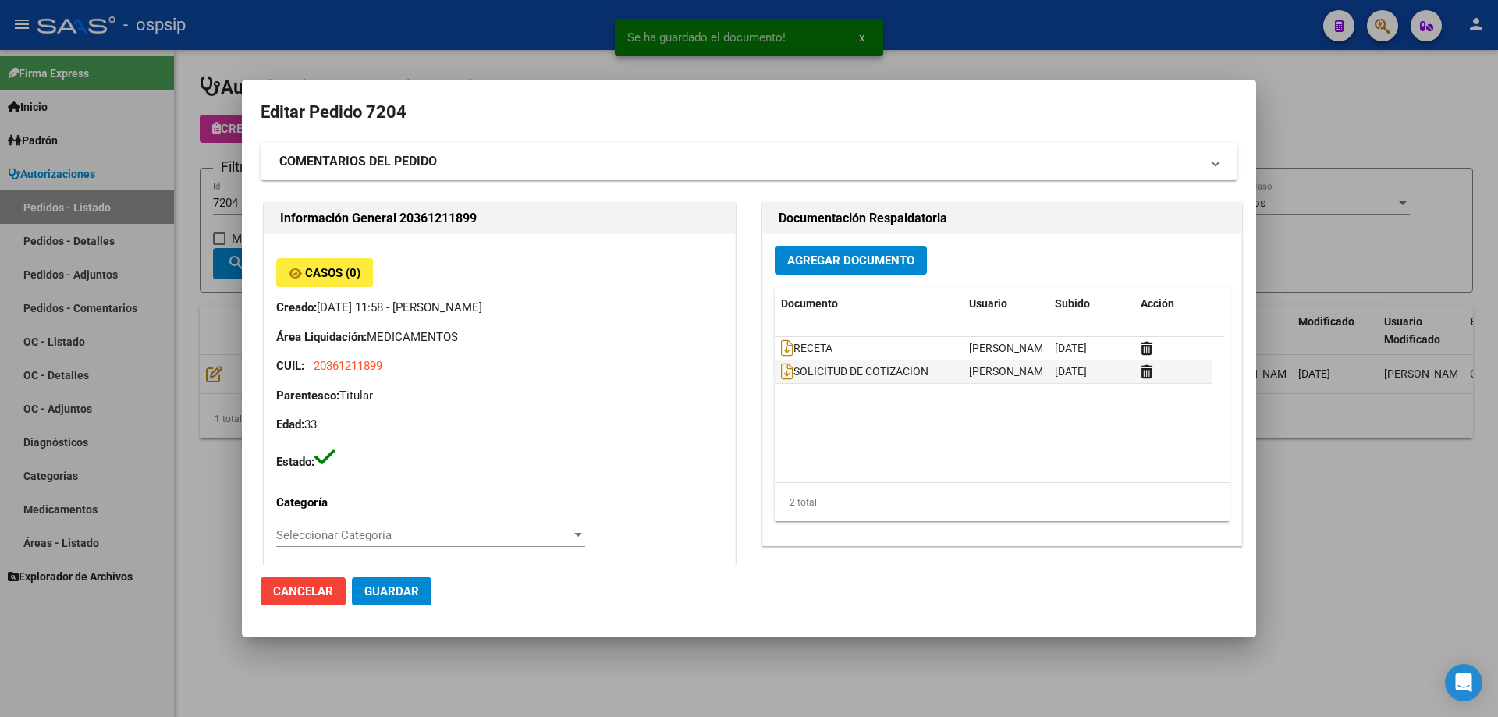
type input "[PERSON_NAME]"
type input "[GEOGRAPHIC_DATA], [GEOGRAPHIC_DATA], [PERSON_NAME] NÊ 127"
click at [804, 257] on span "Agregar Documento" at bounding box center [850, 261] width 127 height 14
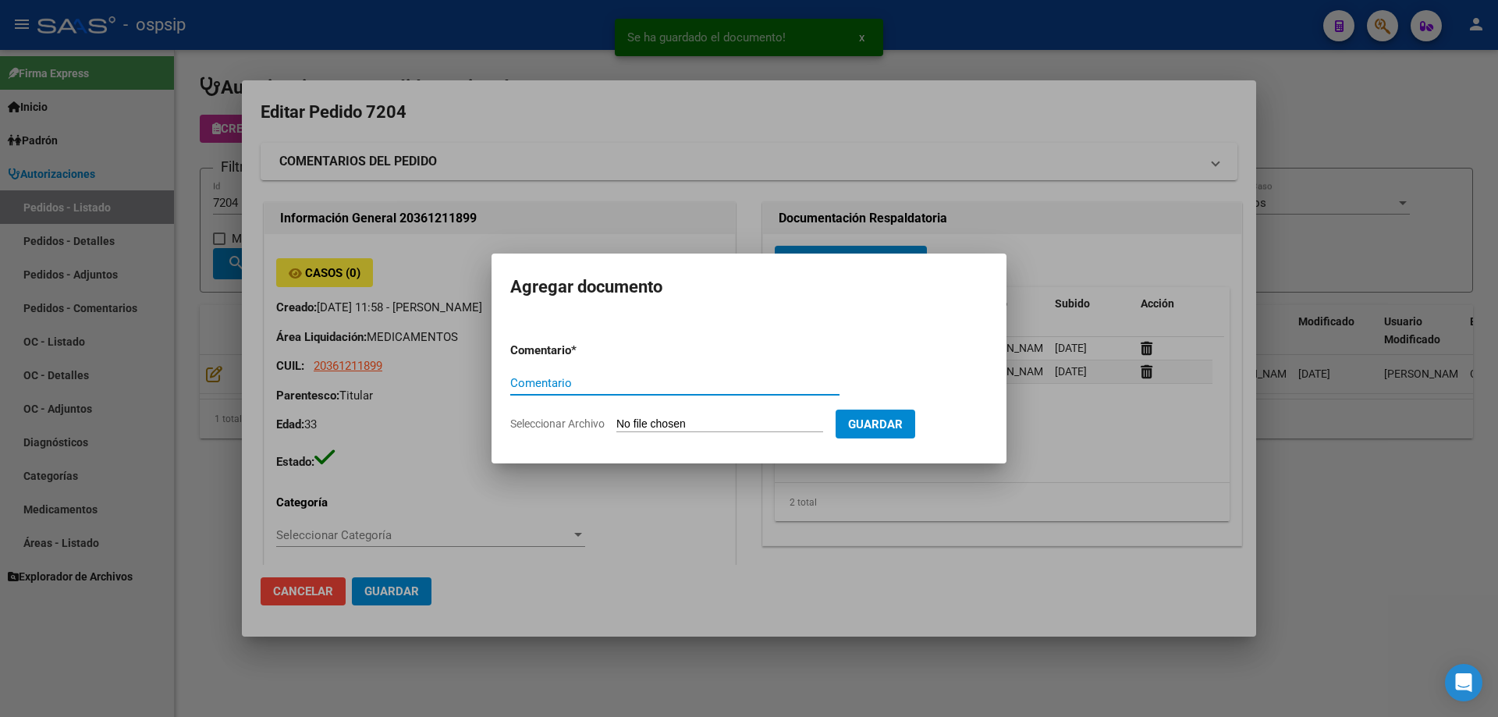
paste input "ORDEN DE COMPRA"
type input "ORDEN DE COMPRA"
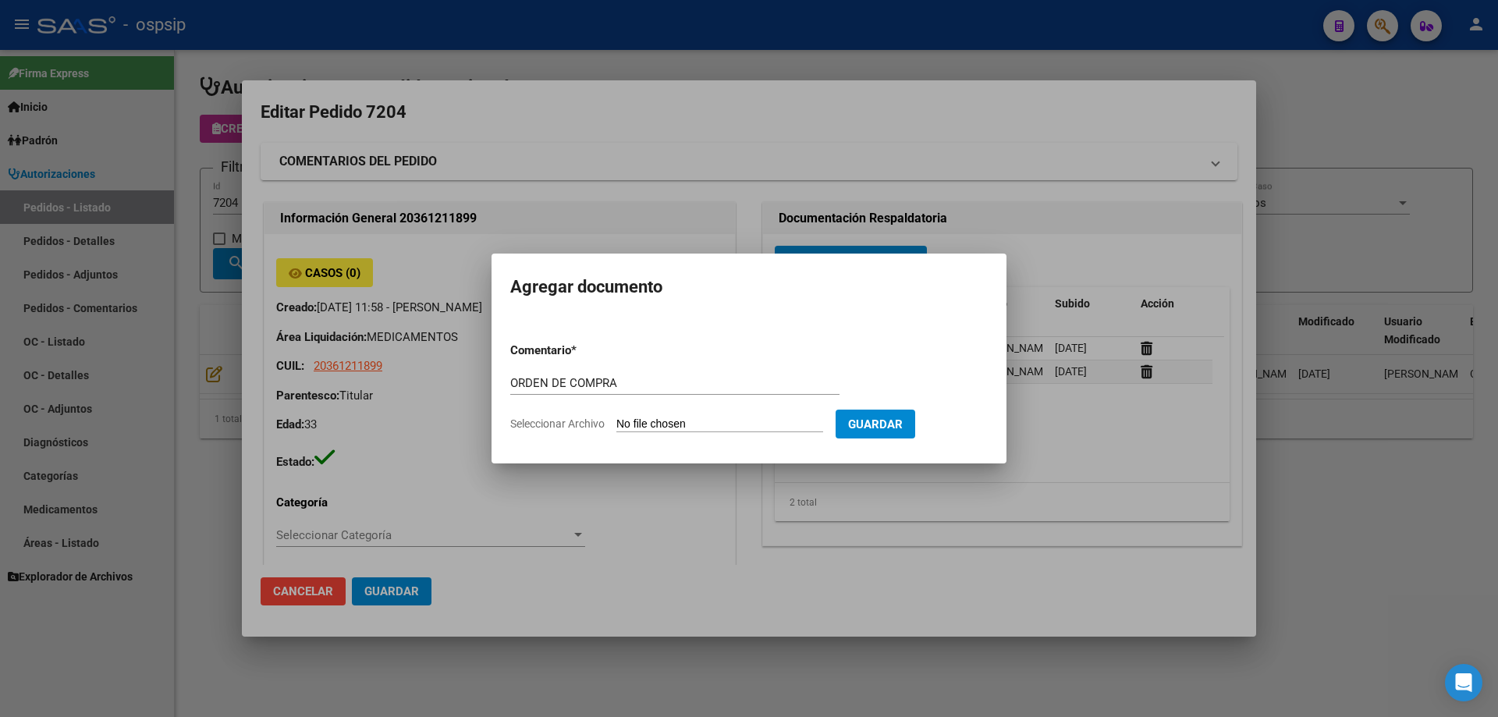
type input "C:\fakepath\NEOSALUD OC 7204.pdf"
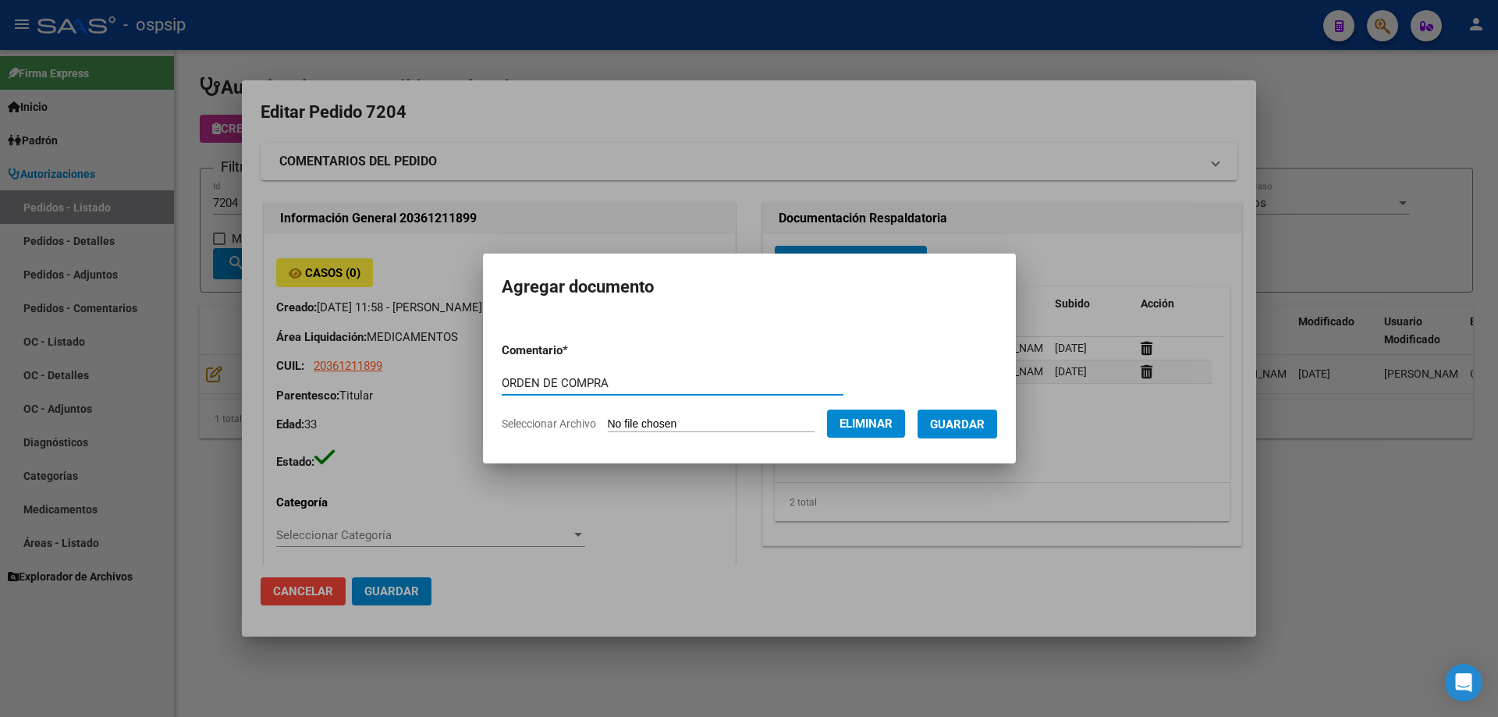
click at [980, 420] on span "Guardar" at bounding box center [957, 424] width 55 height 14
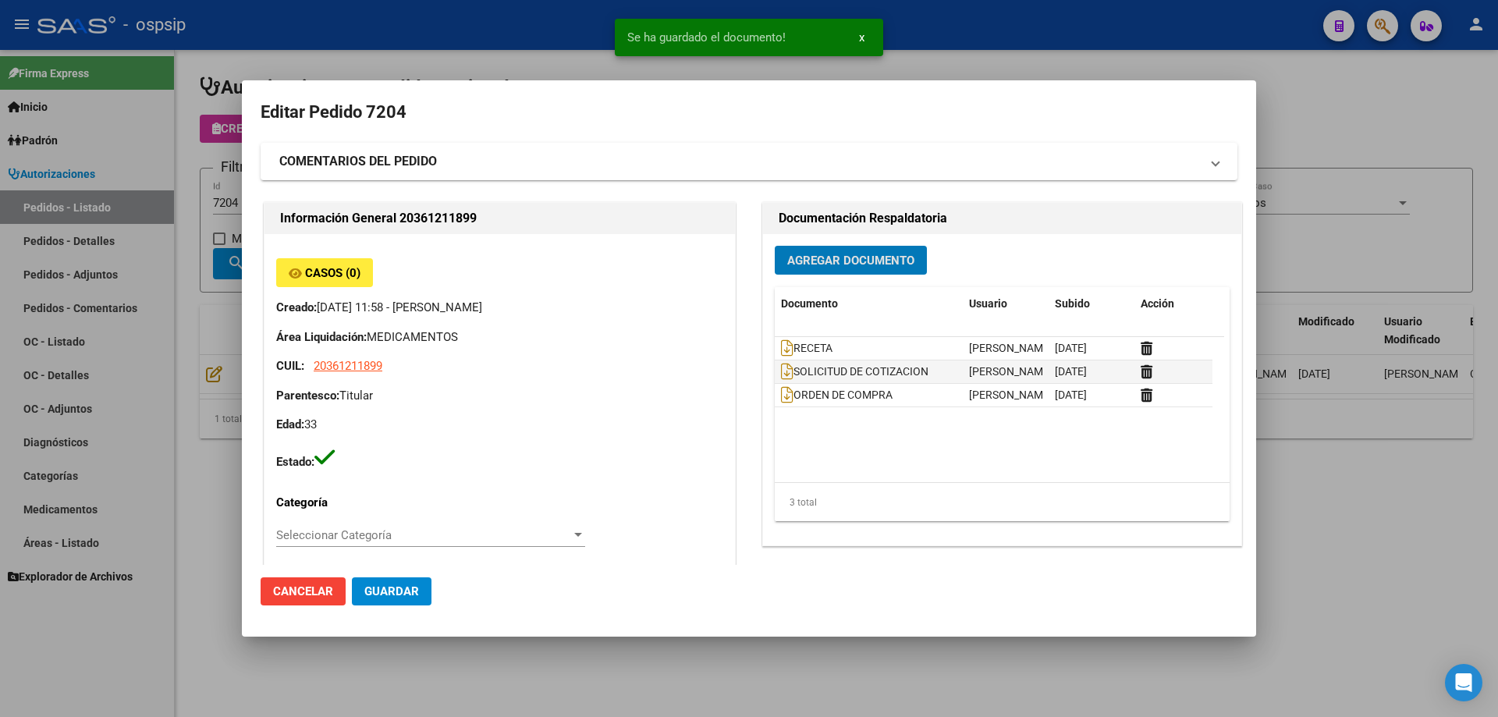
click at [178, 287] on div at bounding box center [749, 358] width 1498 height 717
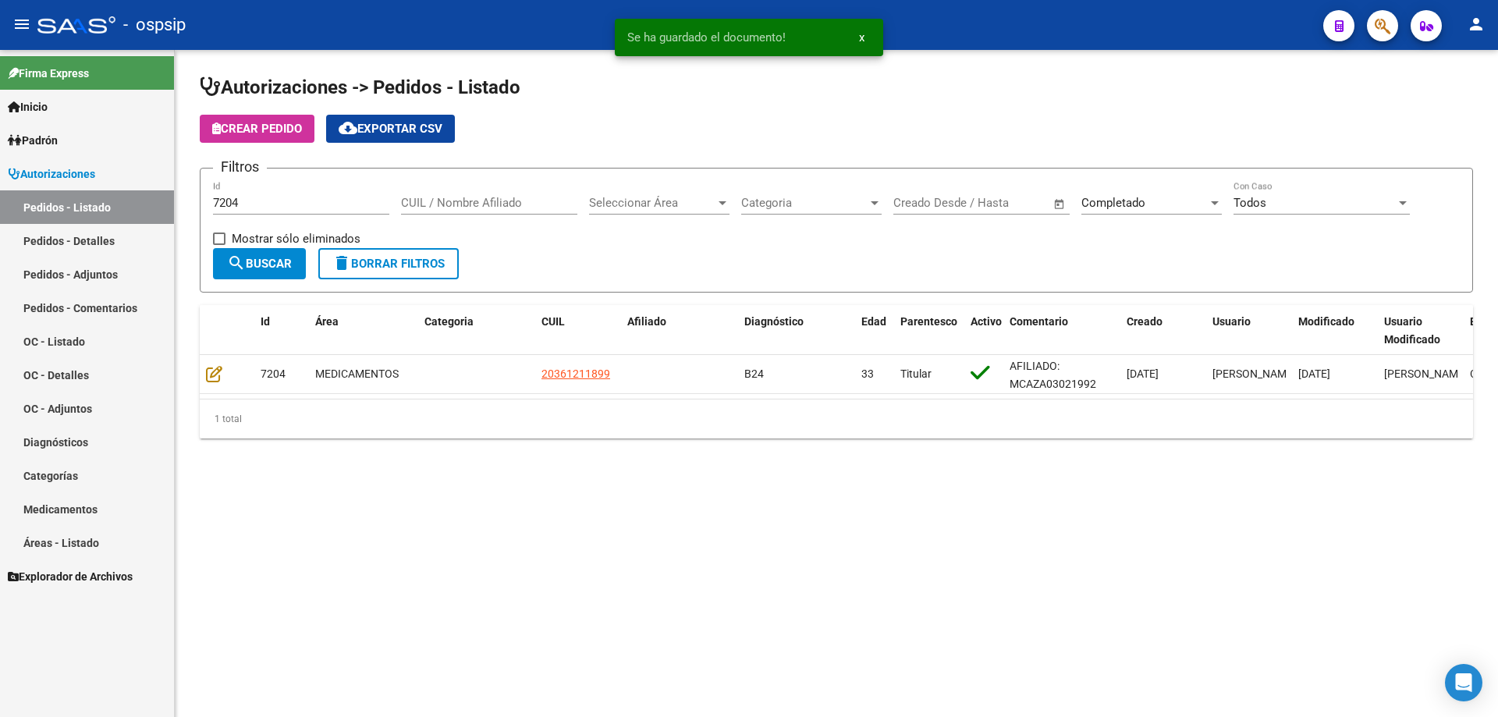
click at [313, 196] on input "7204" at bounding box center [301, 203] width 176 height 14
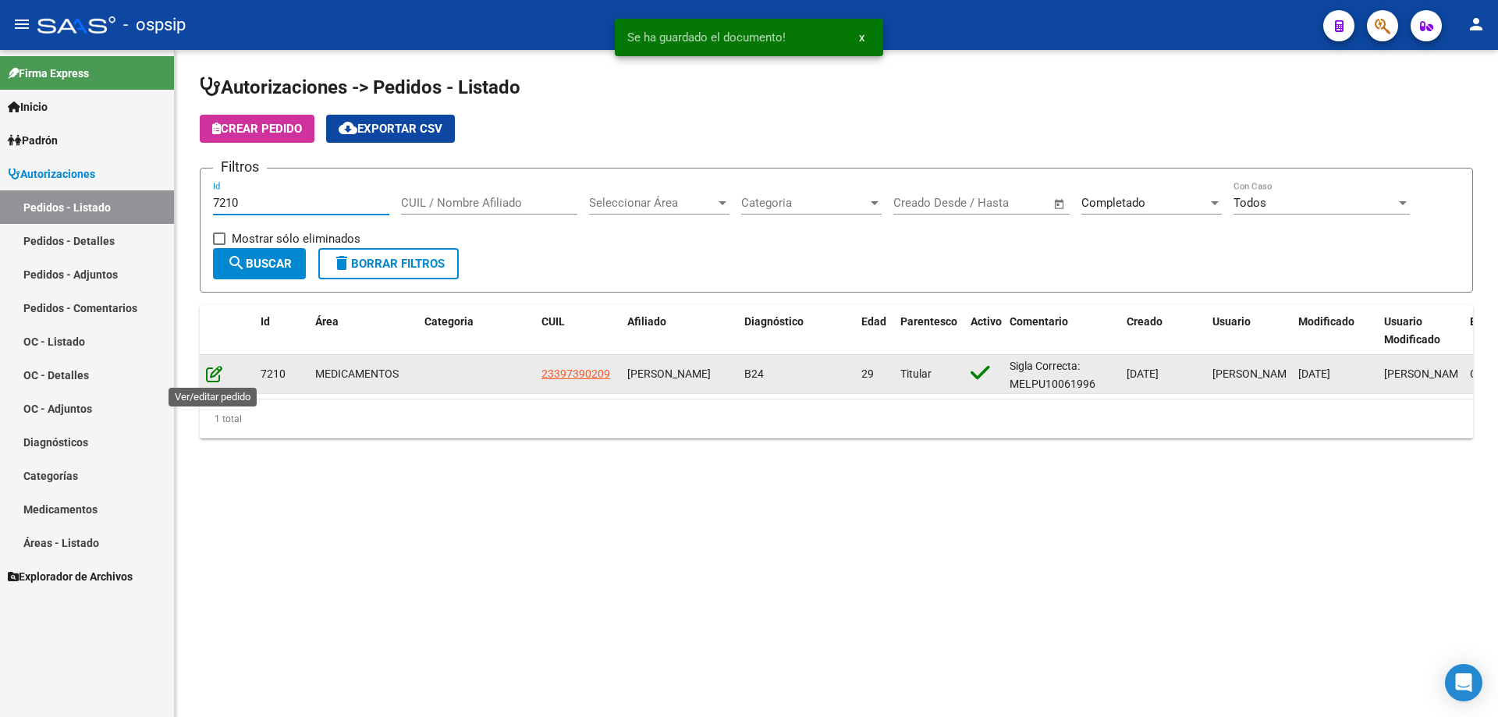
type input "7210"
click at [216, 380] on icon at bounding box center [214, 373] width 16 height 17
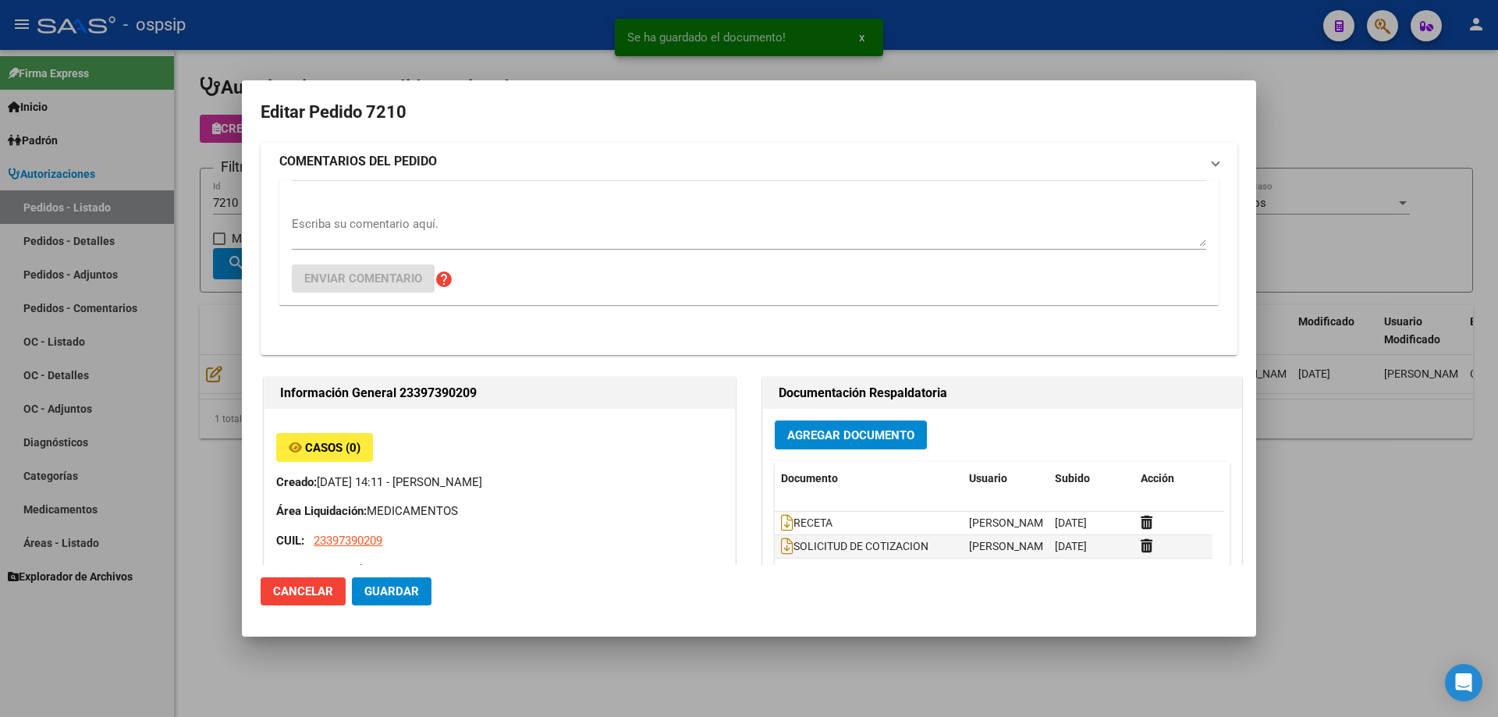
type input "[GEOGRAPHIC_DATA], [PERSON_NAME] SUR, CORBETA [GEOGRAPHIC_DATA] 3975"
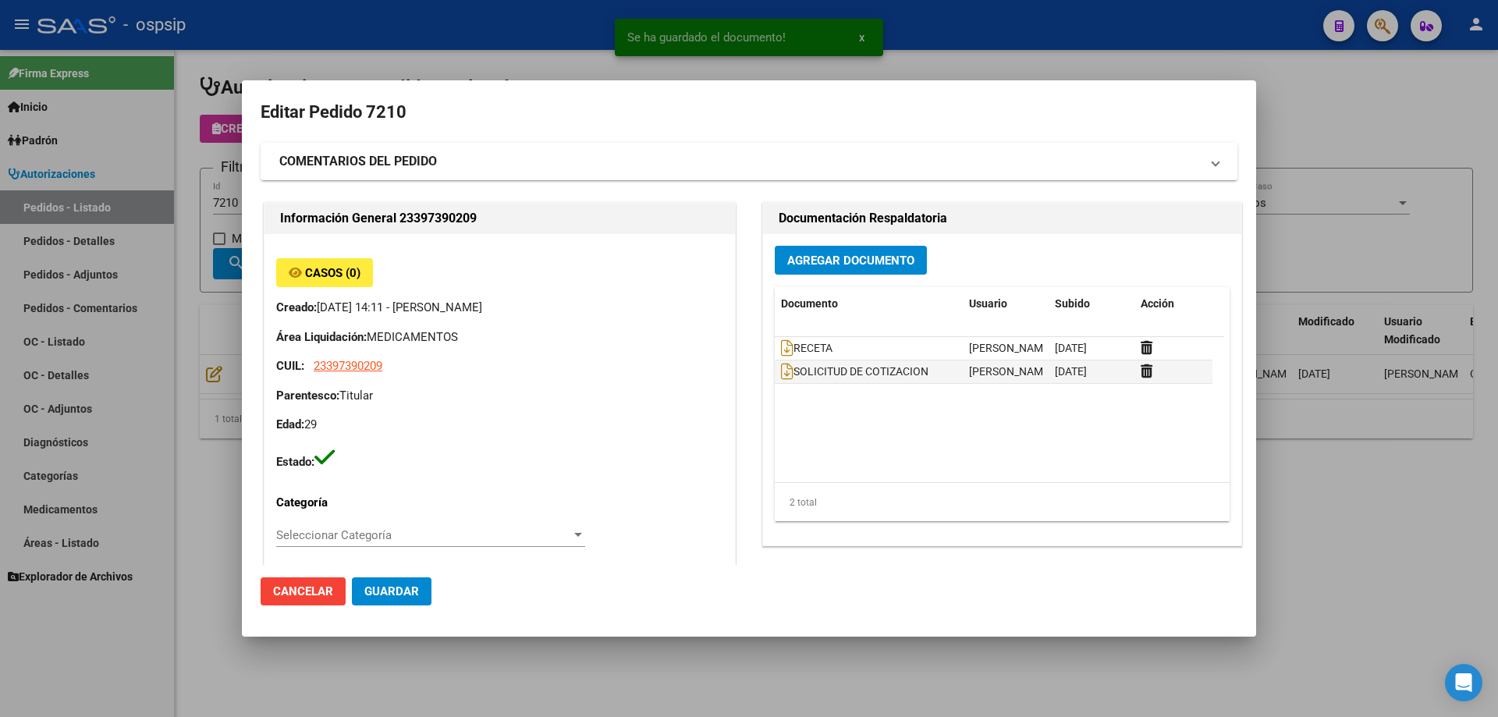
click at [779, 265] on button "Agregar Documento" at bounding box center [851, 260] width 152 height 29
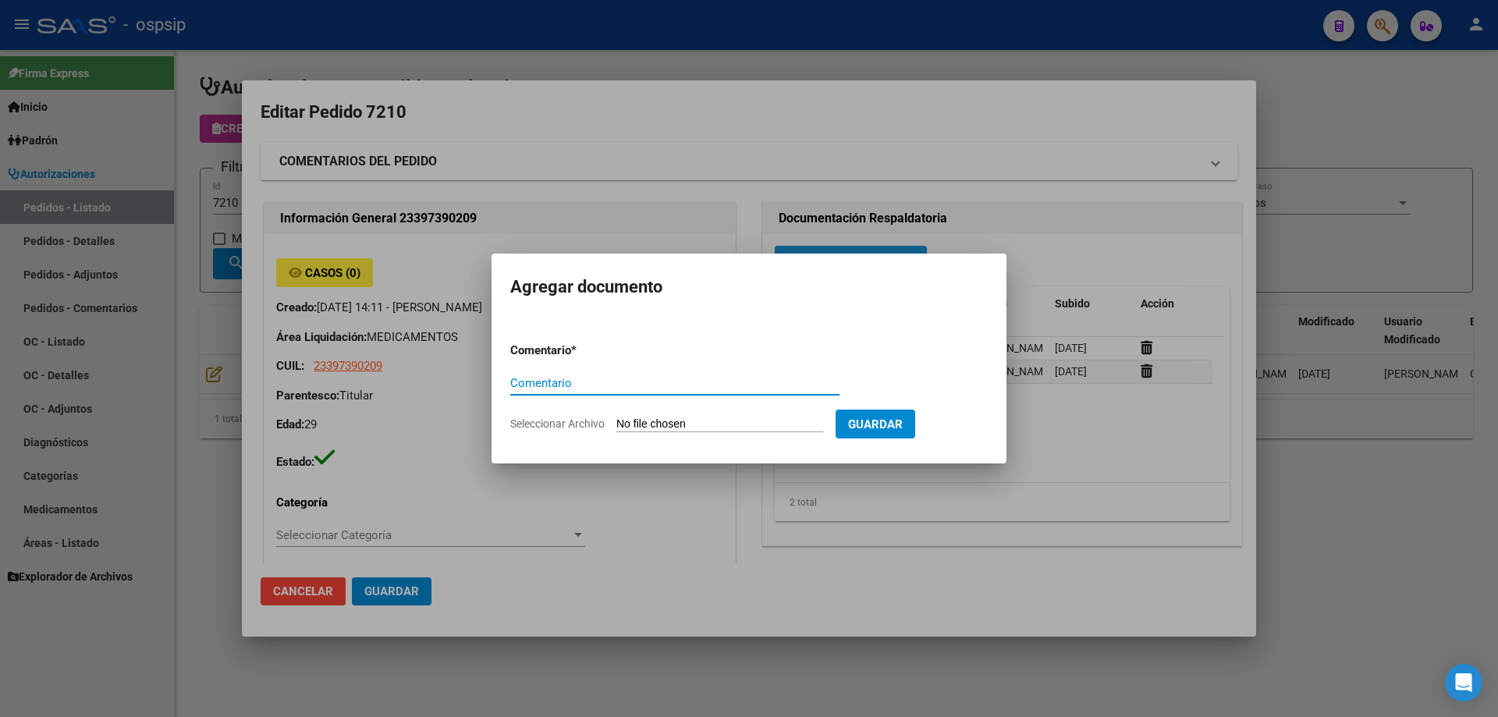
paste input "ORDEN DE COMPRA"
type input "ORDEN DE COMPRA"
type input "C:\fakepath\NEOSALUD OC 7210.pdf"
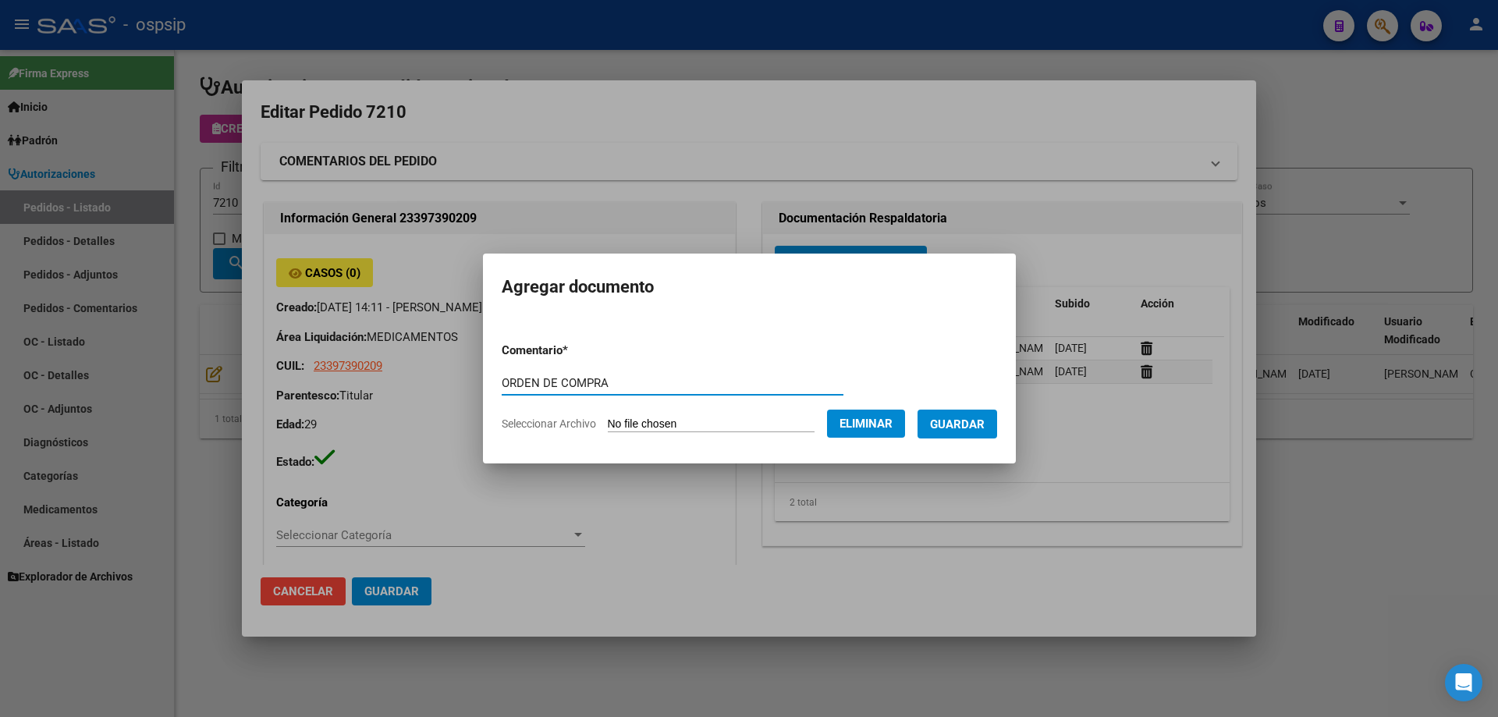
click at [967, 424] on span "Guardar" at bounding box center [957, 424] width 55 height 14
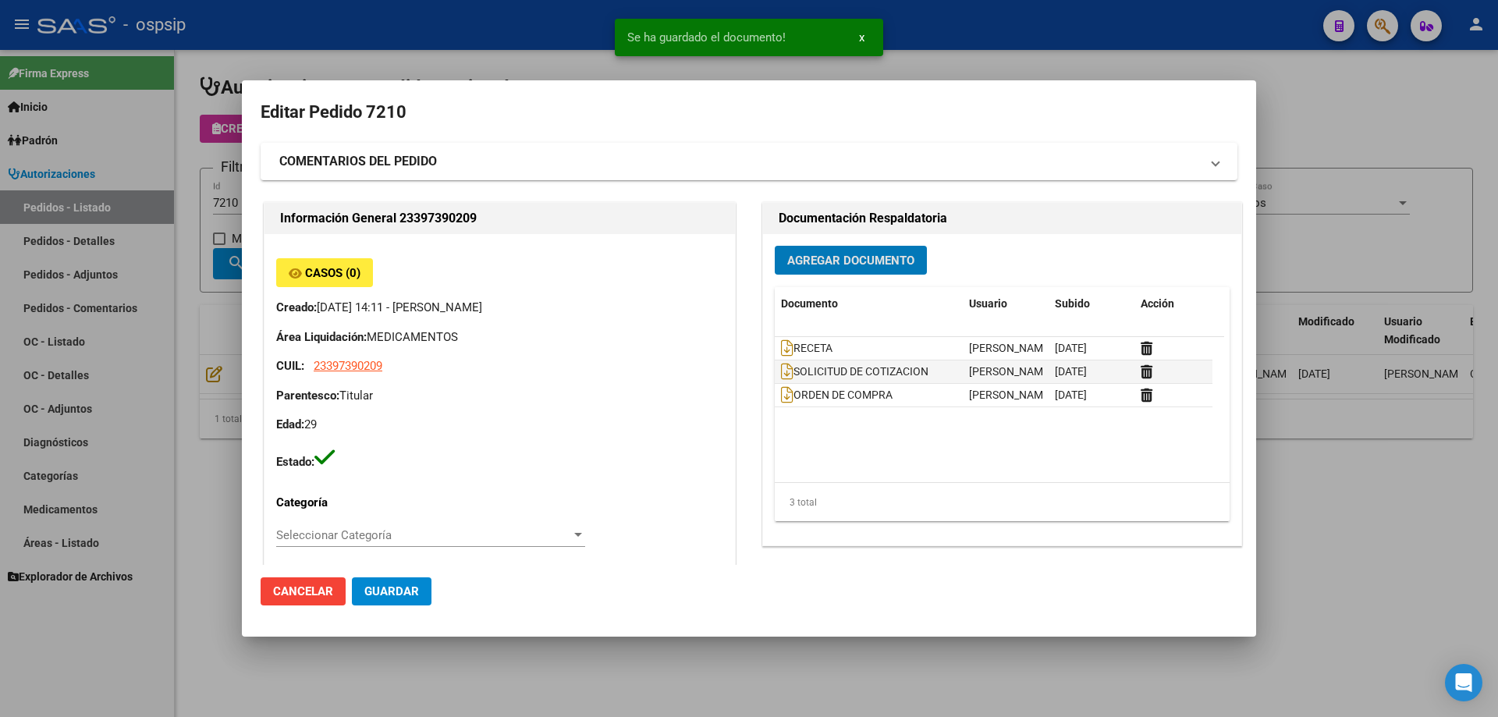
click at [197, 210] on div at bounding box center [749, 358] width 1498 height 717
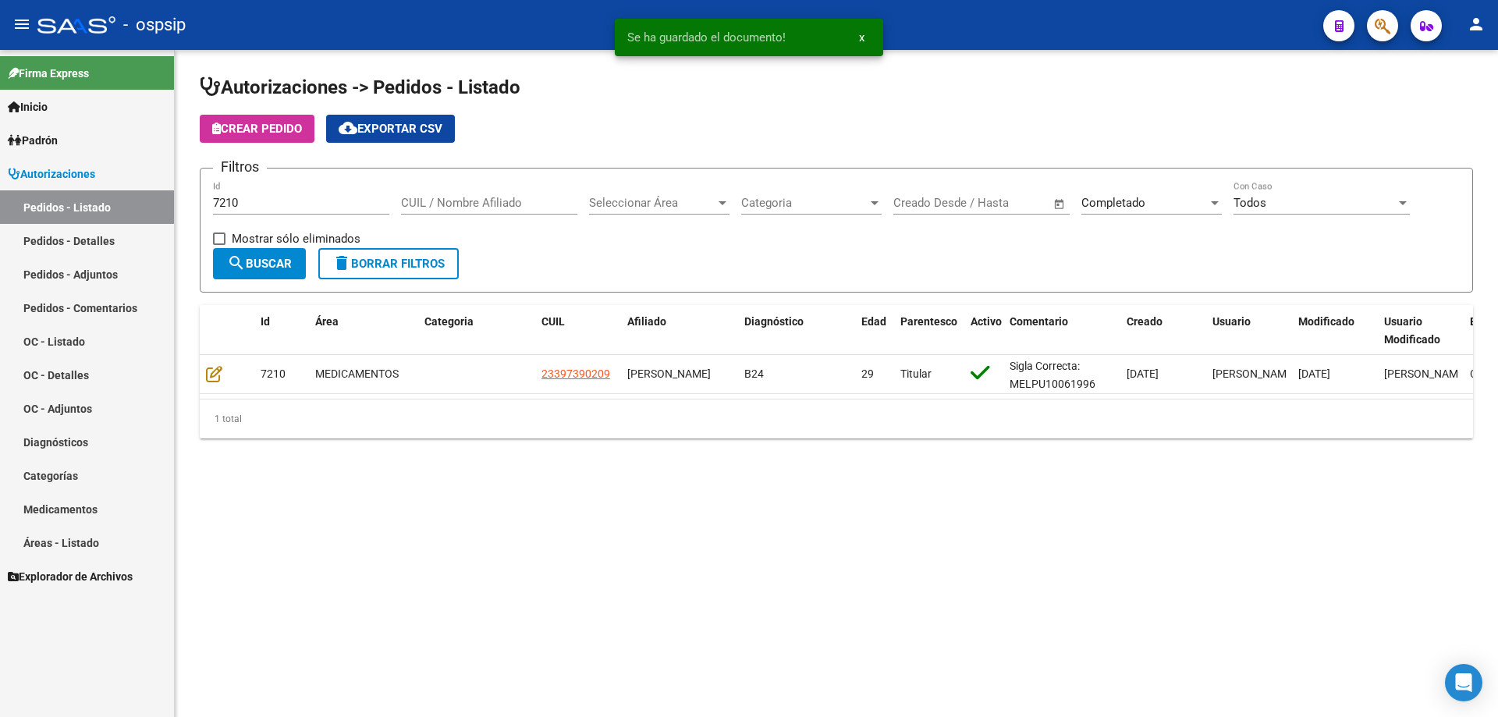
click at [246, 201] on input "7210" at bounding box center [301, 203] width 176 height 14
type input "7211"
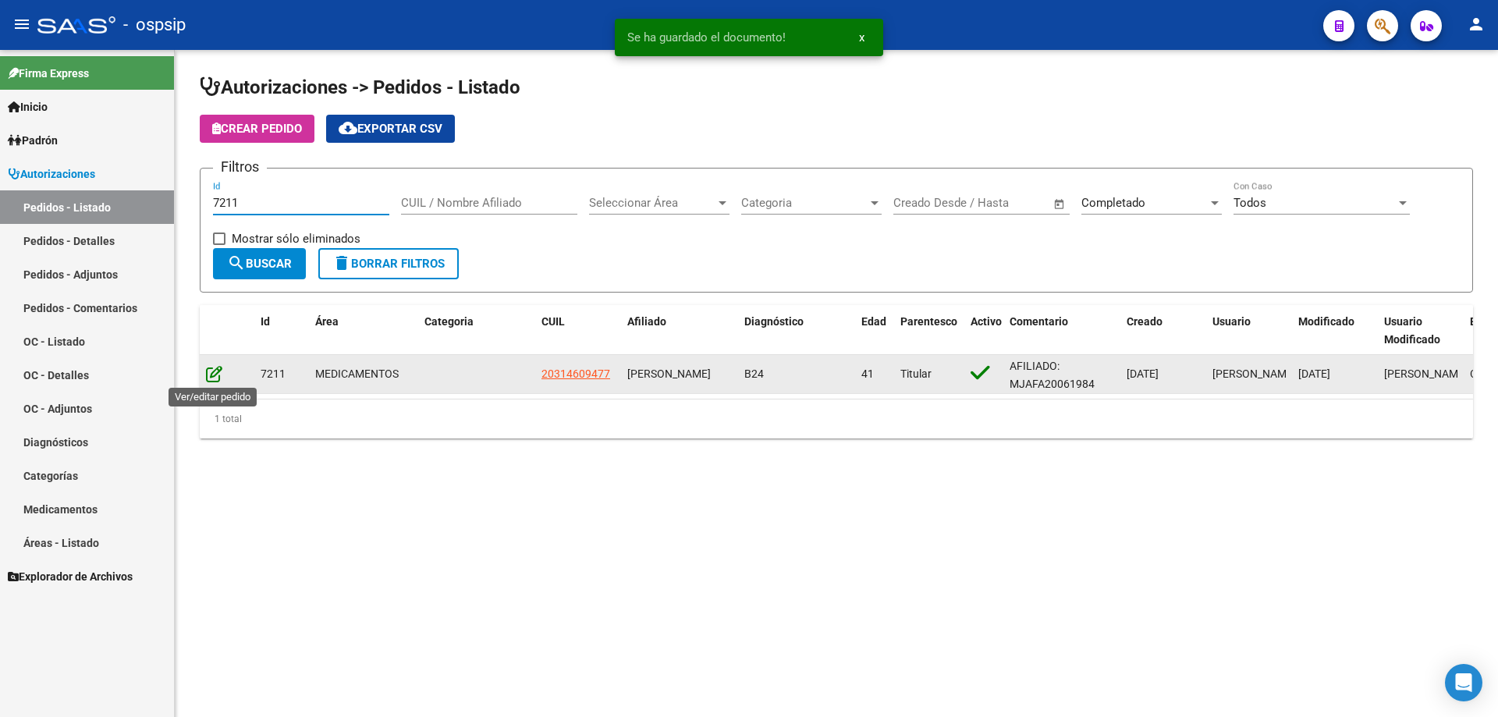
click at [222, 374] on icon at bounding box center [214, 373] width 16 height 17
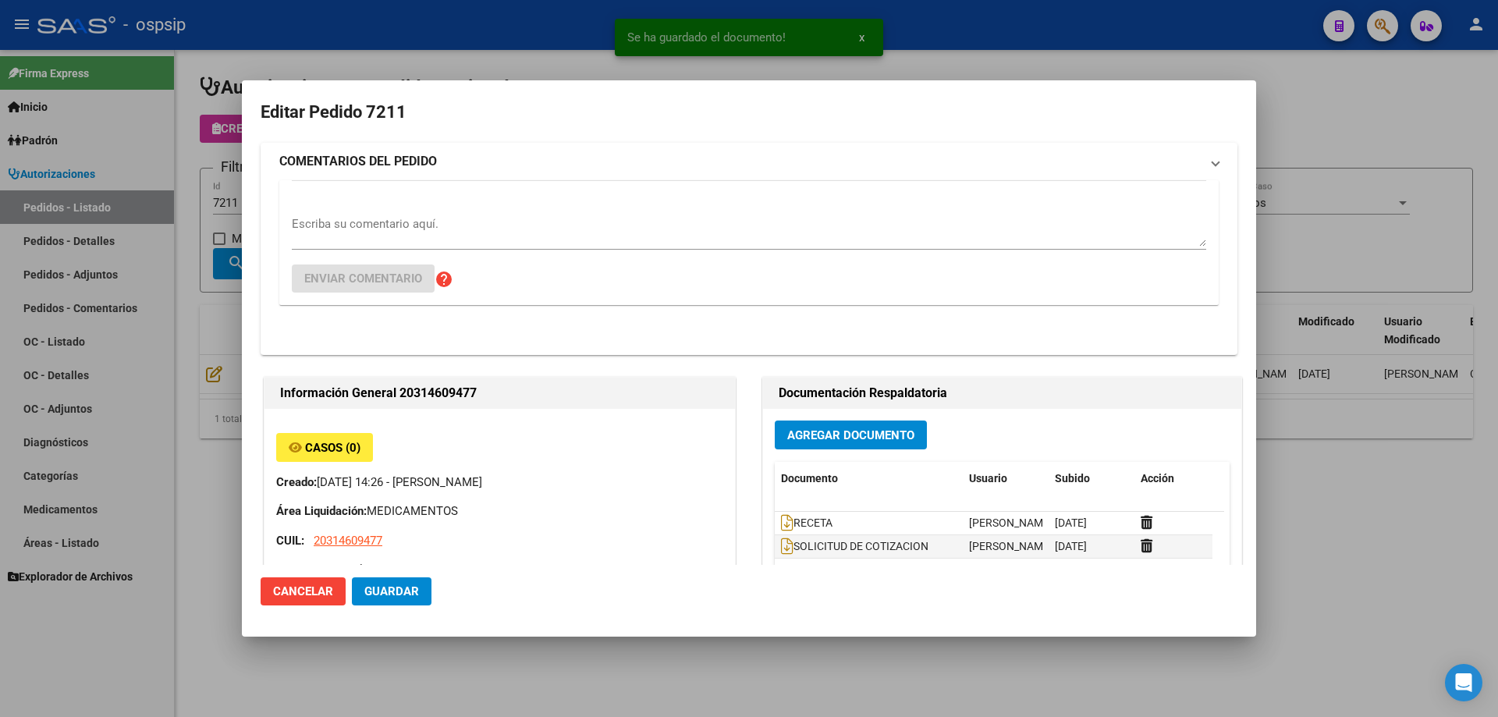
type input "[GEOGRAPHIC_DATA], [PERSON_NAME] 1141"
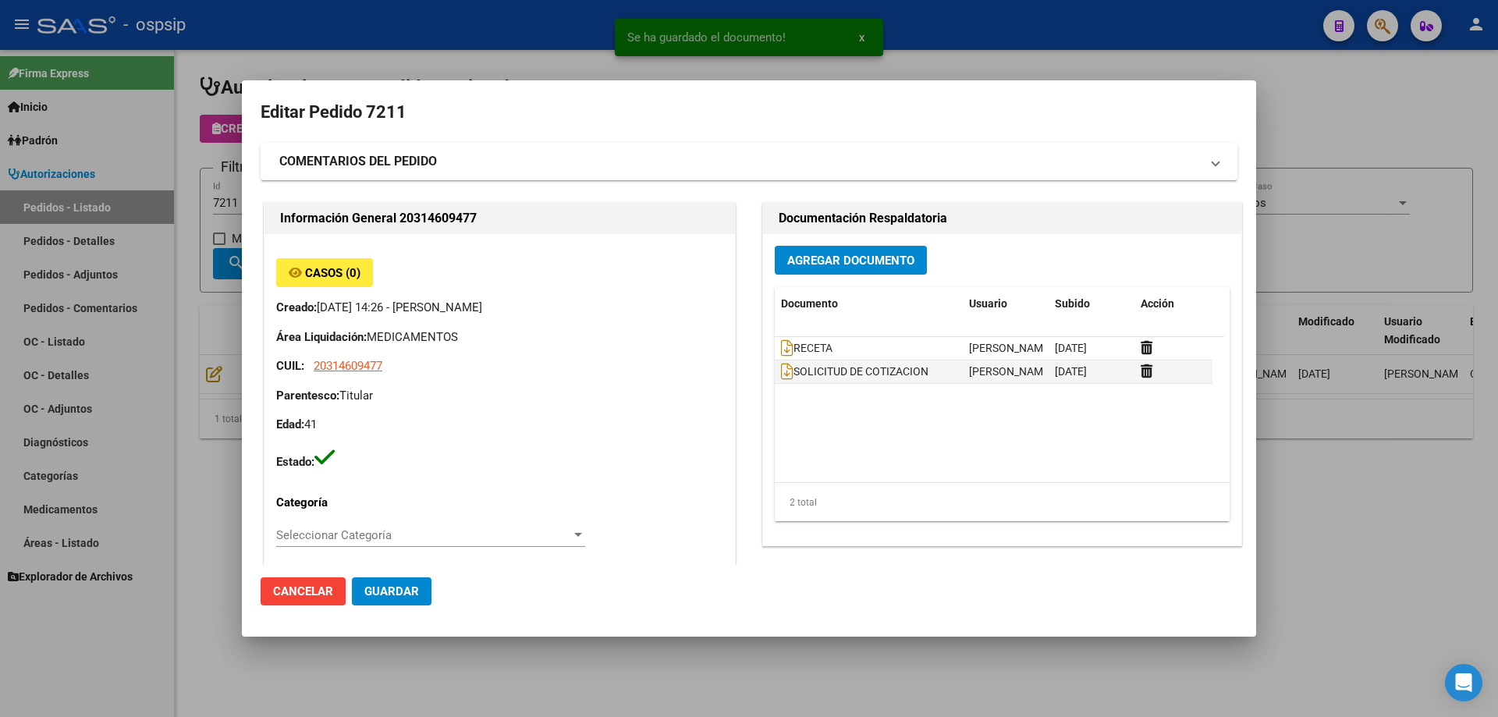
click at [895, 261] on span "Agregar Documento" at bounding box center [850, 261] width 127 height 14
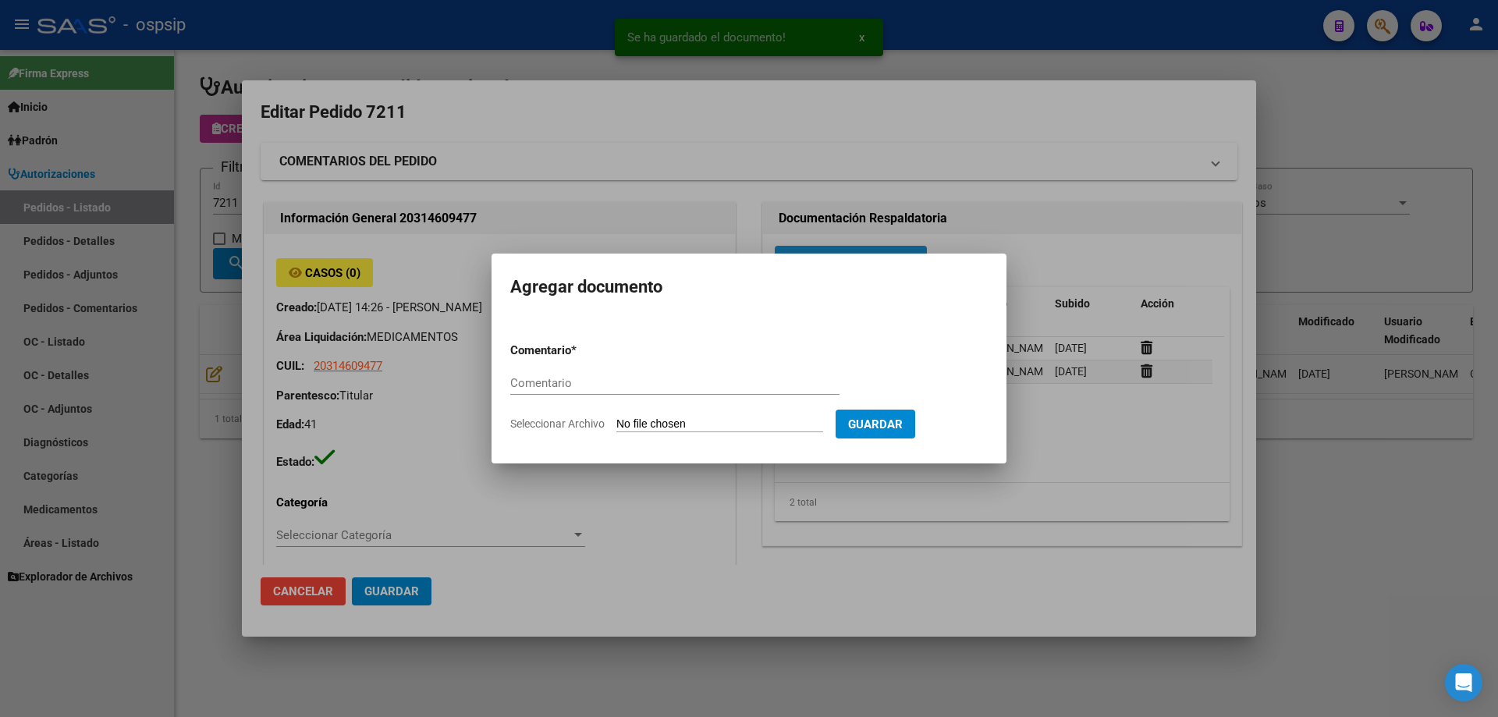
paste input "ORDEN DE COMPRA"
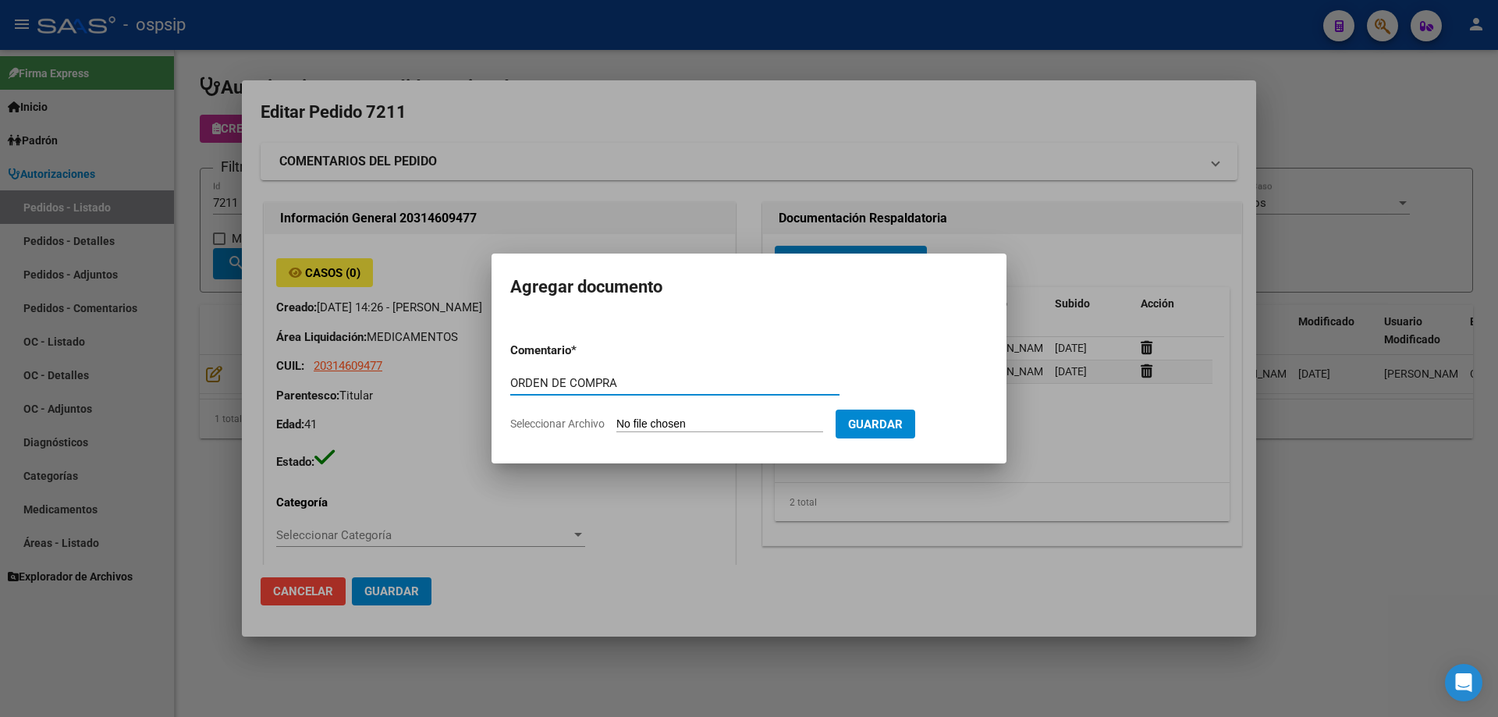
type input "ORDEN DE COMPRA"
type input "C:\fakepath\NEOSALUD OC 7211.pdf"
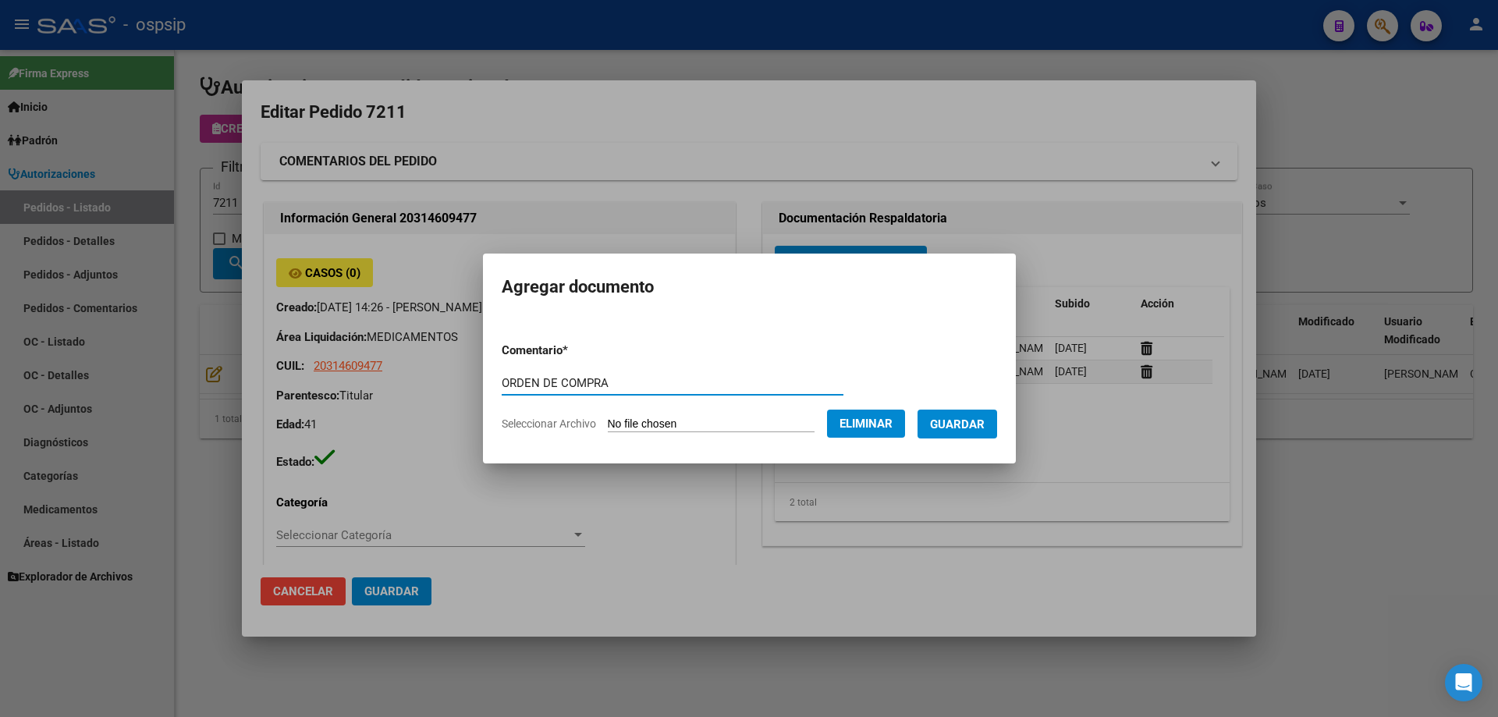
click at [967, 426] on span "Guardar" at bounding box center [957, 424] width 55 height 14
